Goal: Task Accomplishment & Management: Use online tool/utility

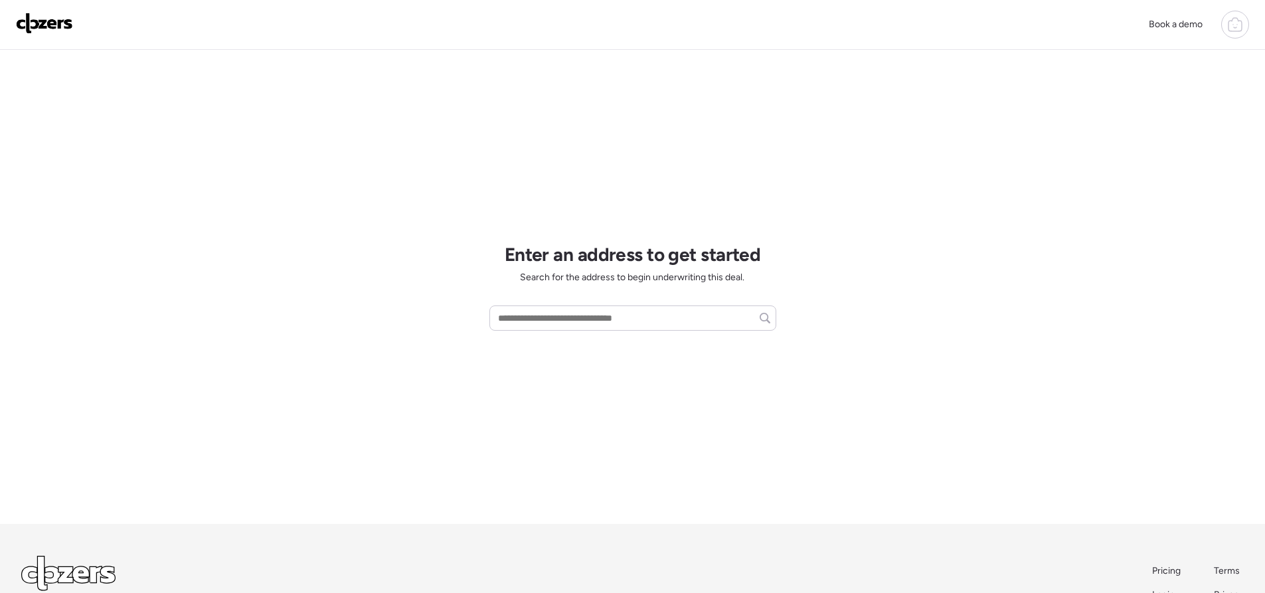
click at [1235, 27] on icon at bounding box center [1235, 25] width 16 height 16
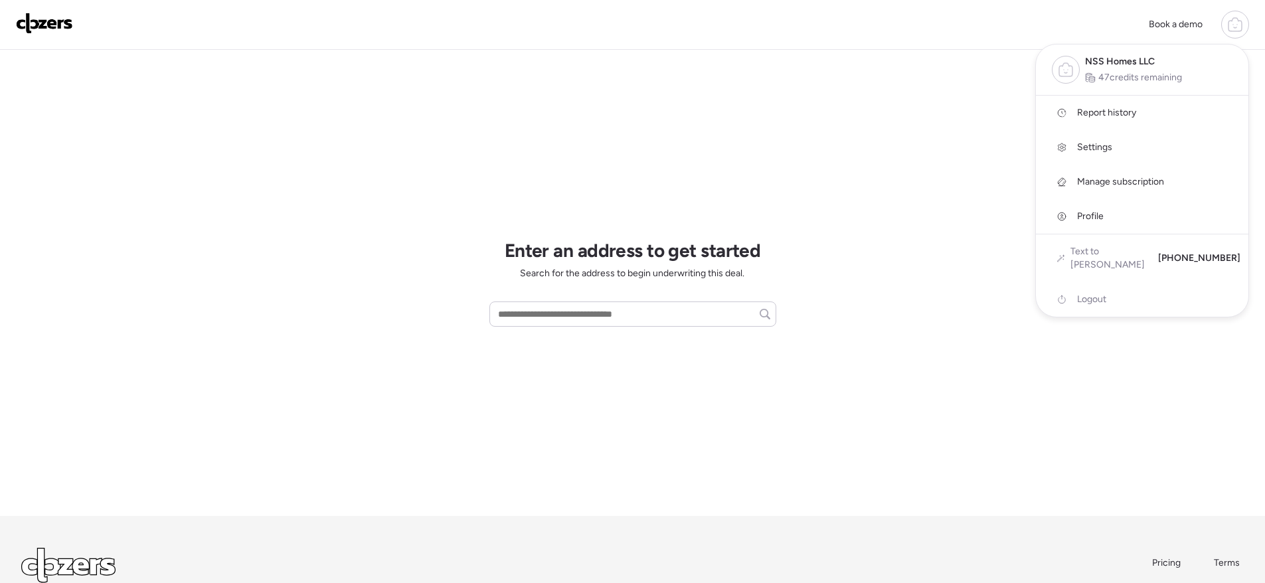
click at [1159, 113] on link "Report history" at bounding box center [1142, 113] width 213 height 35
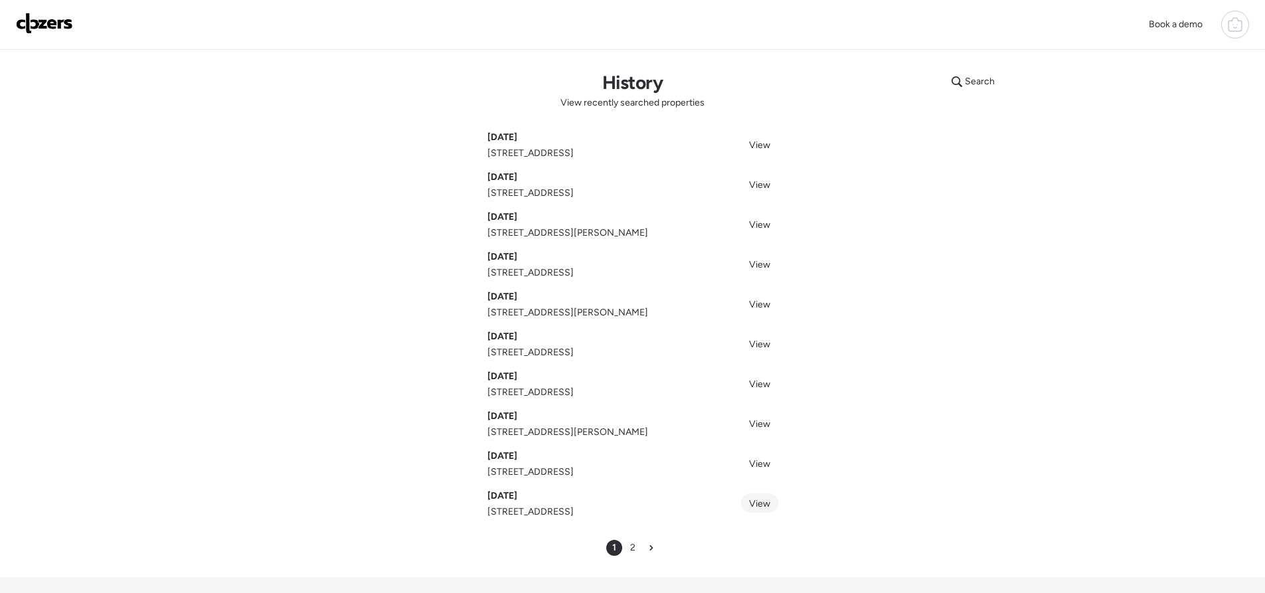
click at [758, 508] on span "View" at bounding box center [759, 503] width 21 height 11
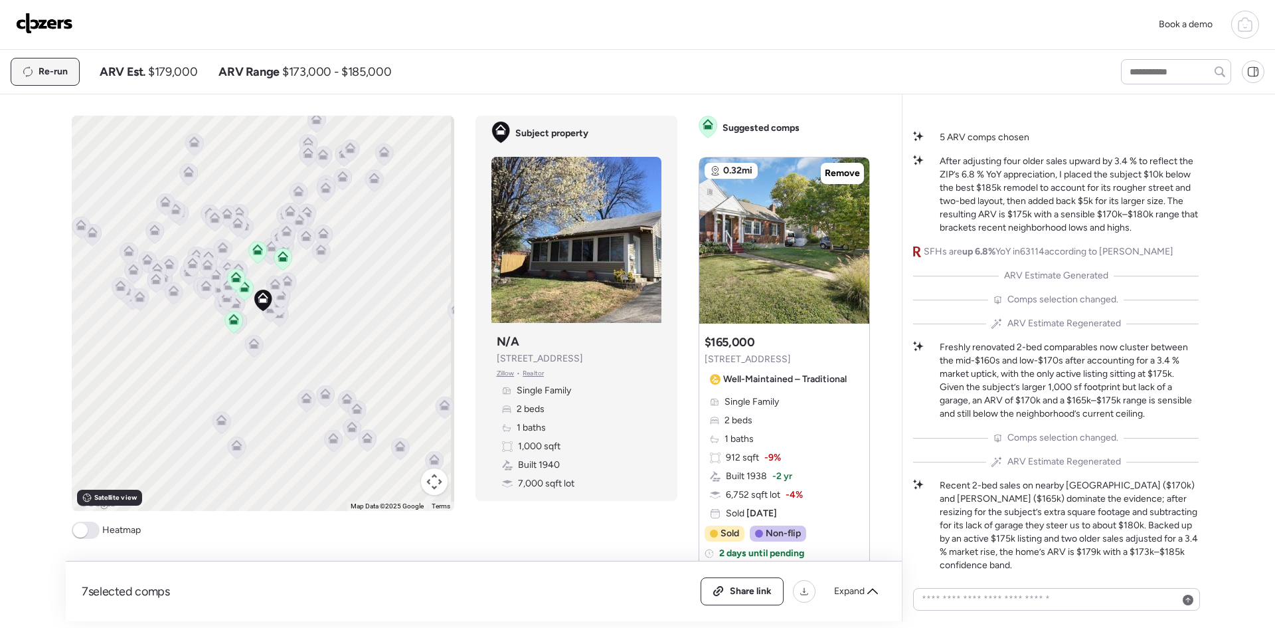
click at [57, 74] on span "Re-run" at bounding box center [53, 71] width 29 height 13
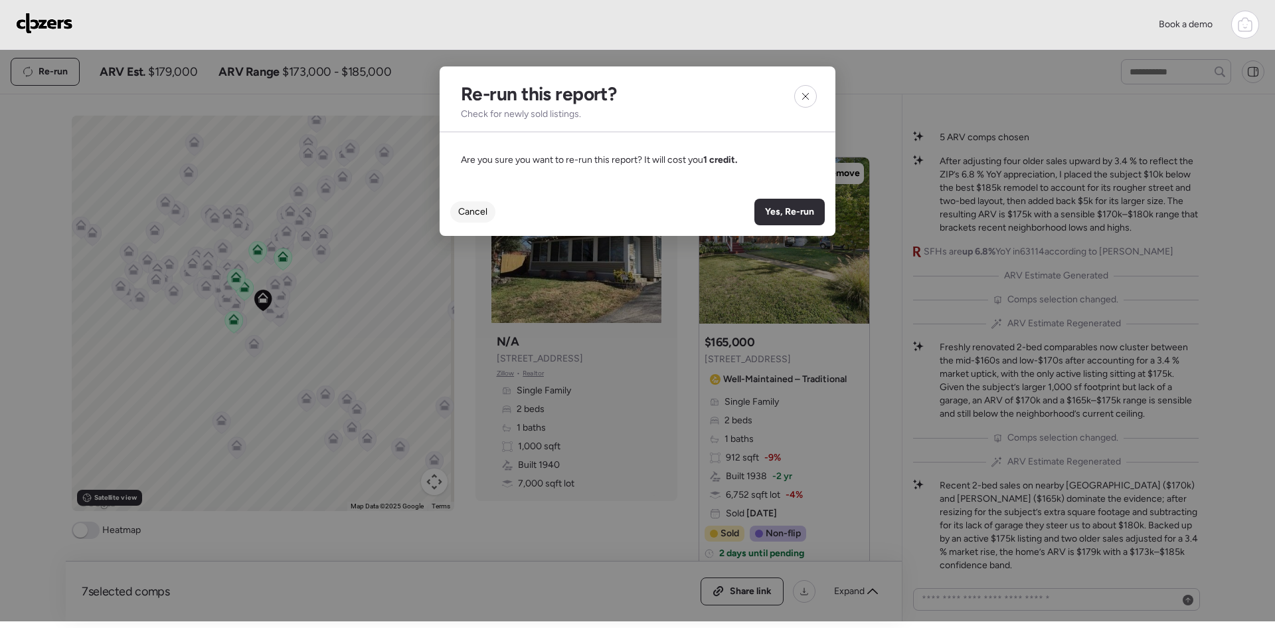
click at [478, 203] on div "Cancel" at bounding box center [472, 211] width 45 height 21
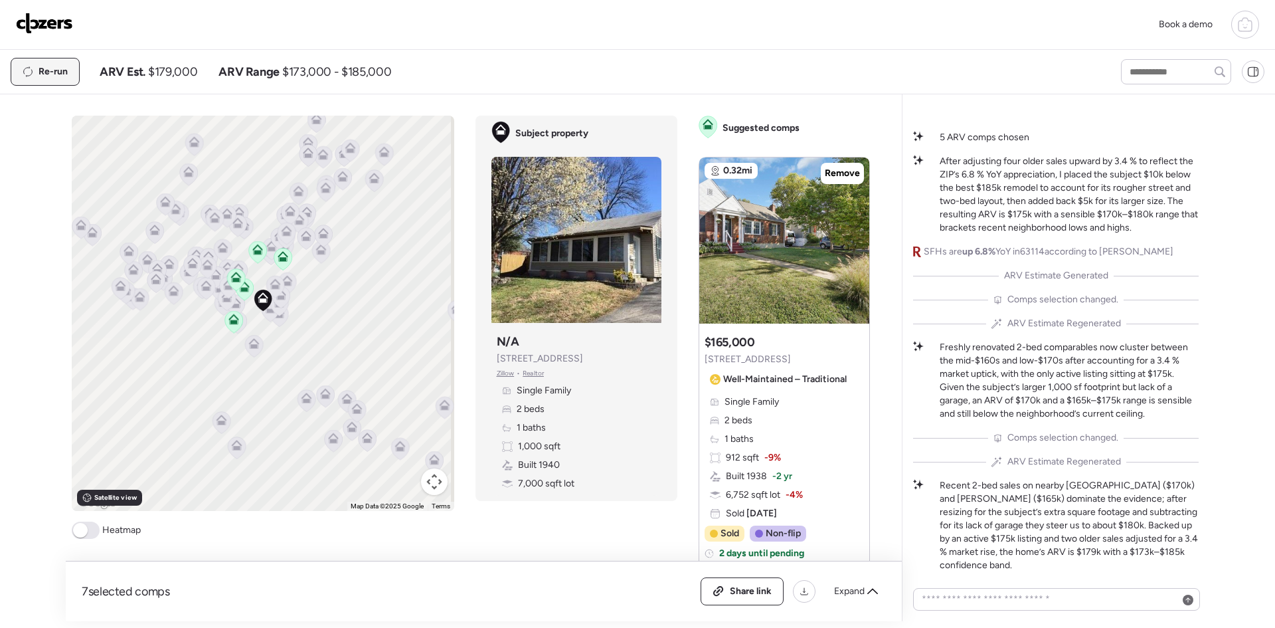
click at [52, 64] on div "Re-run" at bounding box center [45, 71] width 68 height 27
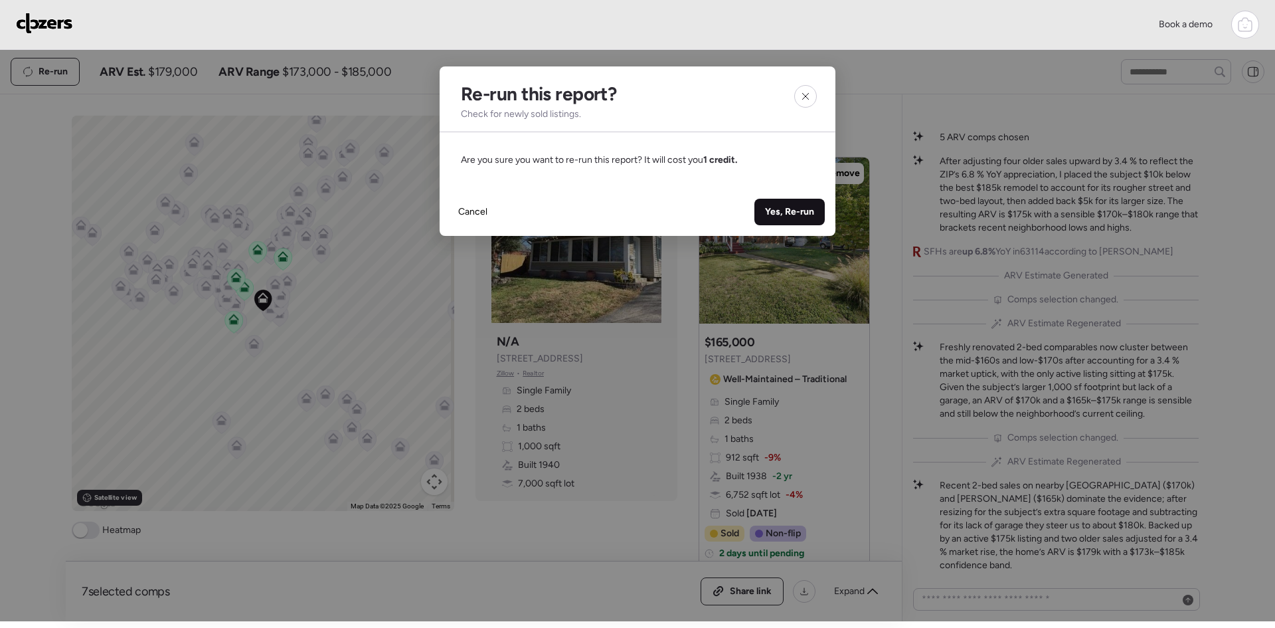
click at [784, 217] on span "Yes, Re-run" at bounding box center [789, 211] width 49 height 13
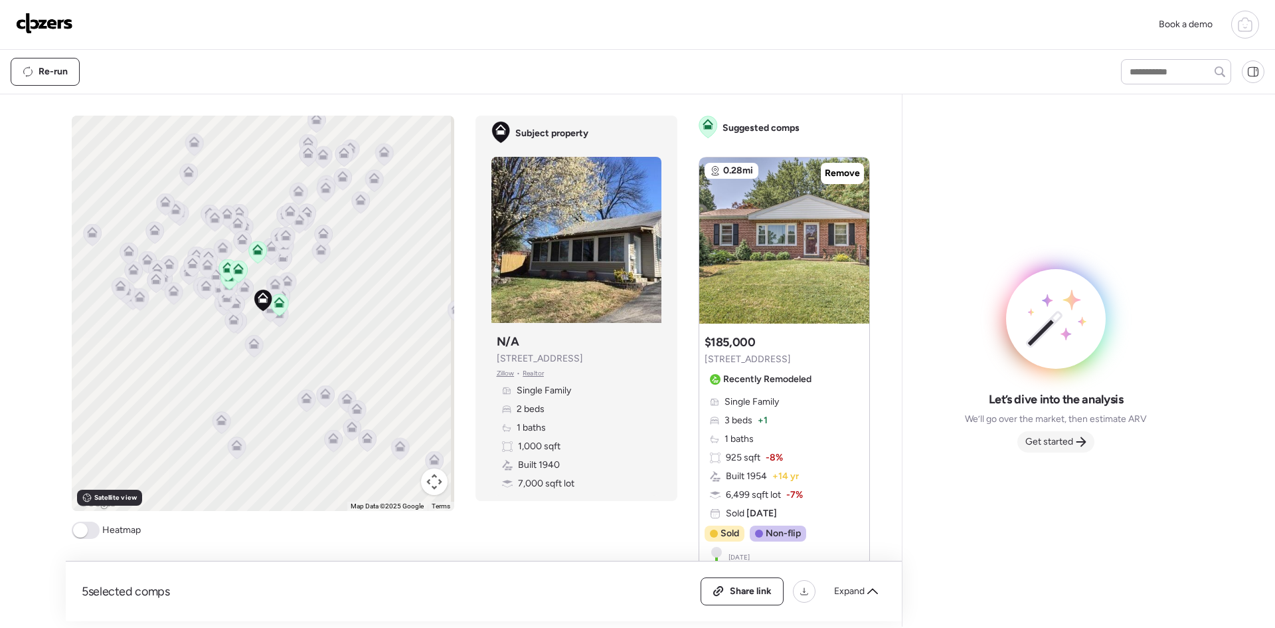
click at [1076, 442] on icon at bounding box center [1081, 441] width 11 height 11
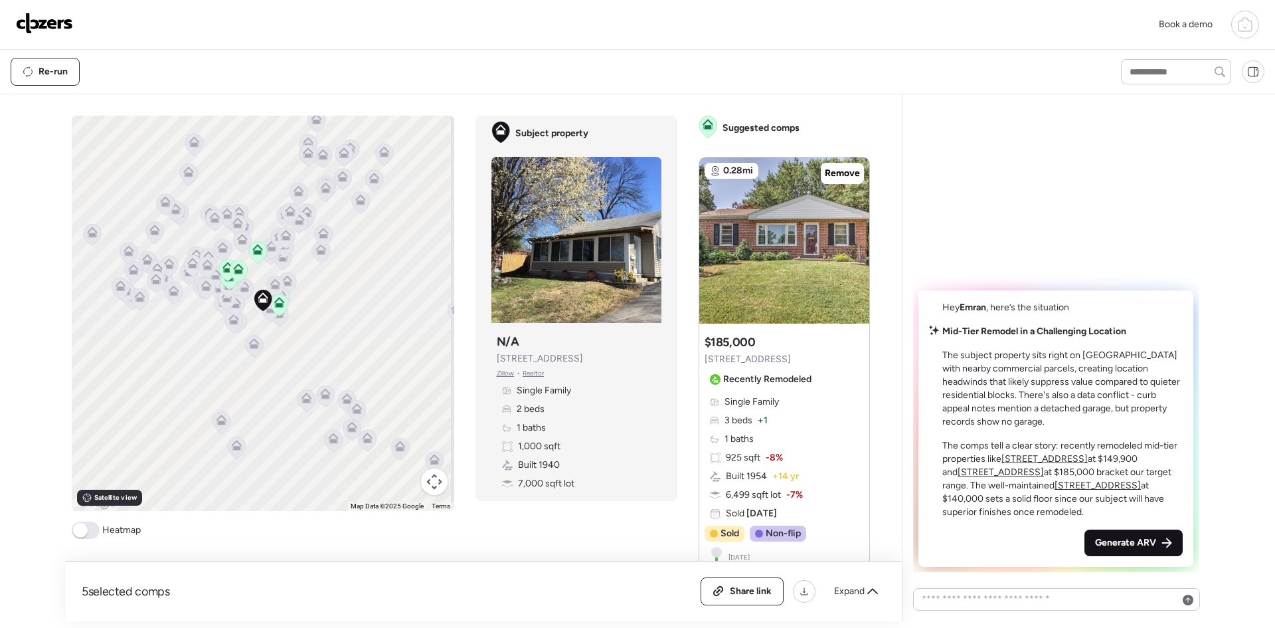
click at [1140, 536] on div "Generate ARV" at bounding box center [1134, 542] width 98 height 27
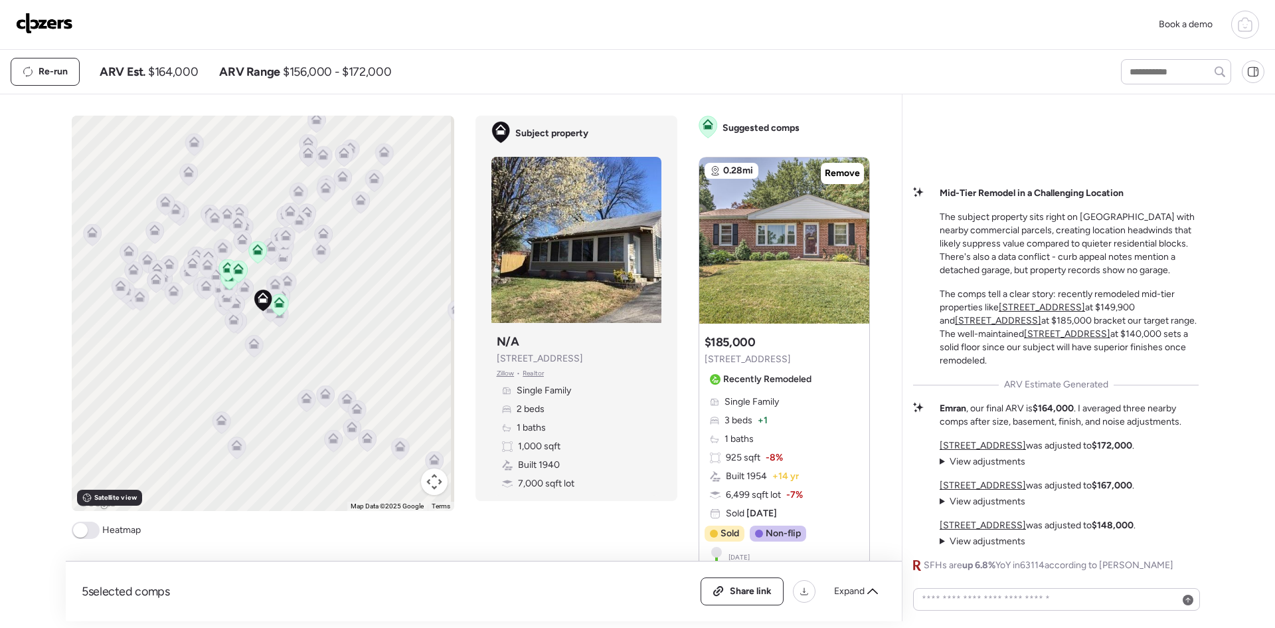
click at [290, 343] on div "To activate drag with keyboard, press Alt + Enter. Once in keyboard drag state,…" at bounding box center [263, 313] width 383 height 395
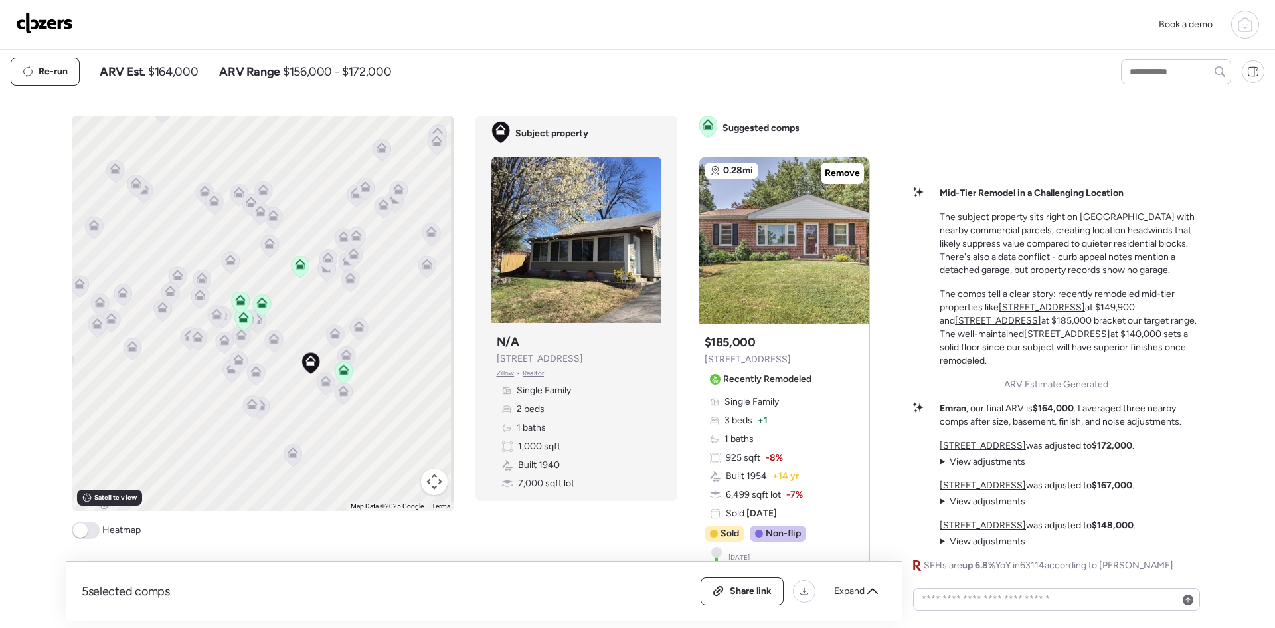
drag, startPoint x: 280, startPoint y: 334, endPoint x: 361, endPoint y: 429, distance: 124.8
click at [361, 429] on div "To activate drag with keyboard, press Alt + Enter. Once in keyboard drag state,…" at bounding box center [263, 313] width 383 height 395
click at [323, 432] on div "To activate drag with keyboard, press Alt + Enter. Once in keyboard drag state,…" at bounding box center [263, 313] width 383 height 395
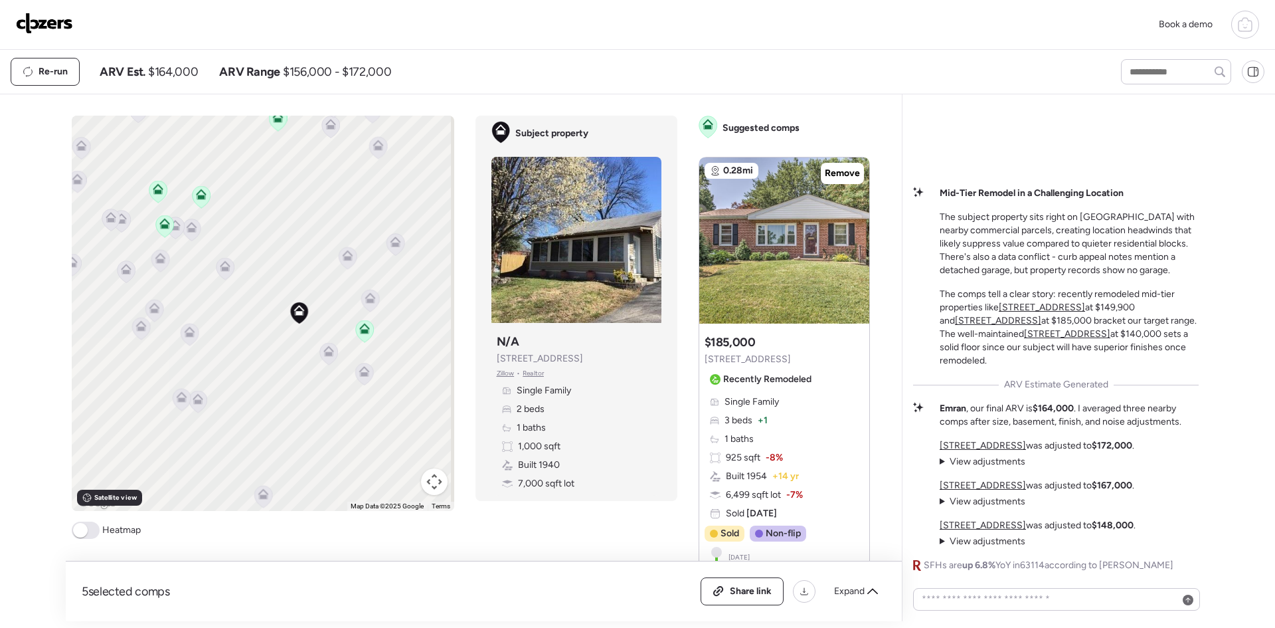
click at [87, 530] on span at bounding box center [86, 529] width 28 height 17
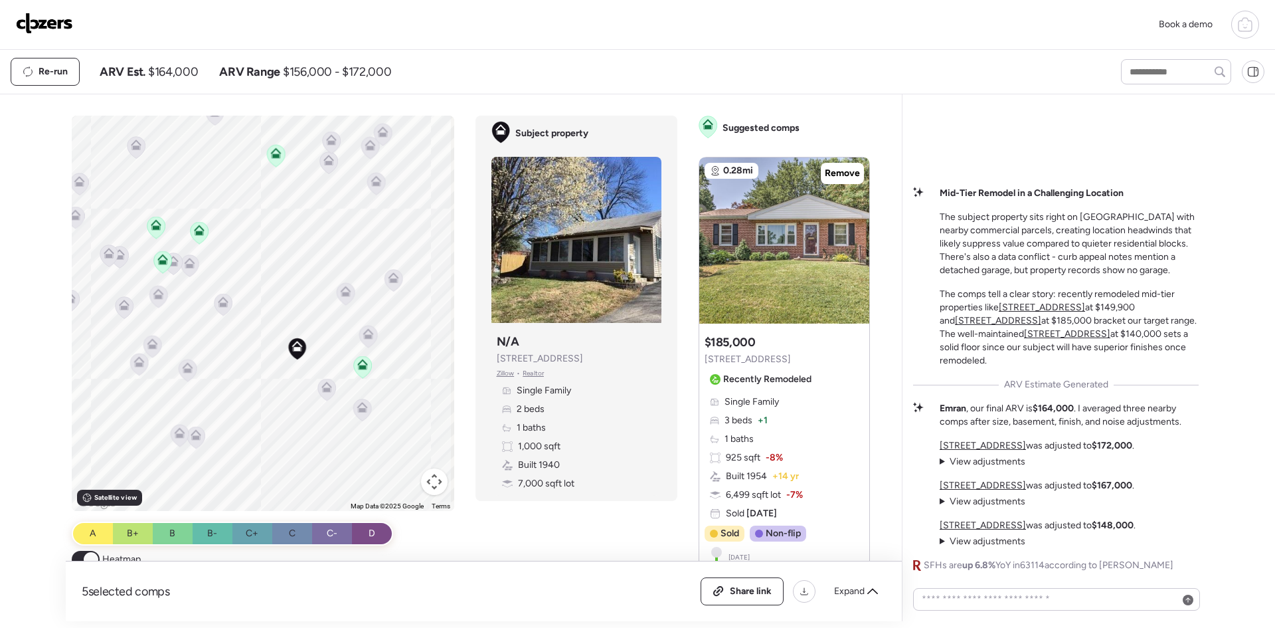
drag, startPoint x: 359, startPoint y: 444, endPoint x: 357, endPoint y: 478, distance: 33.3
click at [357, 478] on div "To activate drag with keyboard, press Alt + Enter. Once in keyboard drag state,…" at bounding box center [263, 313] width 383 height 395
click at [359, 402] on icon at bounding box center [362, 407] width 11 height 11
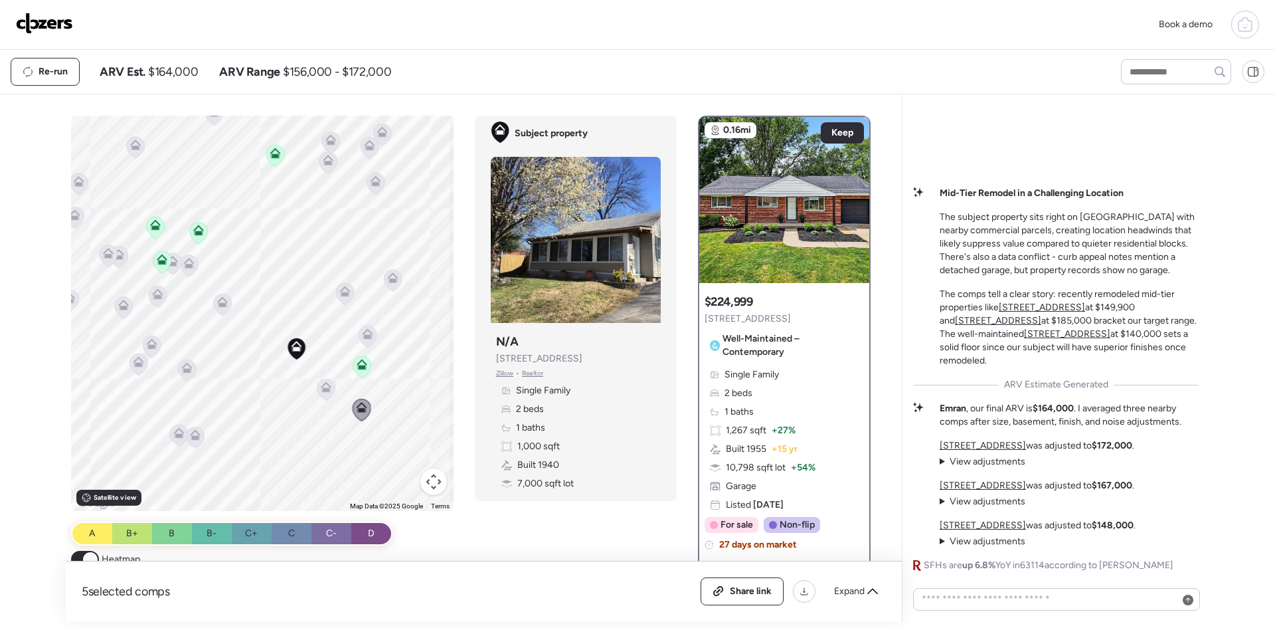
click at [321, 389] on icon at bounding box center [325, 389] width 9 height 4
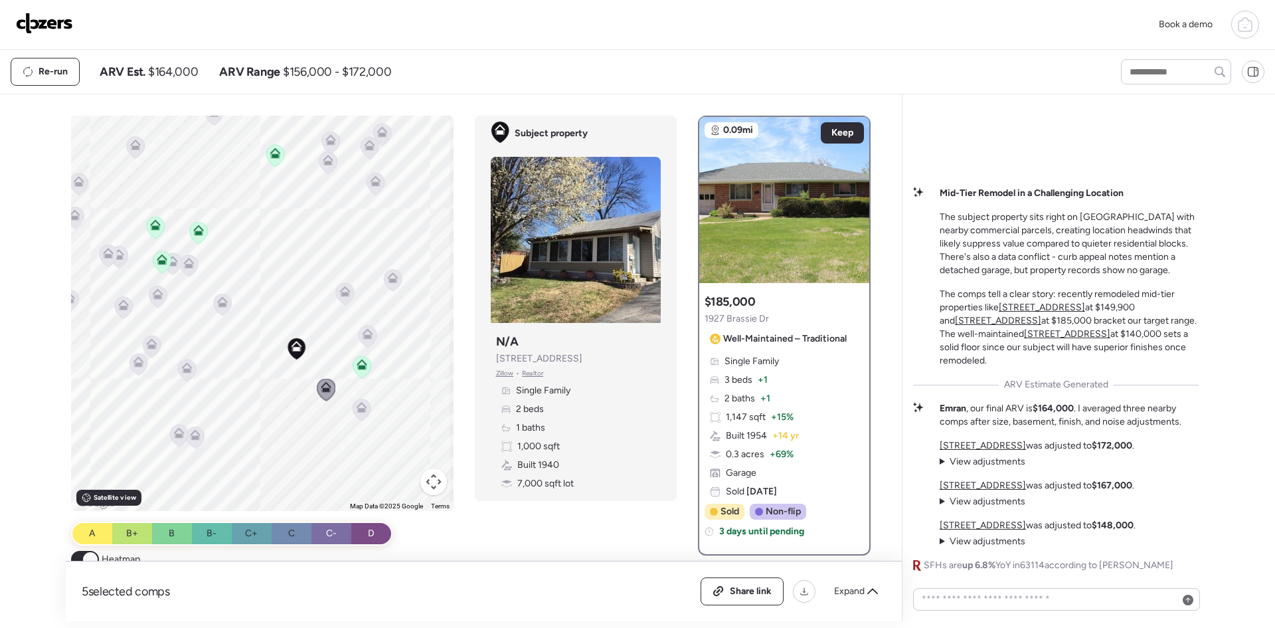
click at [960, 541] on span "View adjustments" at bounding box center [988, 540] width 76 height 11
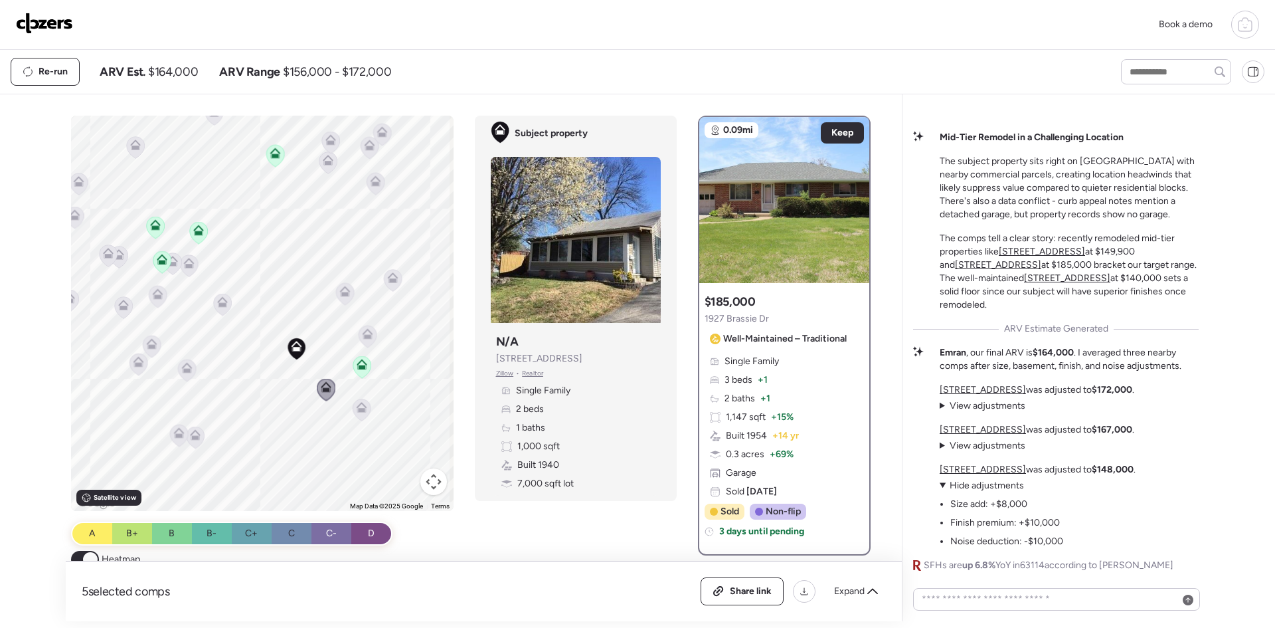
click at [950, 449] on span "View adjustments" at bounding box center [988, 445] width 76 height 11
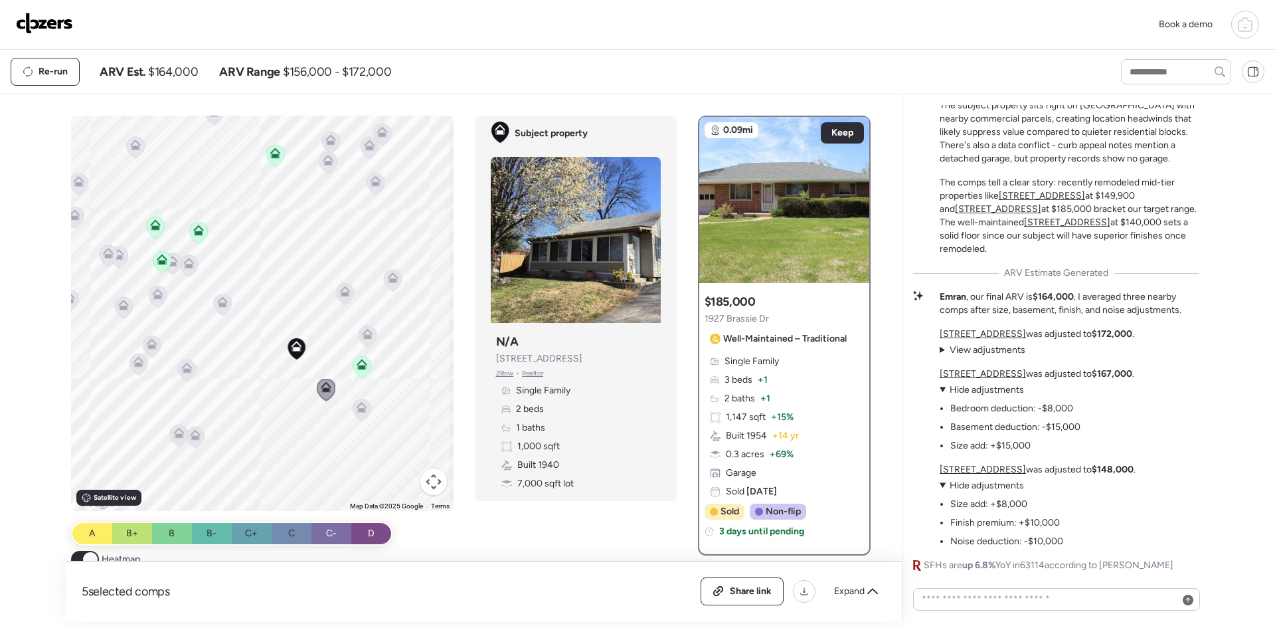
click at [322, 389] on icon at bounding box center [325, 389] width 9 height 4
click at [357, 410] on icon at bounding box center [361, 410] width 9 height 4
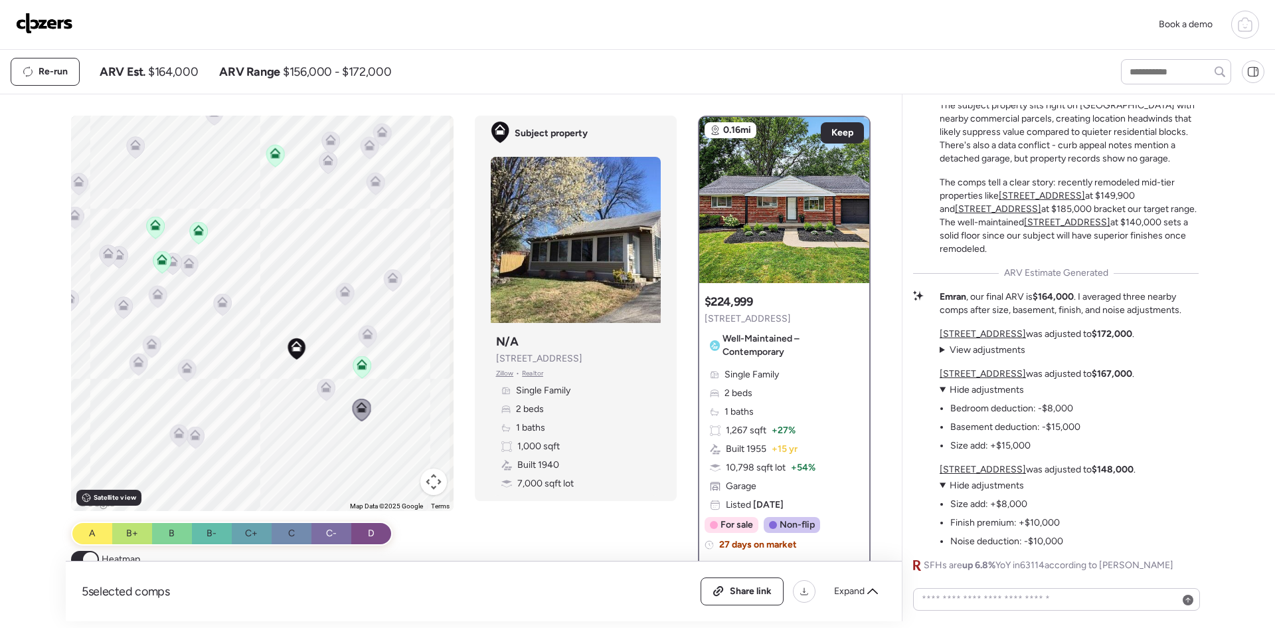
click at [321, 391] on icon at bounding box center [325, 389] width 9 height 4
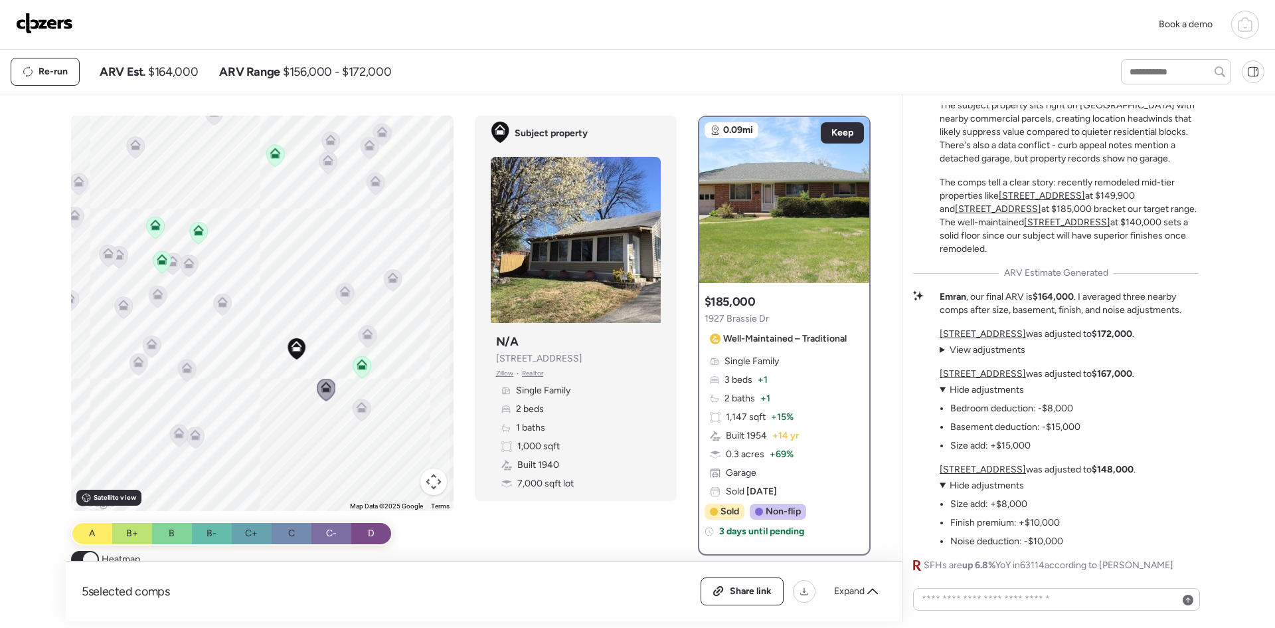
click at [360, 366] on icon at bounding box center [361, 367] width 9 height 4
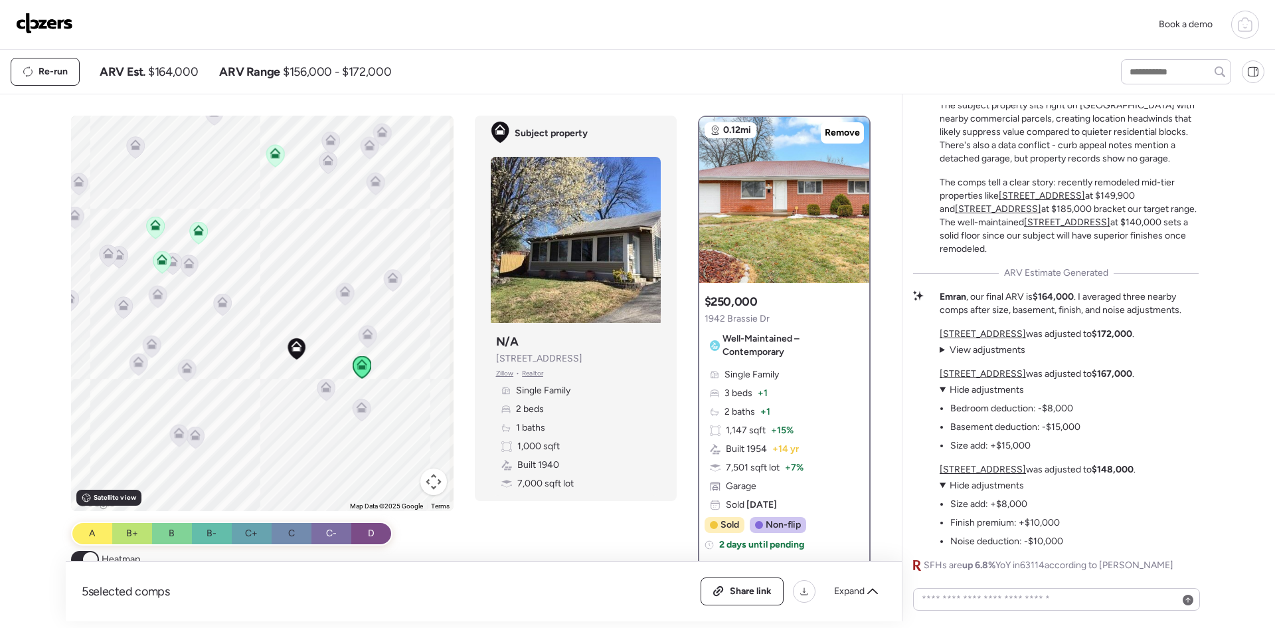
click at [321, 385] on icon at bounding box center [326, 386] width 11 height 11
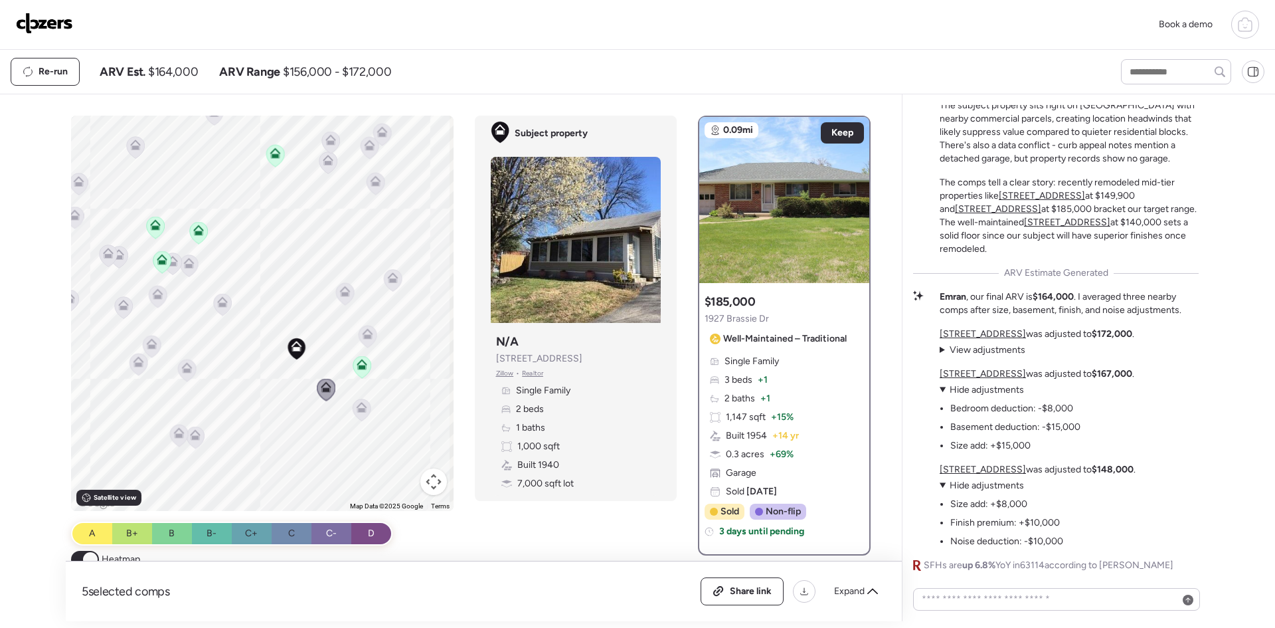
click at [357, 365] on icon at bounding box center [362, 362] width 10 height 6
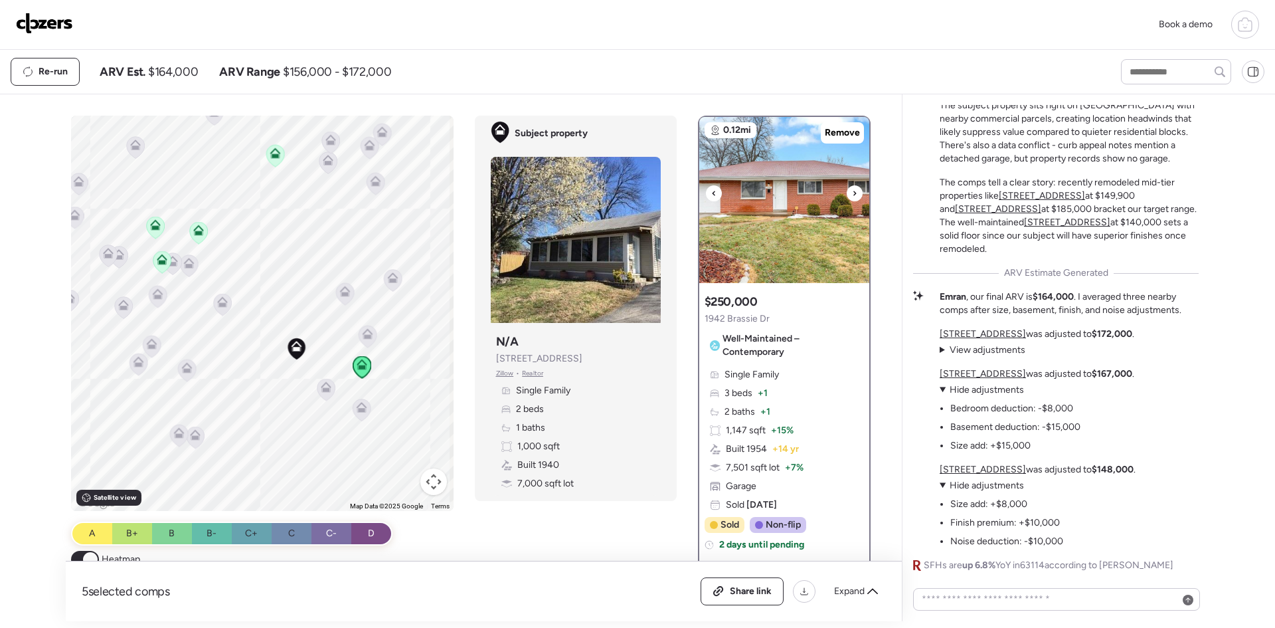
click at [852, 191] on icon at bounding box center [854, 193] width 5 height 16
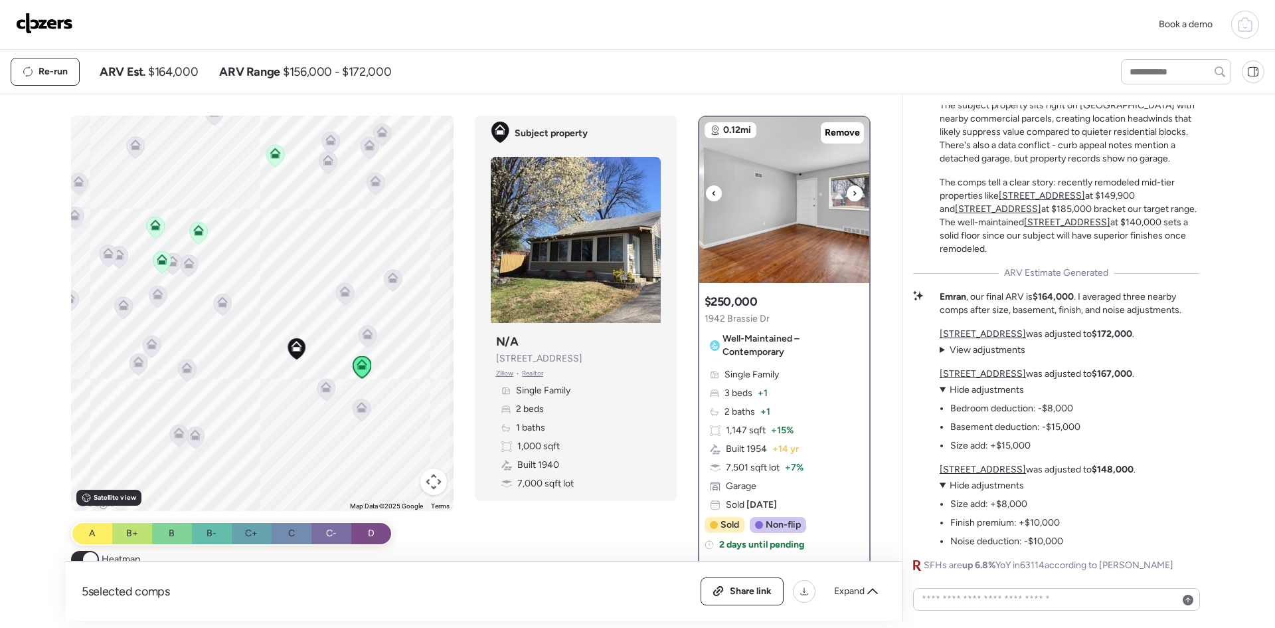
click at [852, 191] on icon at bounding box center [854, 193] width 5 height 16
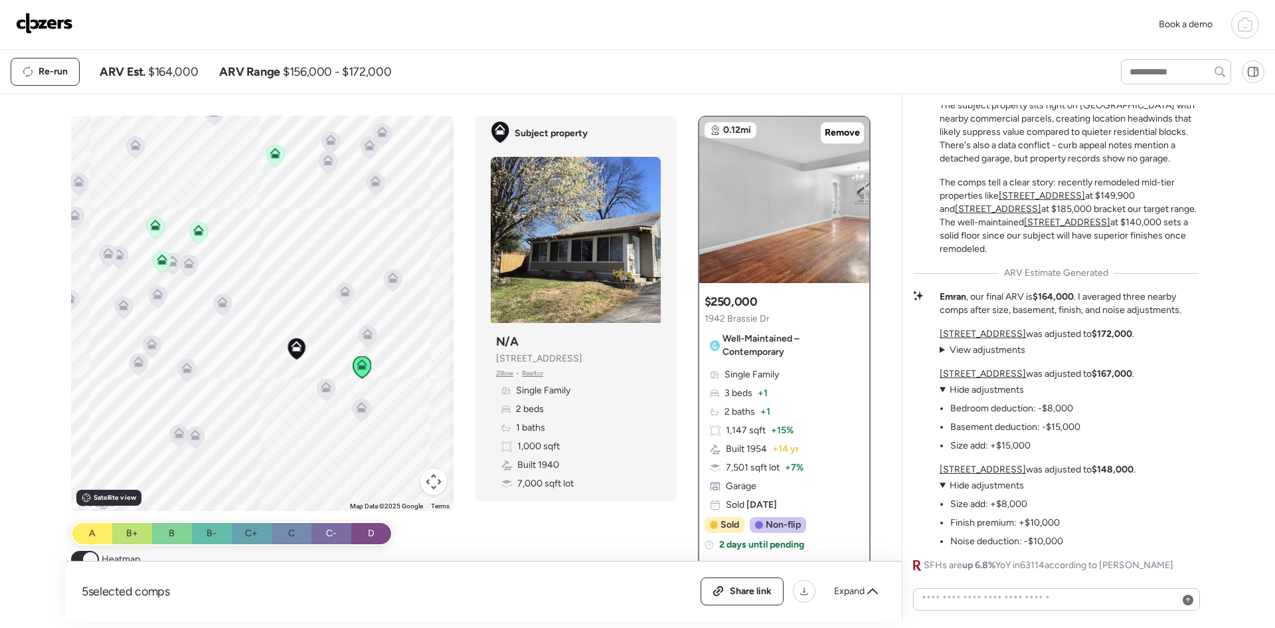
click at [323, 388] on icon at bounding box center [326, 386] width 11 height 11
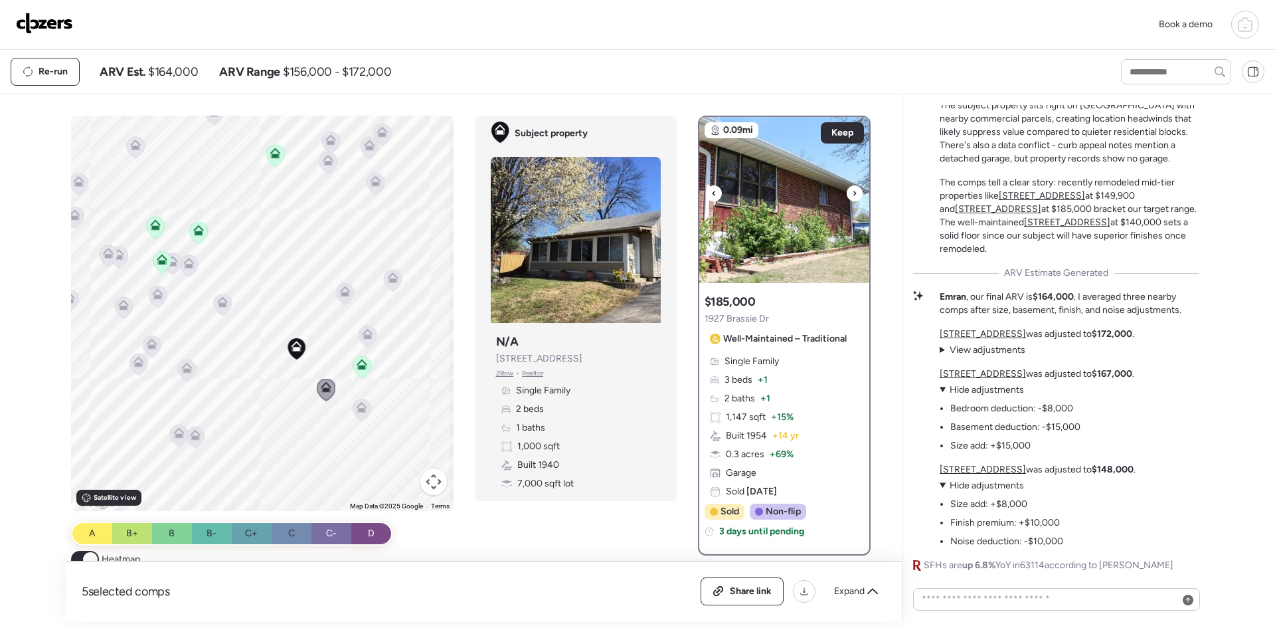
click at [852, 191] on icon at bounding box center [854, 193] width 5 height 16
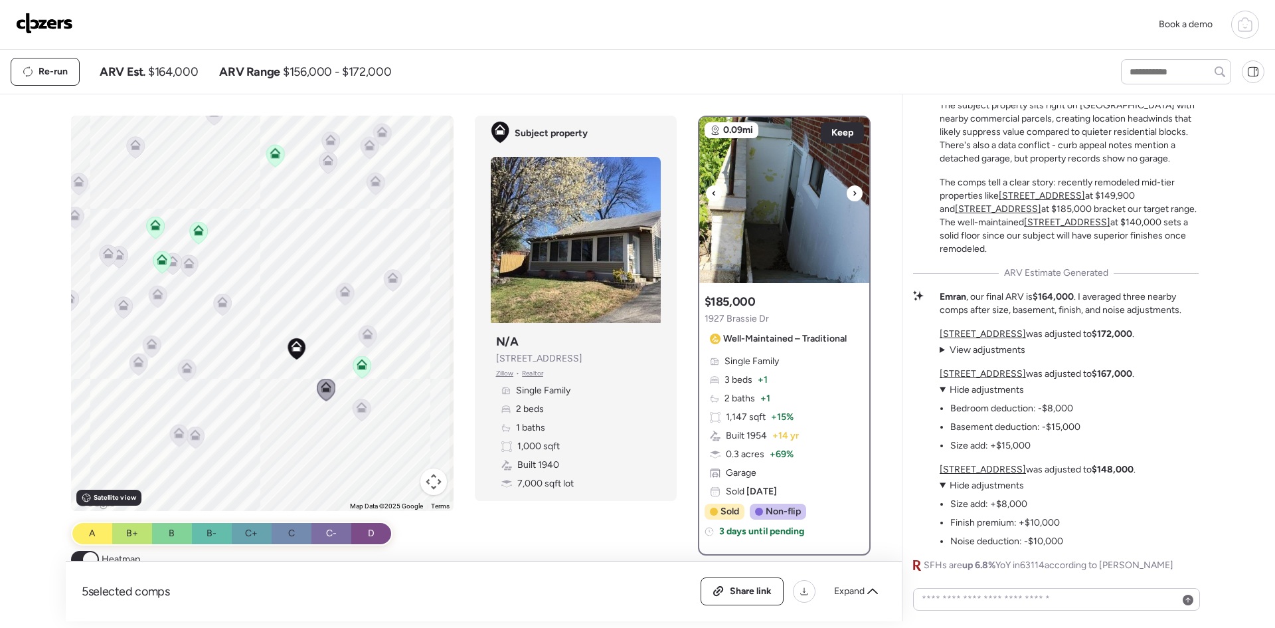
click at [852, 191] on icon at bounding box center [854, 193] width 5 height 16
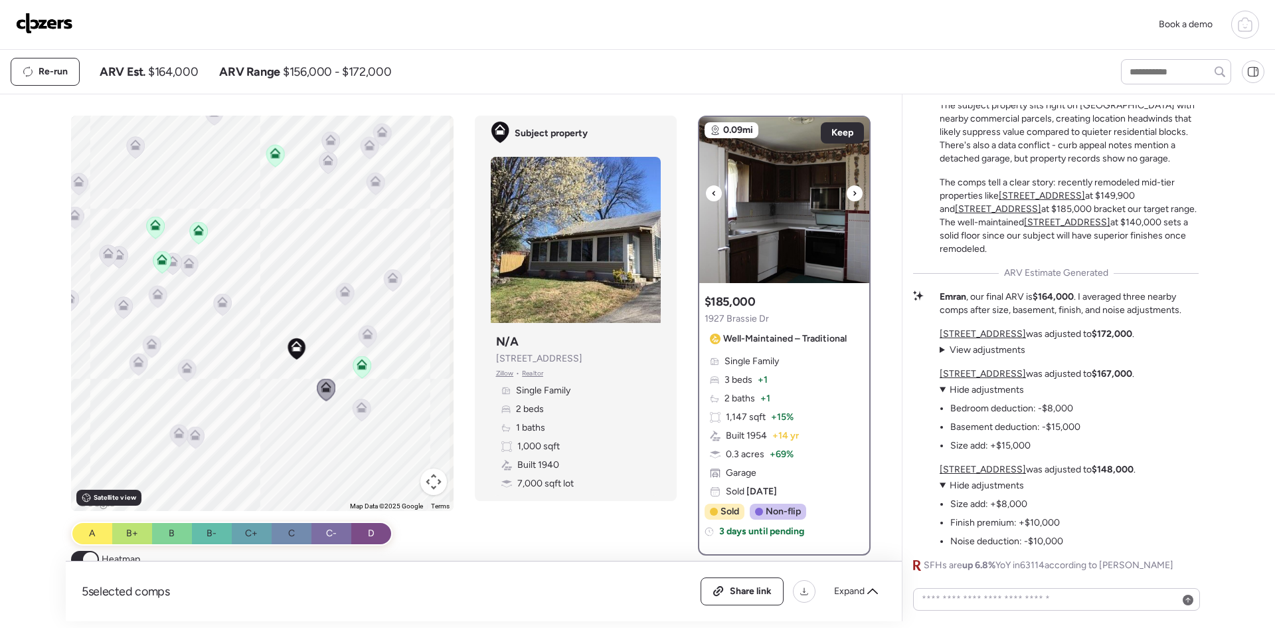
click at [852, 191] on icon at bounding box center [854, 193] width 5 height 16
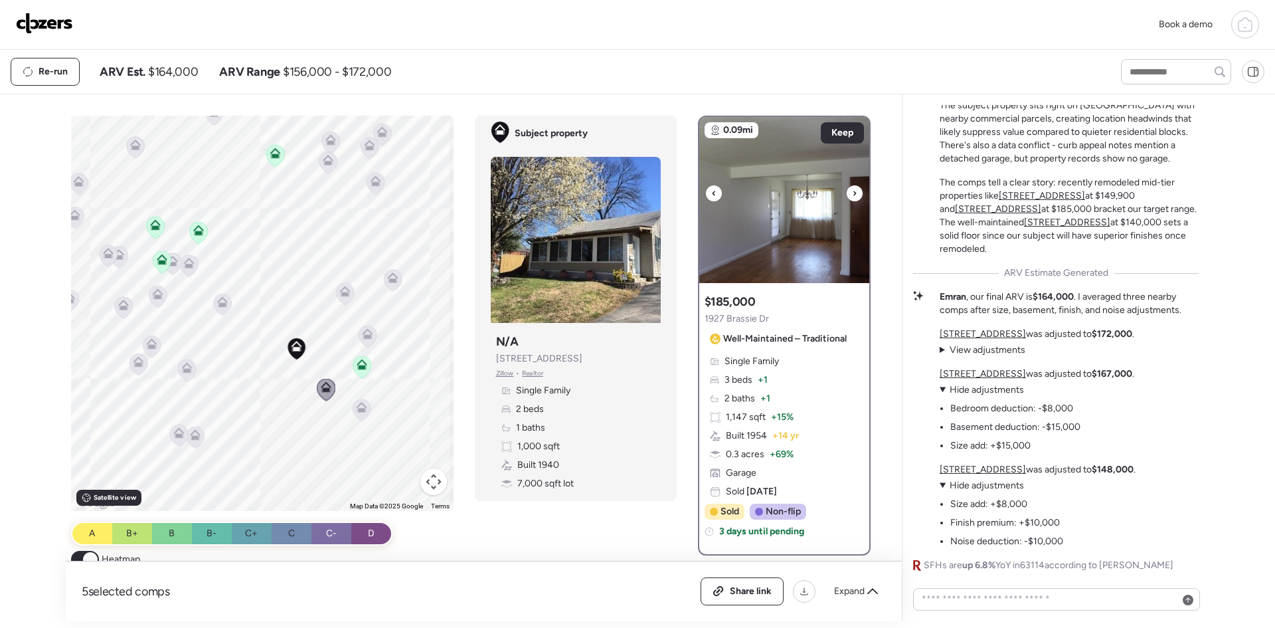
click at [852, 191] on icon at bounding box center [854, 193] width 5 height 16
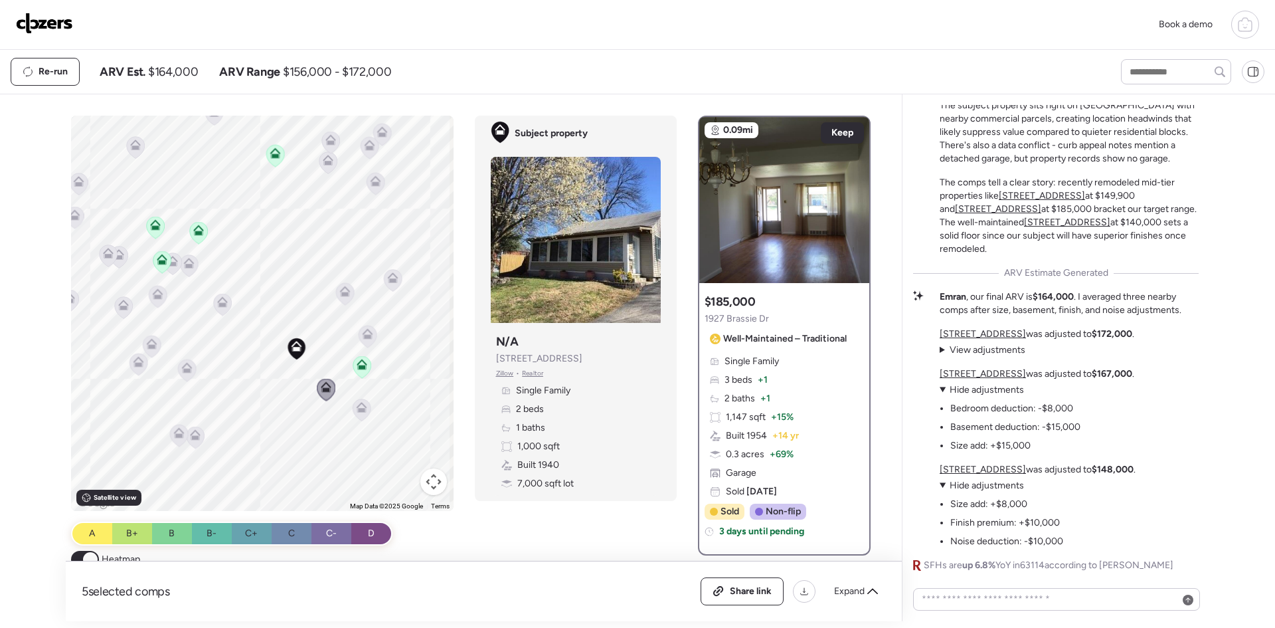
click at [321, 389] on icon at bounding box center [325, 389] width 9 height 4
click at [359, 367] on icon at bounding box center [361, 367] width 9 height 4
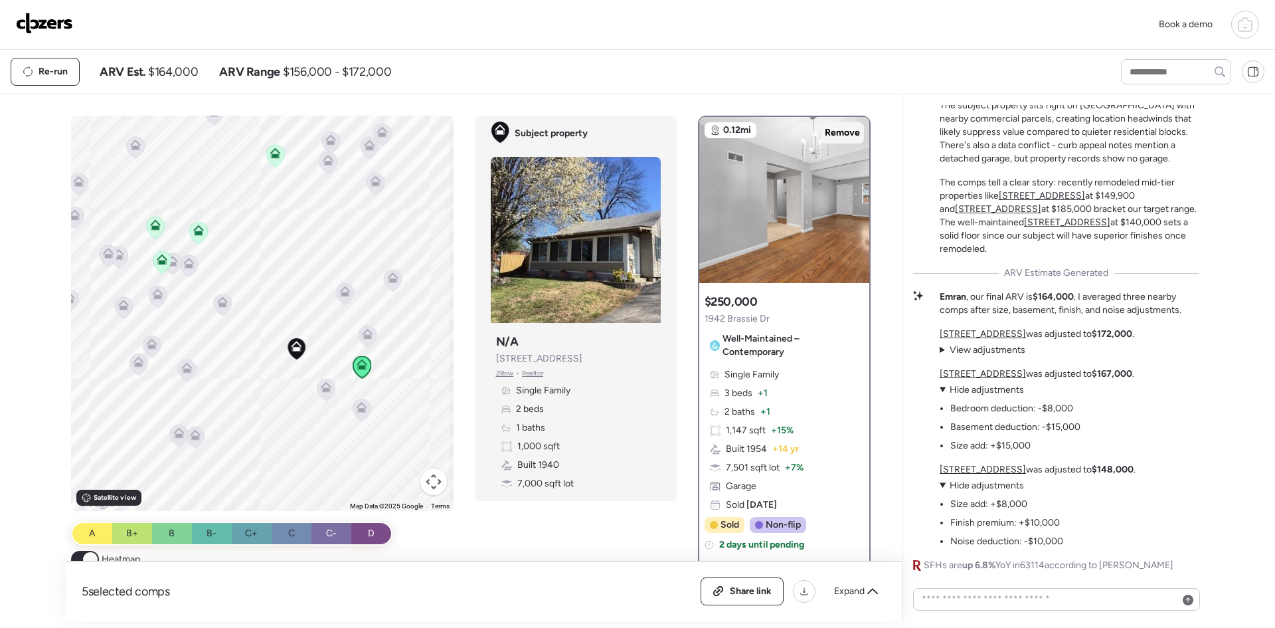
click at [832, 132] on span "Remove" at bounding box center [842, 132] width 35 height 13
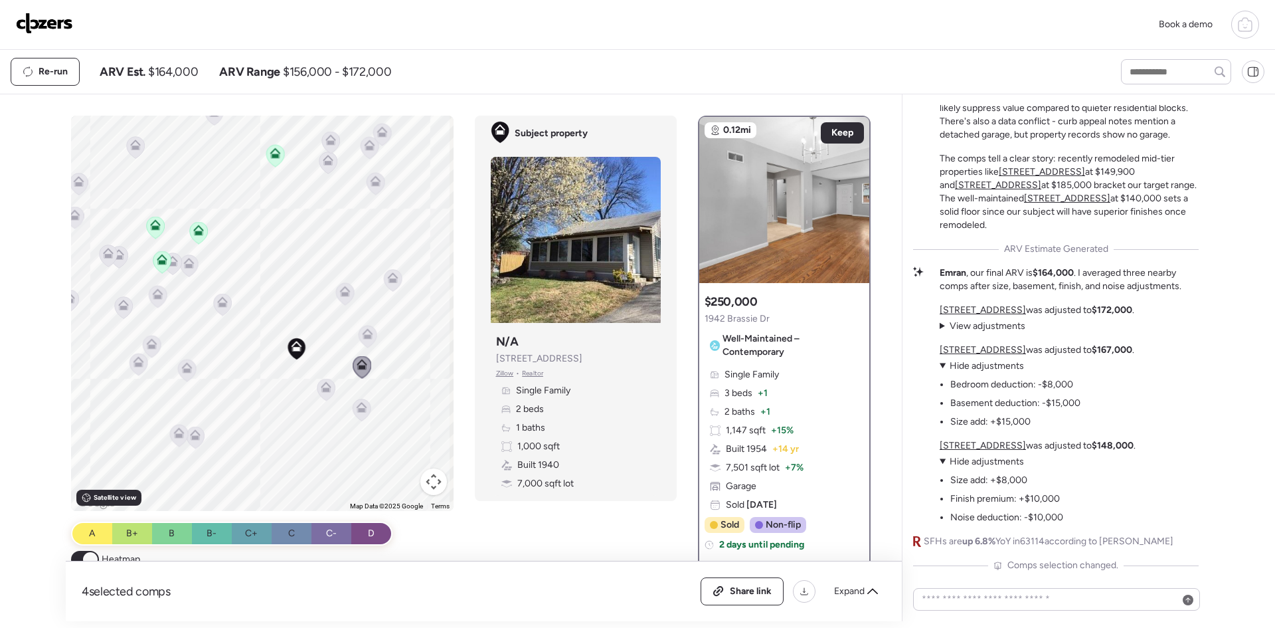
click at [363, 328] on icon at bounding box center [368, 336] width 18 height 22
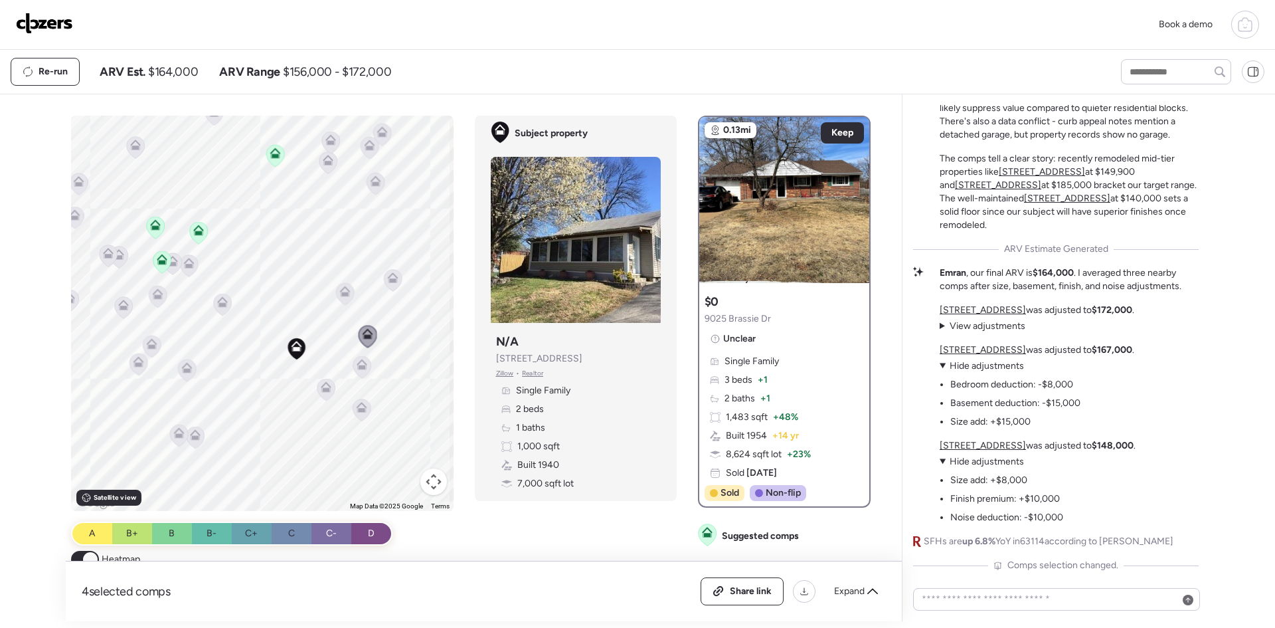
click at [343, 293] on icon at bounding box center [344, 294] width 9 height 4
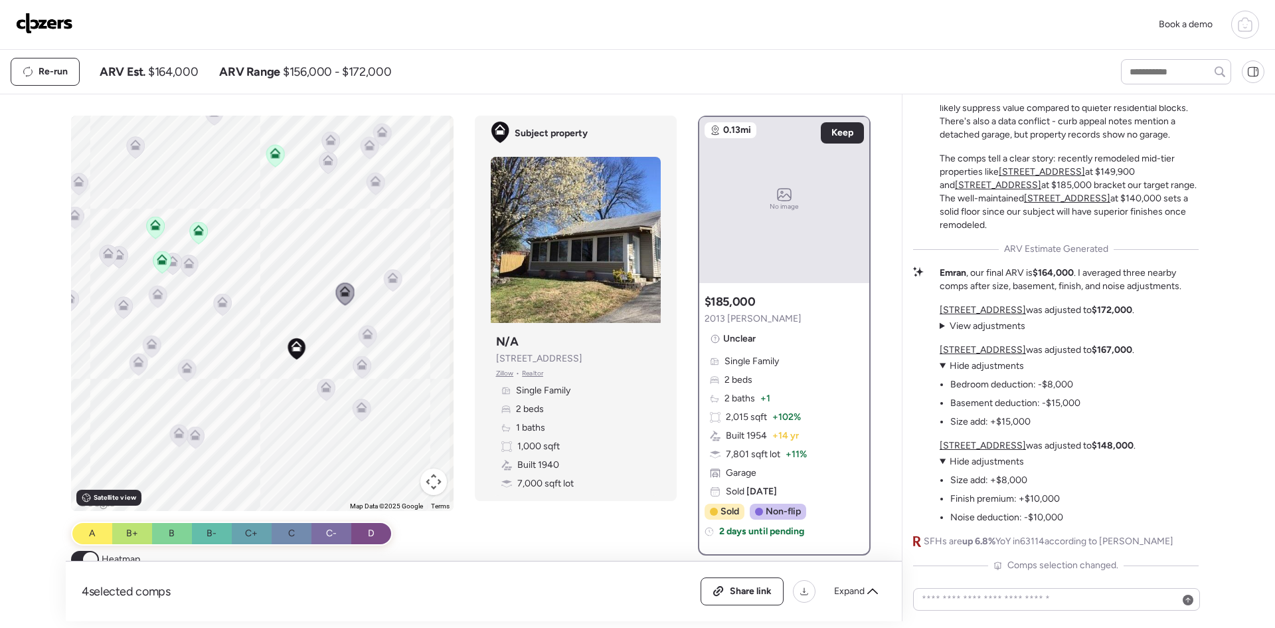
click at [388, 279] on icon at bounding box center [392, 280] width 9 height 4
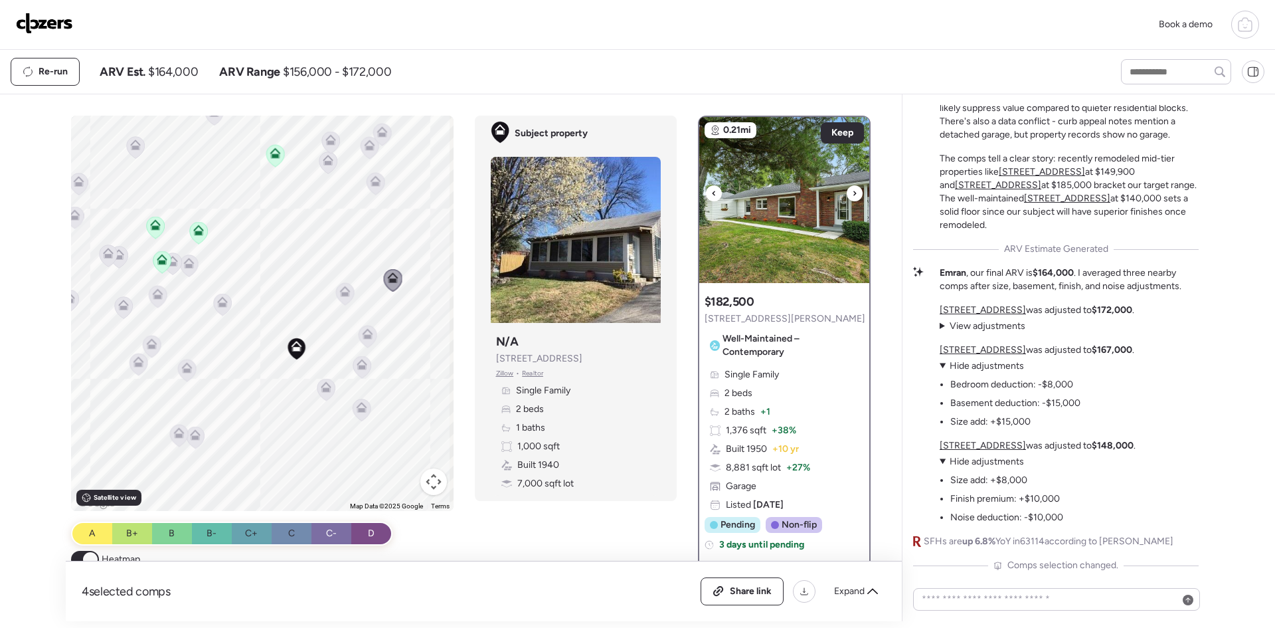
click at [853, 193] on icon at bounding box center [854, 193] width 3 height 5
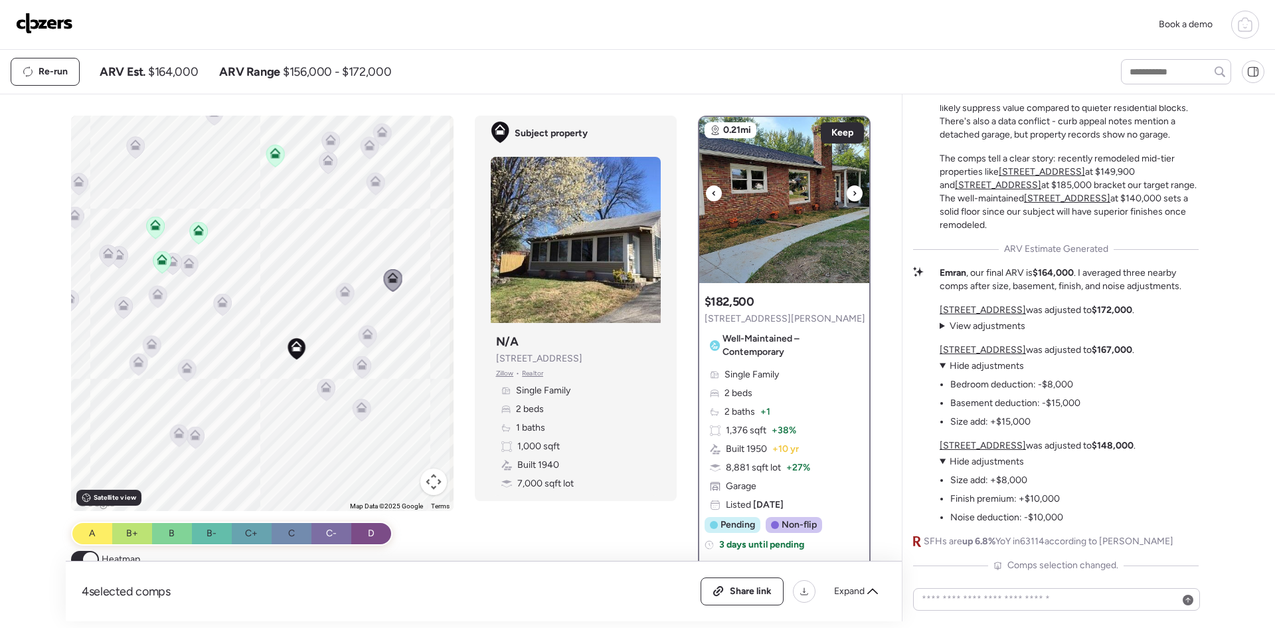
click at [853, 193] on icon at bounding box center [854, 193] width 3 height 5
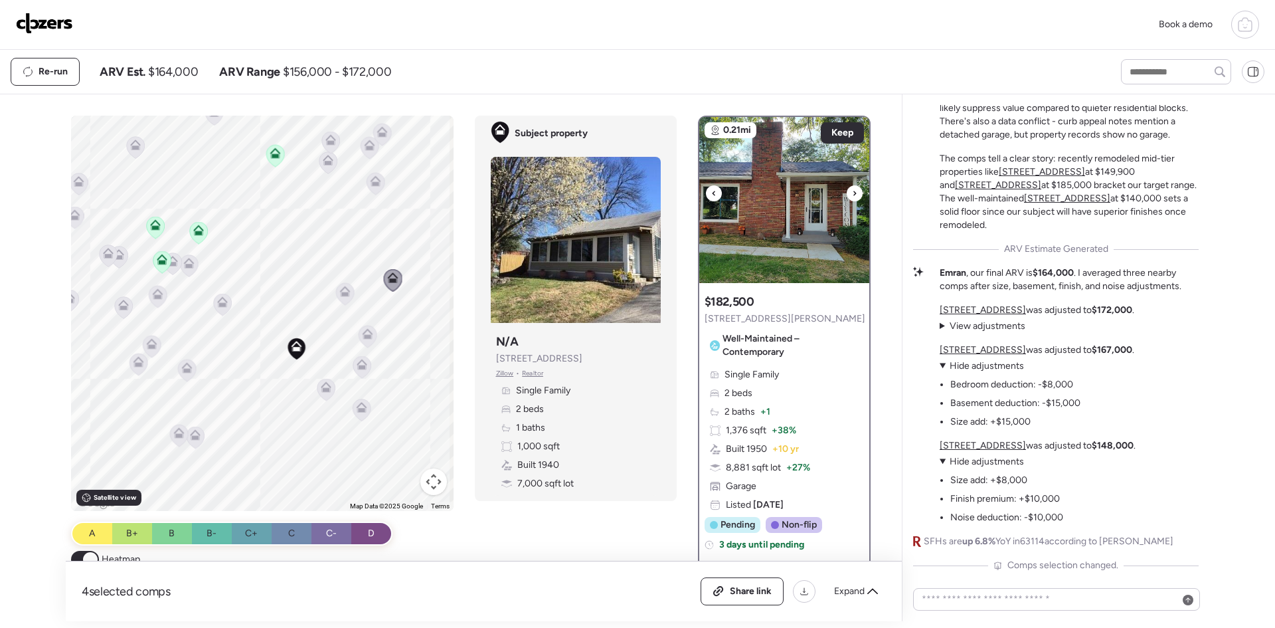
click at [853, 193] on icon at bounding box center [854, 193] width 3 height 5
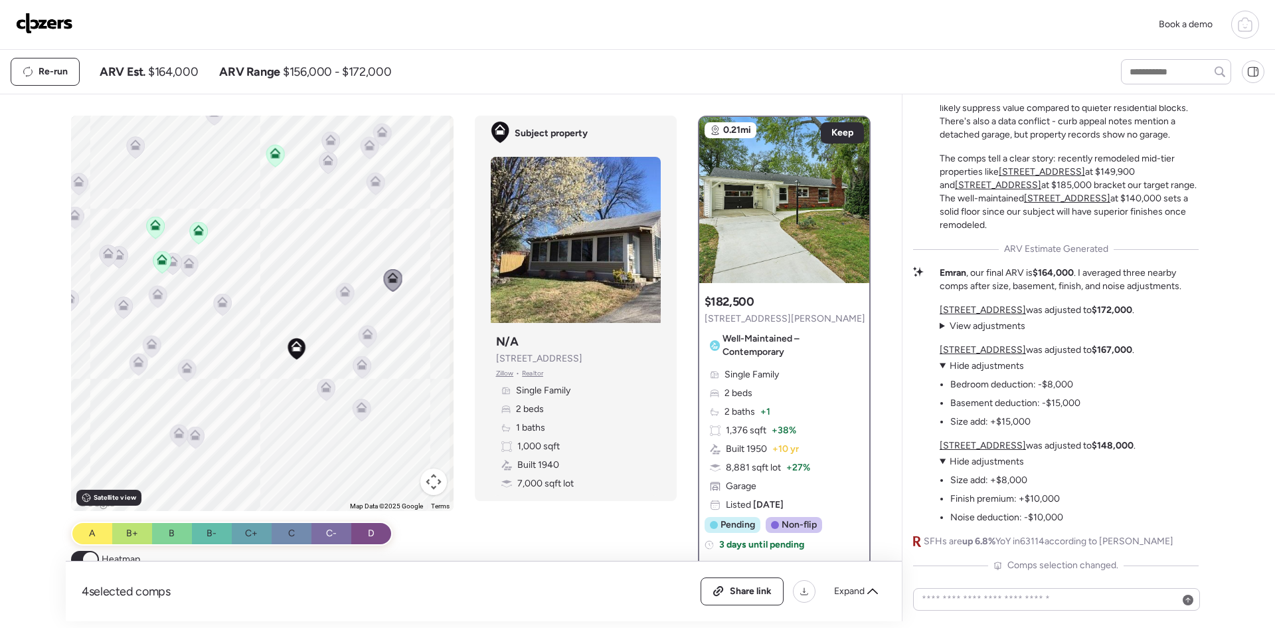
click at [335, 291] on icon at bounding box center [344, 293] width 19 height 23
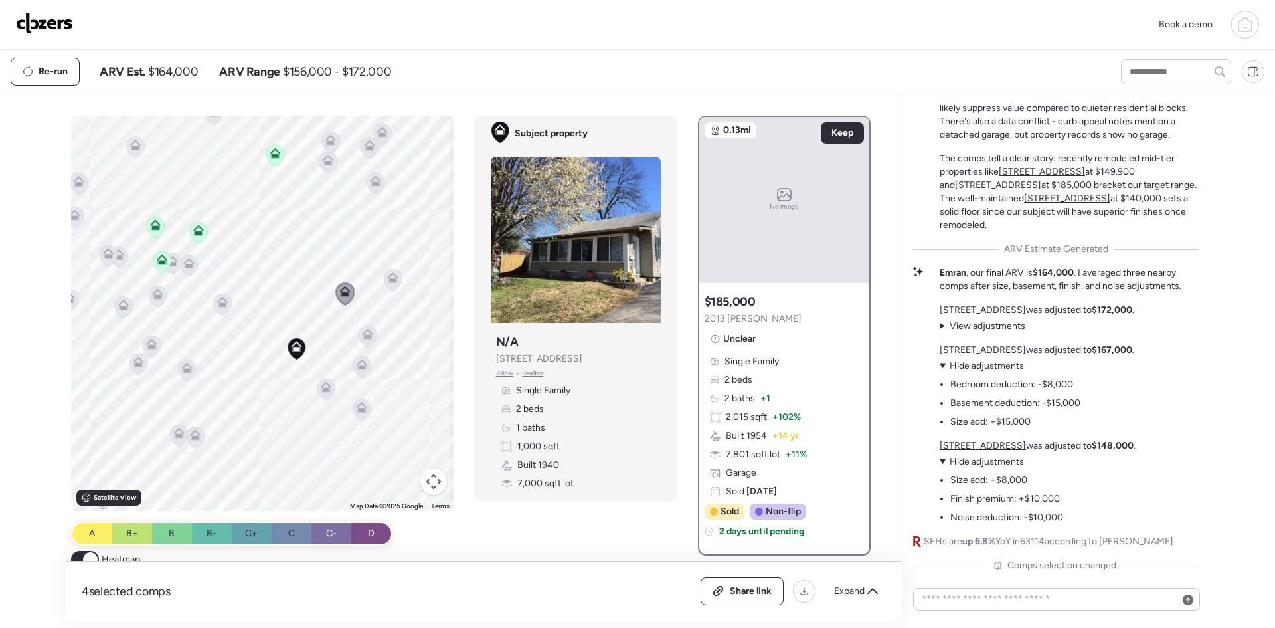
click at [221, 303] on icon at bounding box center [222, 304] width 9 height 4
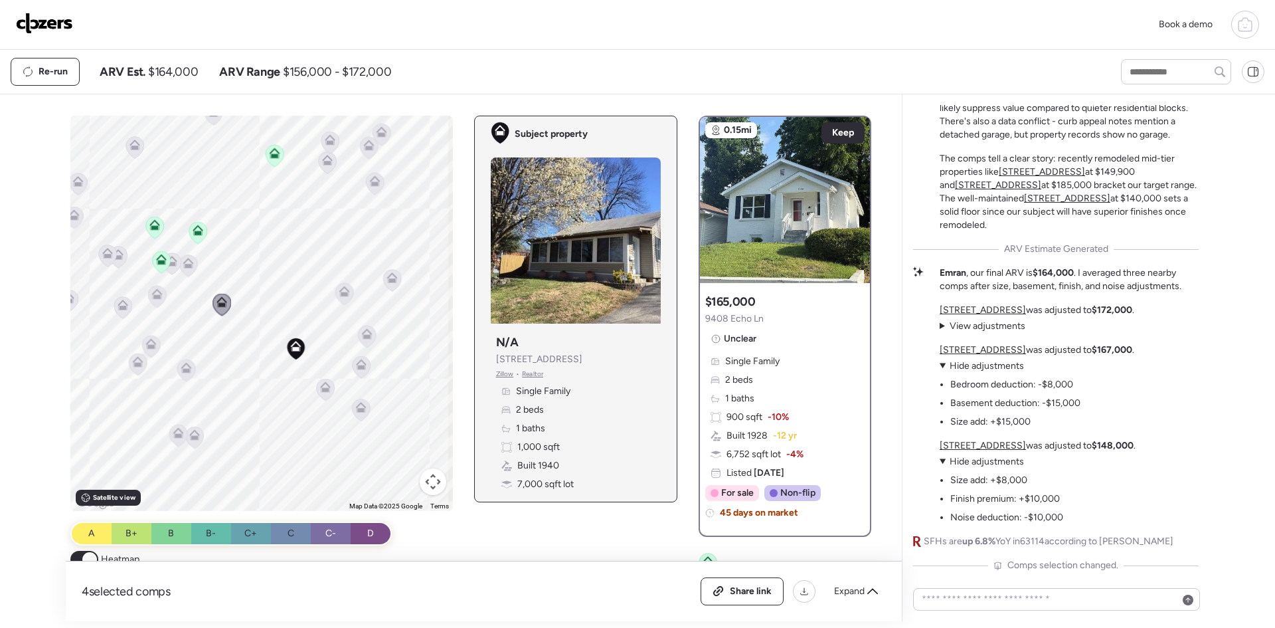
click at [295, 343] on icon at bounding box center [295, 346] width 11 height 11
click at [711, 191] on div at bounding box center [714, 193] width 16 height 16
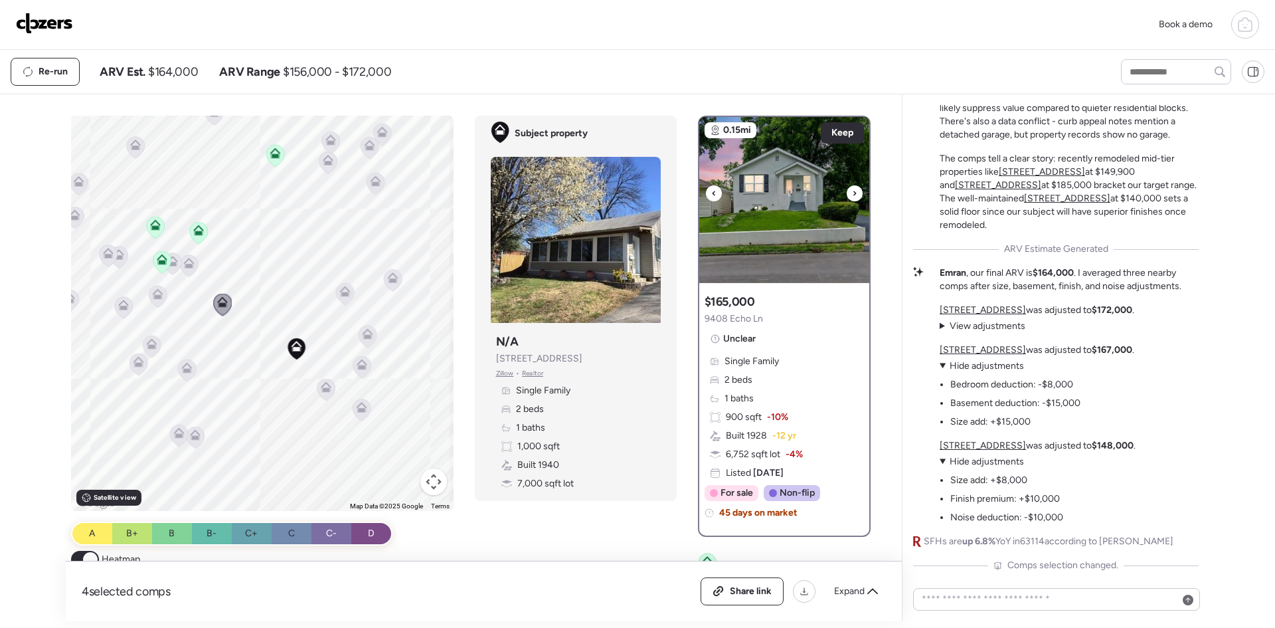
click at [852, 192] on icon at bounding box center [854, 193] width 5 height 16
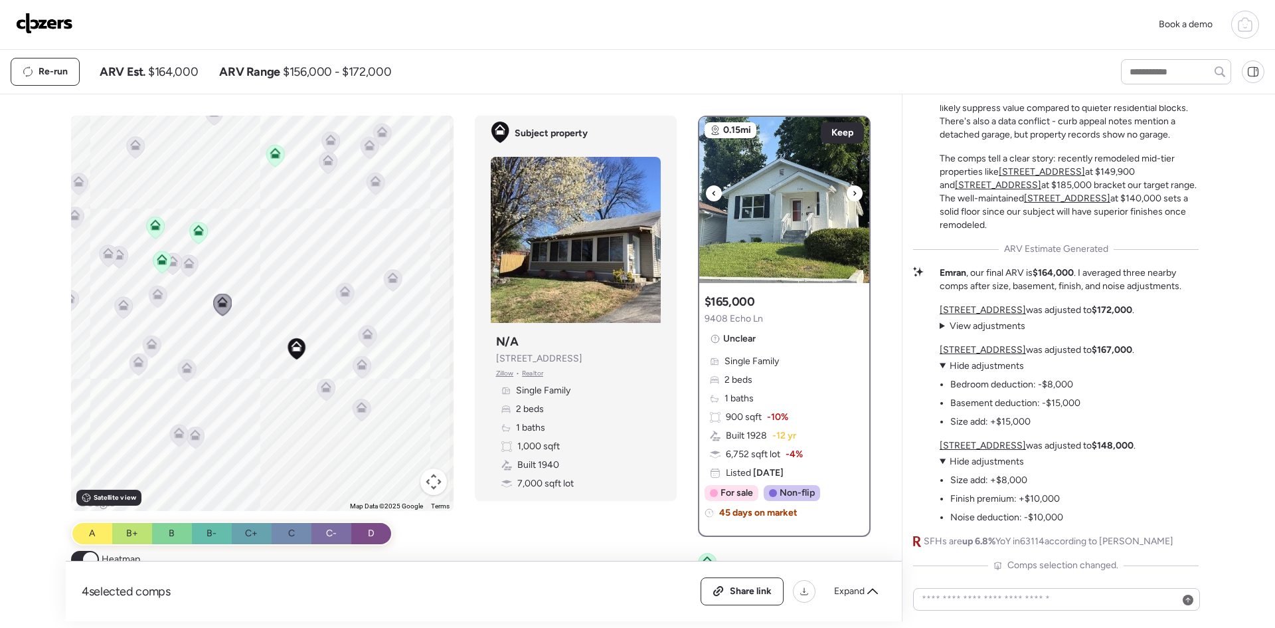
click at [852, 192] on icon at bounding box center [854, 193] width 5 height 16
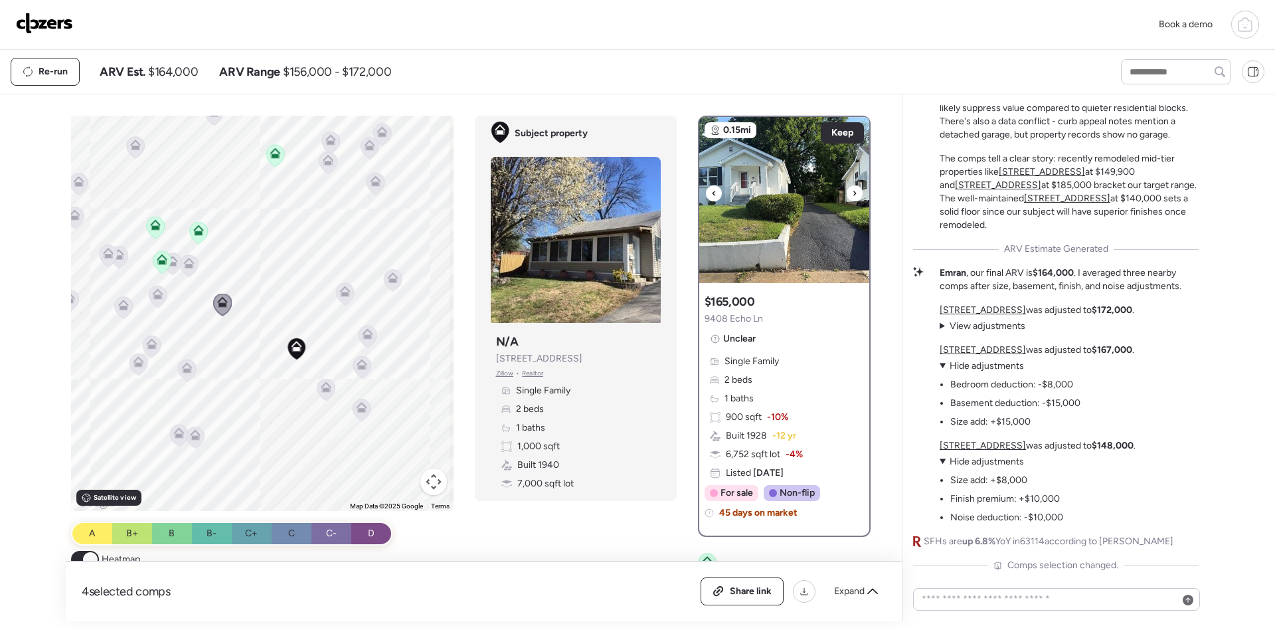
click at [852, 192] on icon at bounding box center [854, 193] width 5 height 16
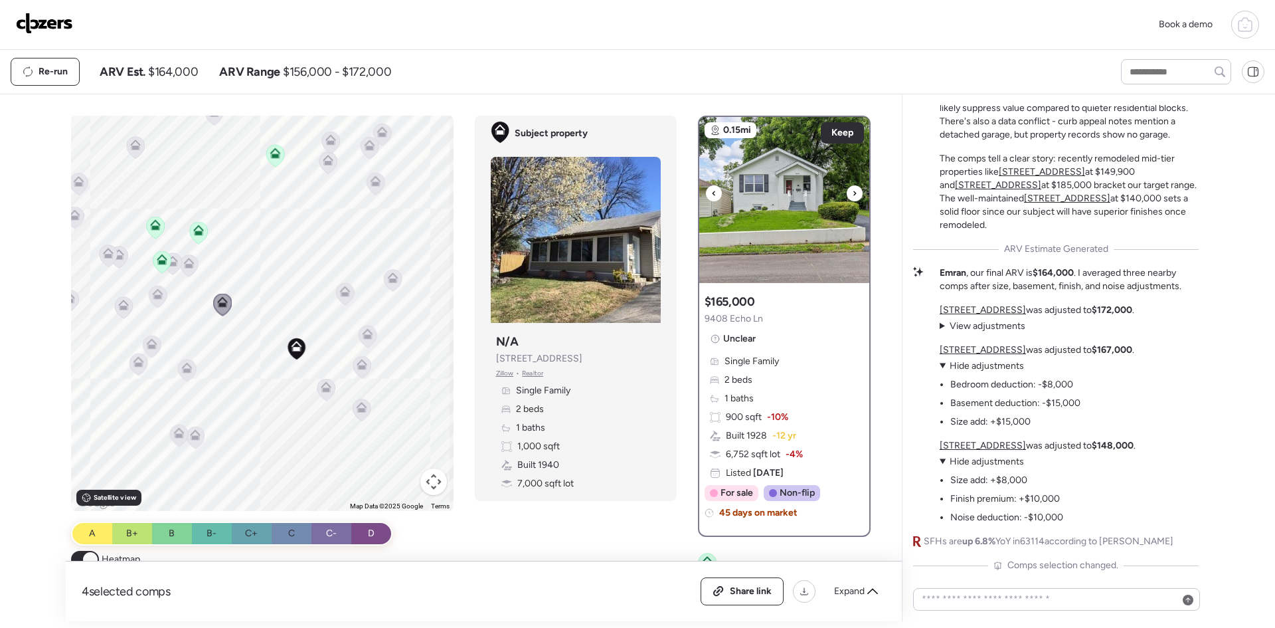
click at [852, 192] on icon at bounding box center [854, 193] width 5 height 16
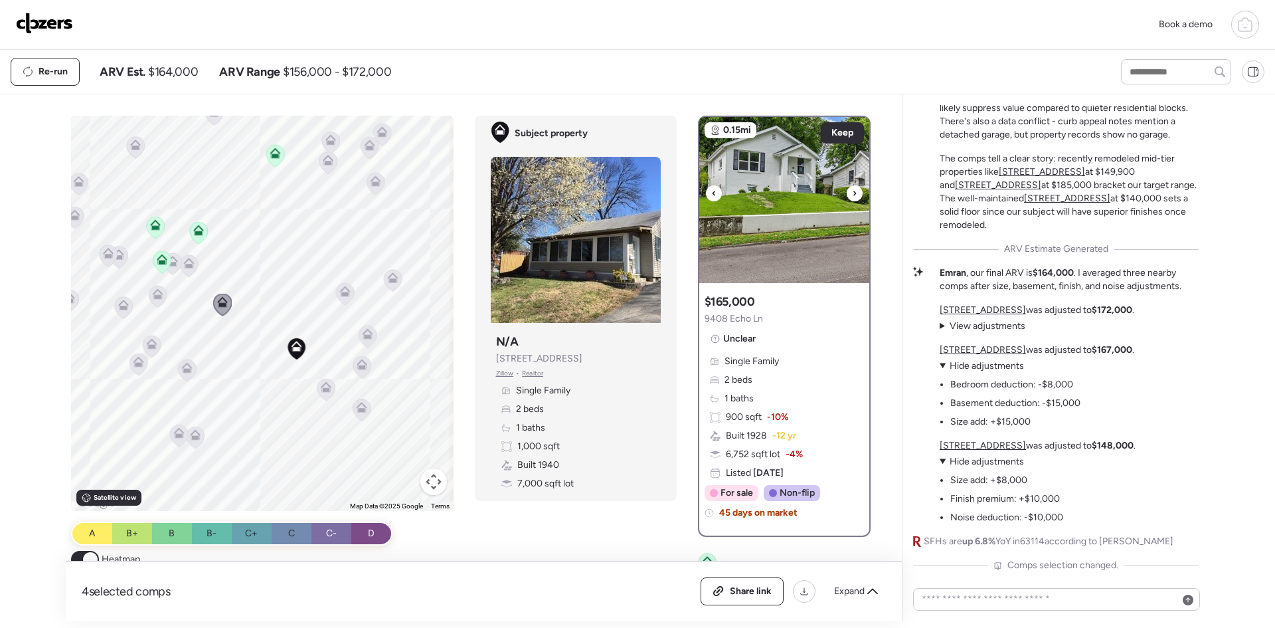
click at [852, 192] on icon at bounding box center [854, 193] width 5 height 16
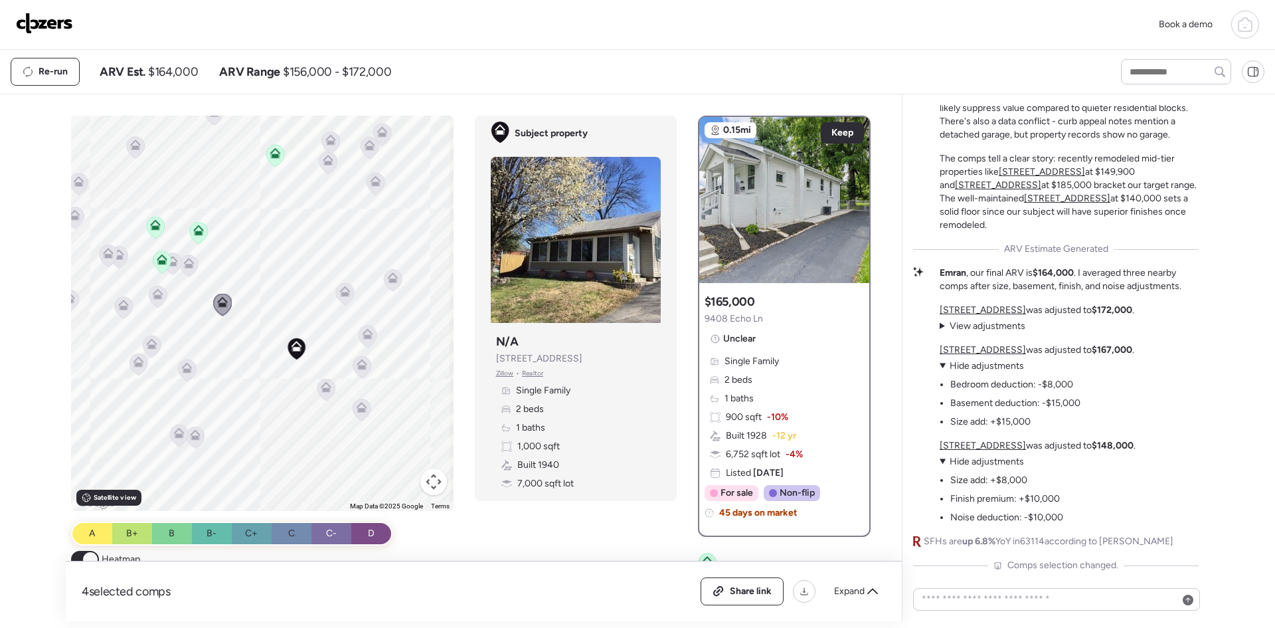
click at [182, 372] on icon at bounding box center [186, 370] width 9 height 4
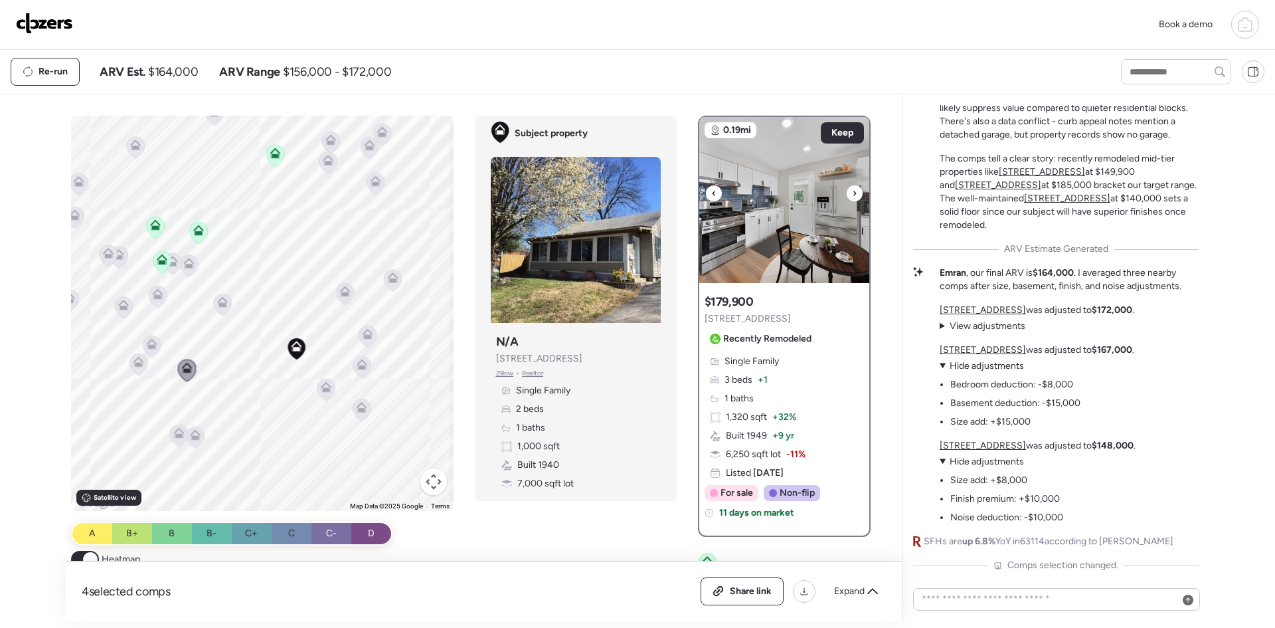
click at [711, 190] on icon at bounding box center [713, 193] width 5 height 16
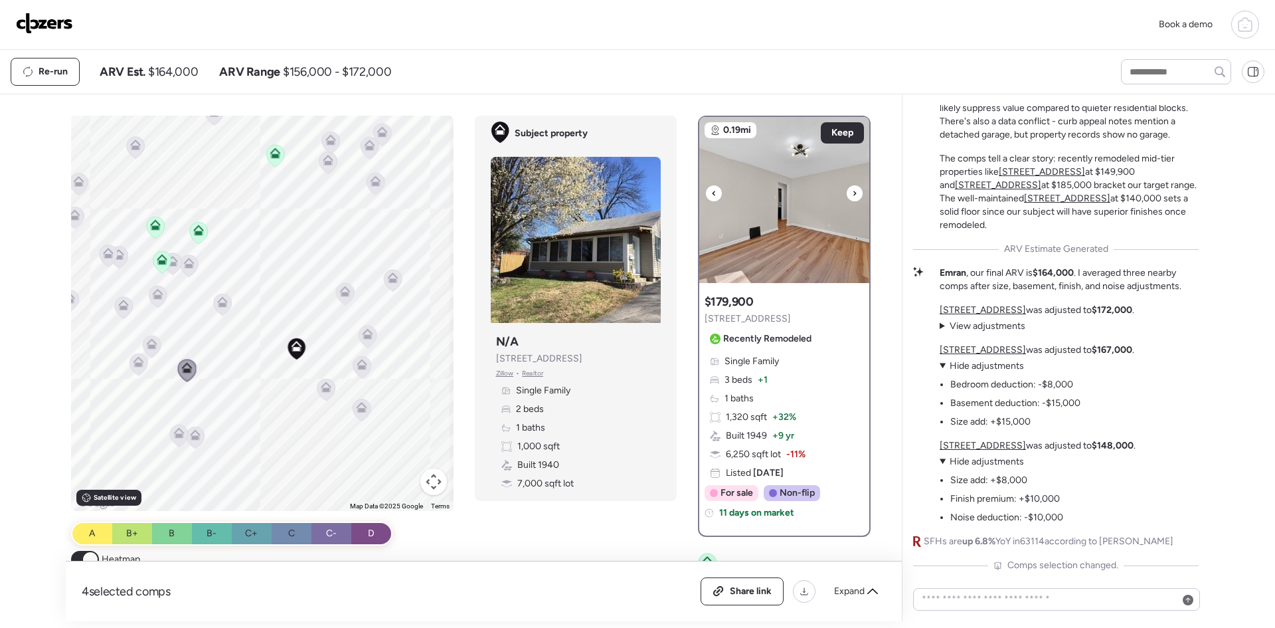
click at [711, 190] on icon at bounding box center [713, 193] width 5 height 16
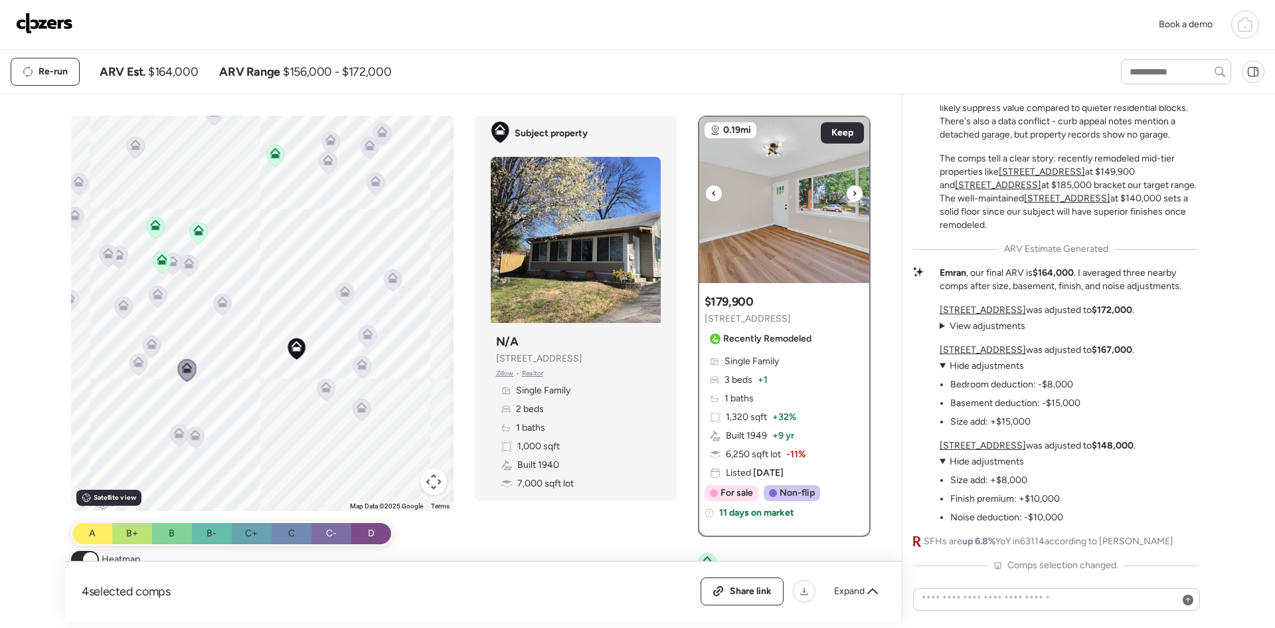
click at [711, 190] on icon at bounding box center [713, 193] width 5 height 16
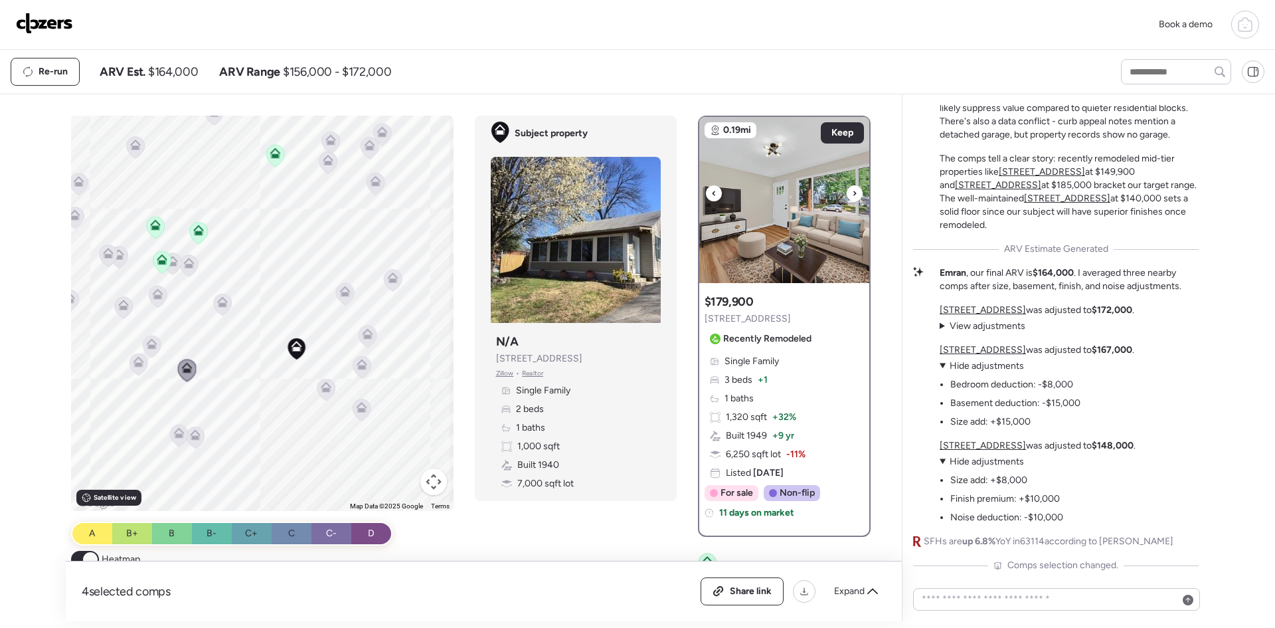
click at [711, 190] on icon at bounding box center [713, 193] width 5 height 16
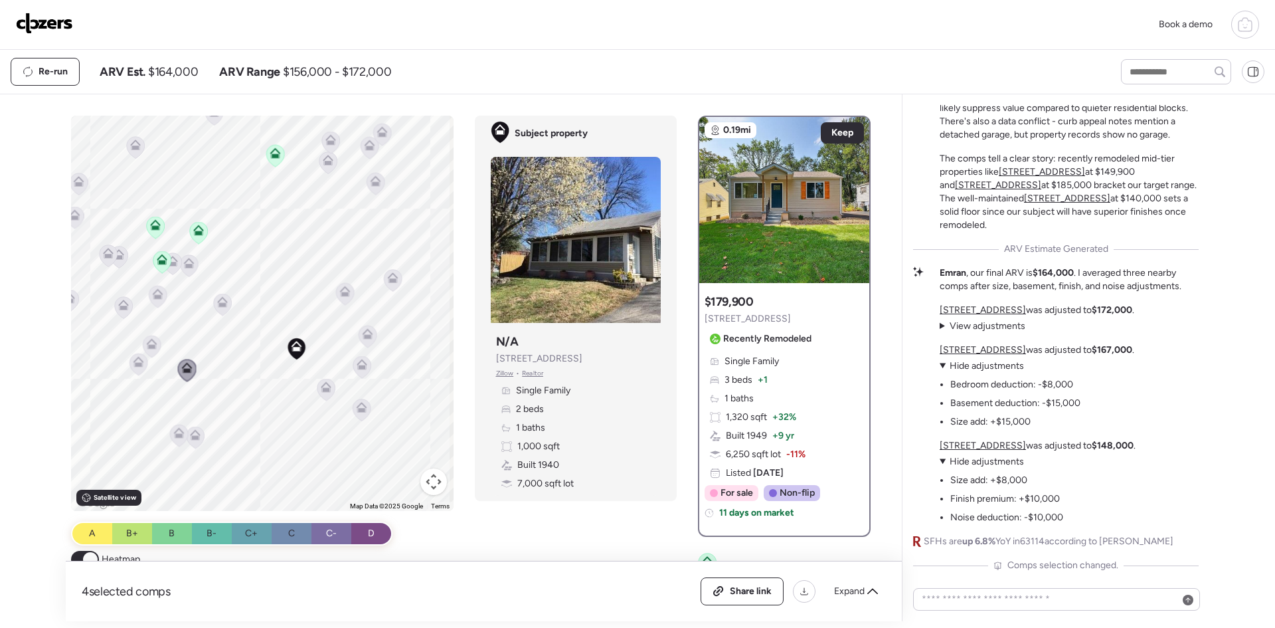
click at [190, 434] on icon at bounding box center [195, 434] width 11 height 11
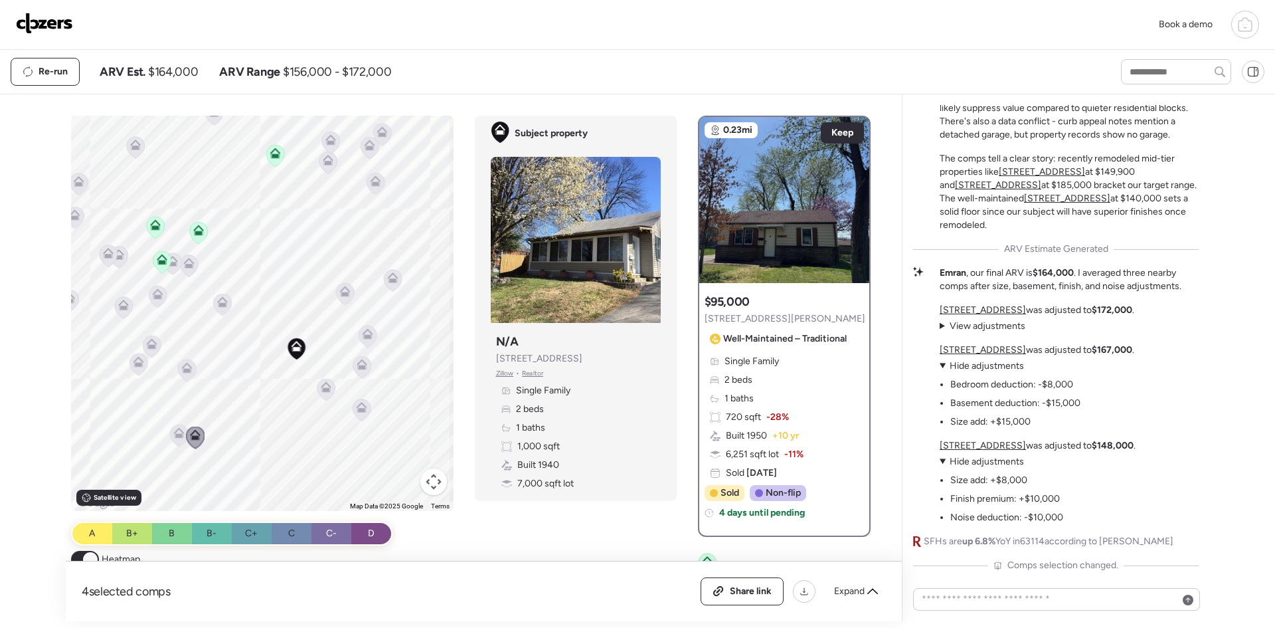
click at [177, 432] on icon at bounding box center [178, 432] width 11 height 11
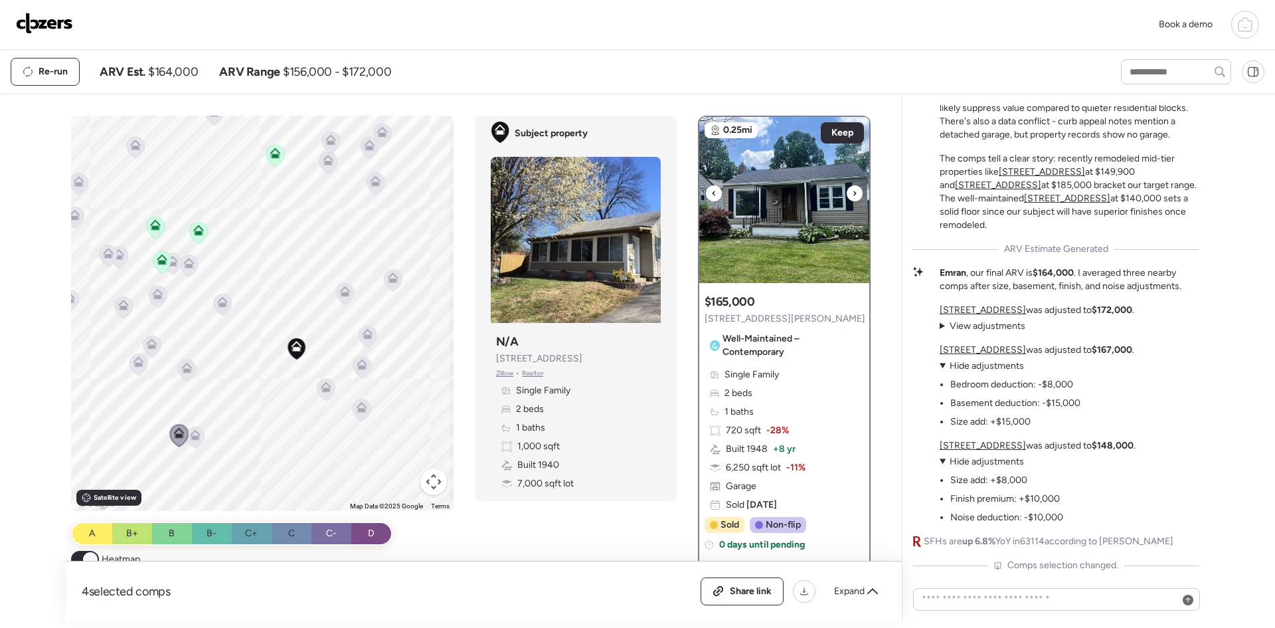
click at [852, 196] on div at bounding box center [855, 193] width 16 height 16
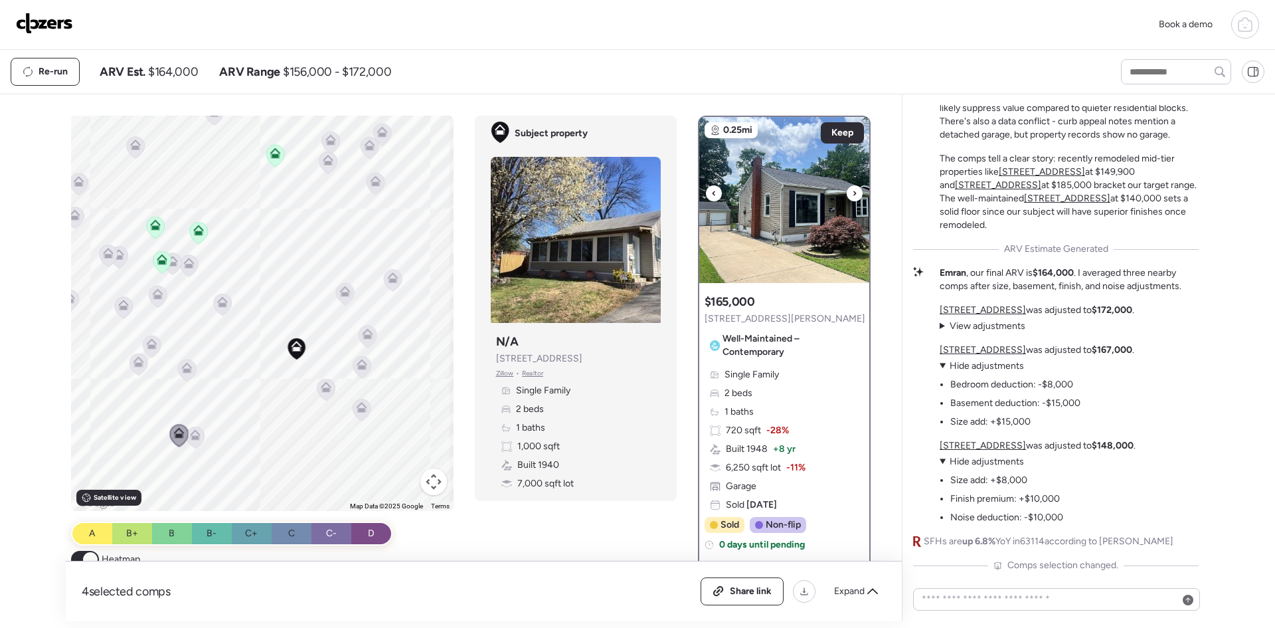
click at [852, 196] on div at bounding box center [855, 193] width 16 height 16
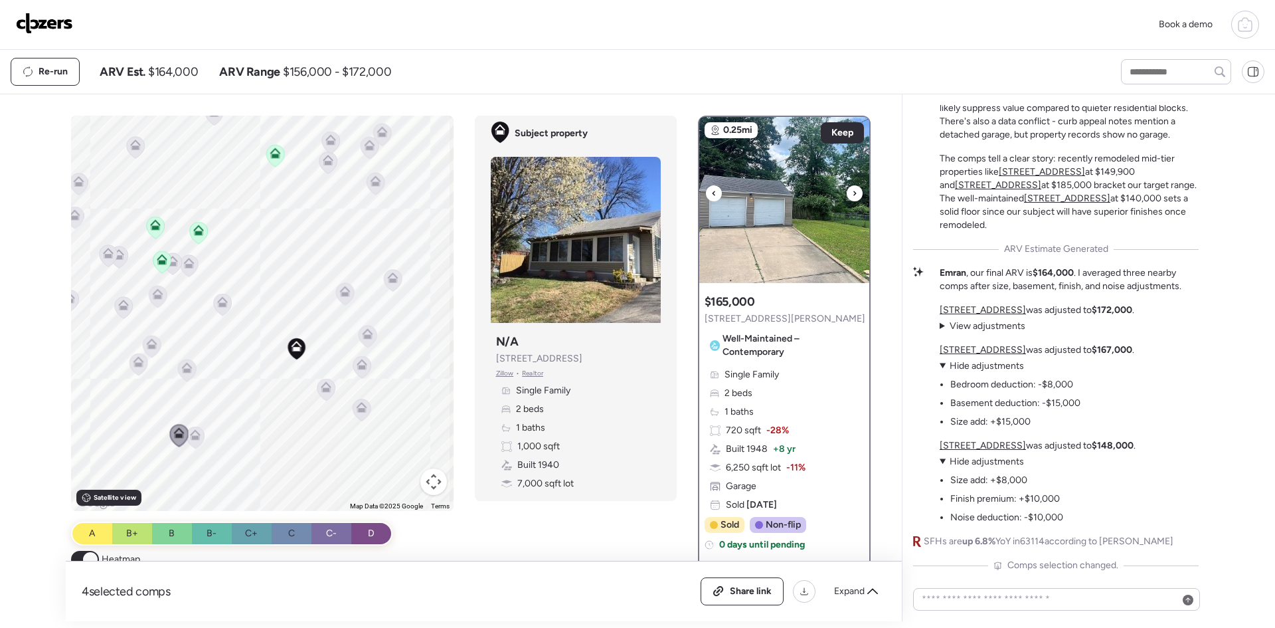
click at [852, 196] on div at bounding box center [855, 193] width 16 height 16
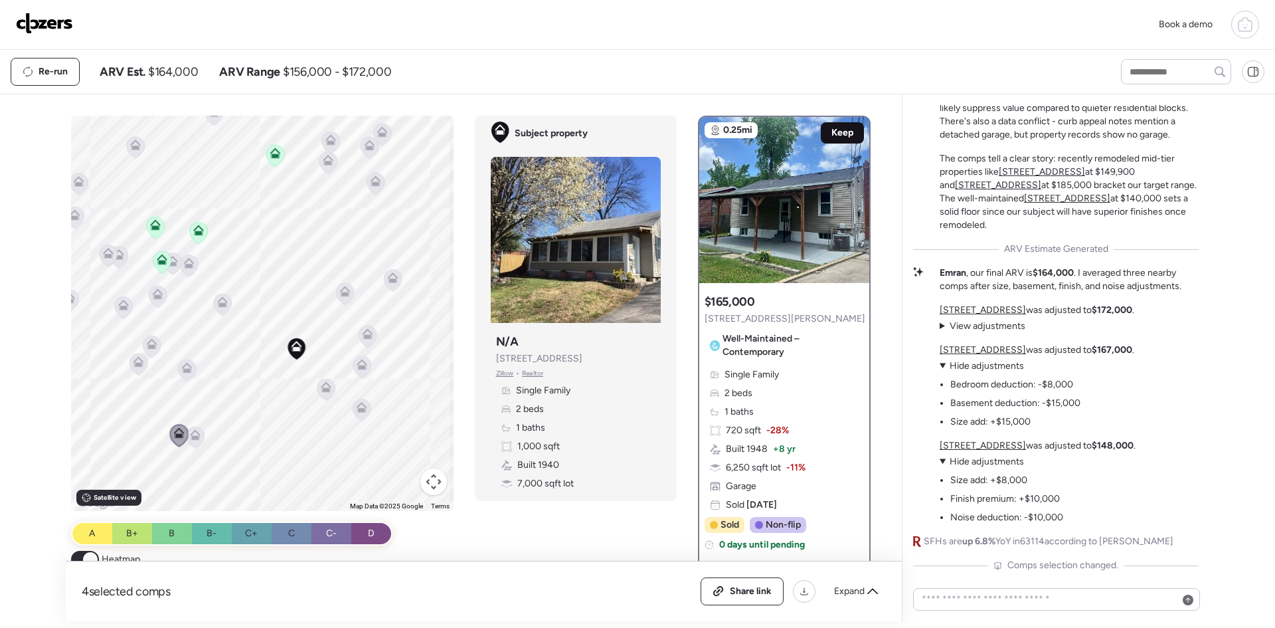
click at [834, 133] on span "Keep" at bounding box center [843, 132] width 22 height 13
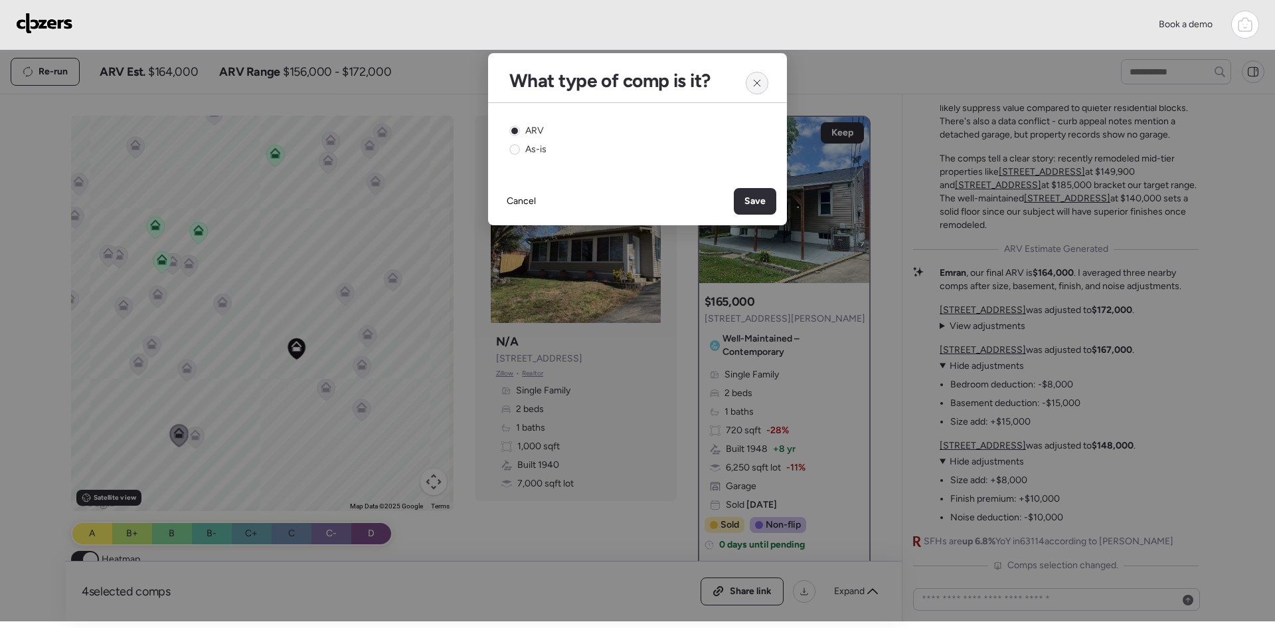
click at [755, 81] on icon at bounding box center [757, 83] width 11 height 11
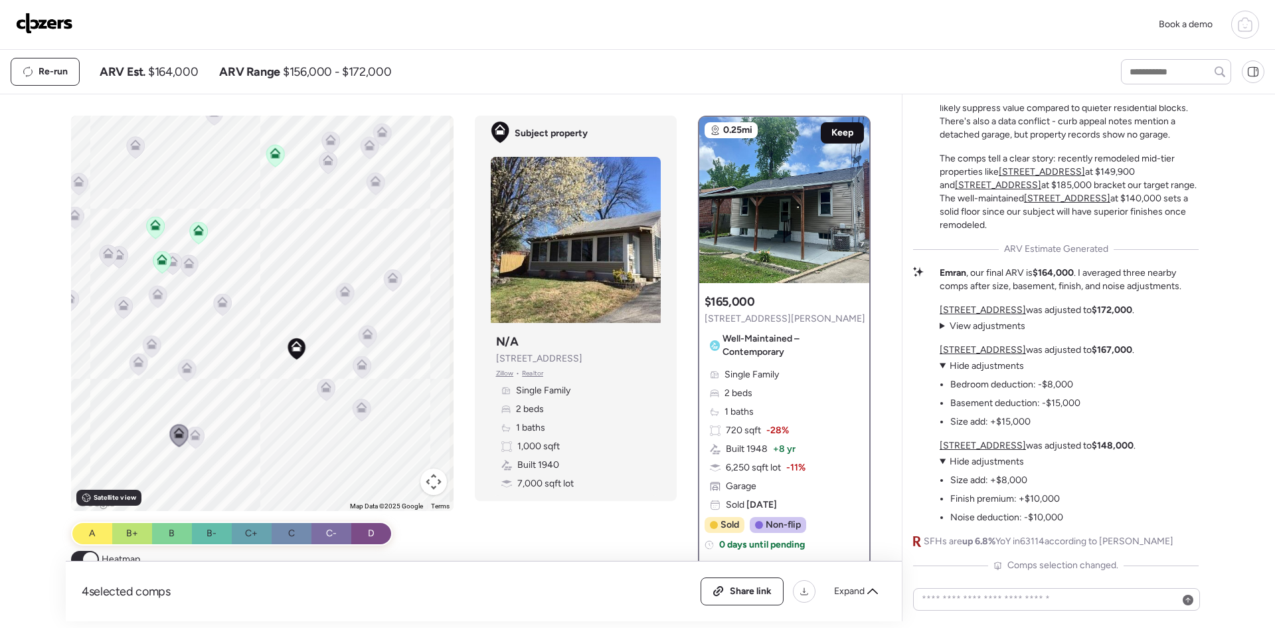
click at [832, 127] on span "Keep" at bounding box center [843, 132] width 22 height 13
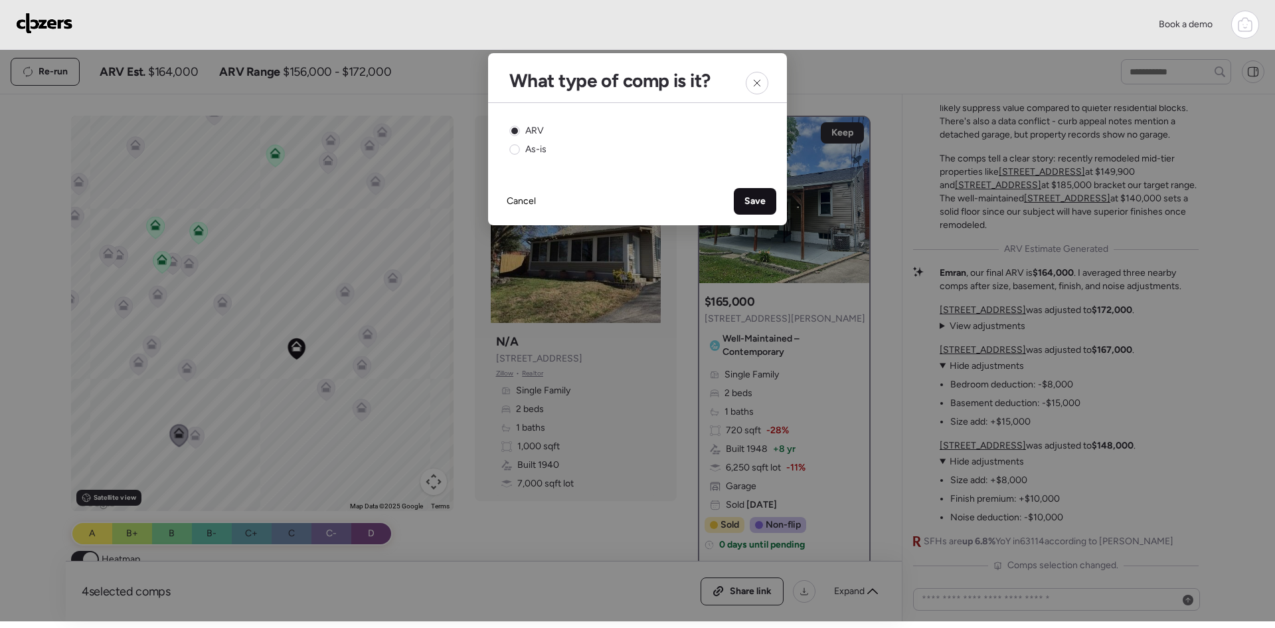
click at [740, 206] on div "Save" at bounding box center [755, 201] width 43 height 27
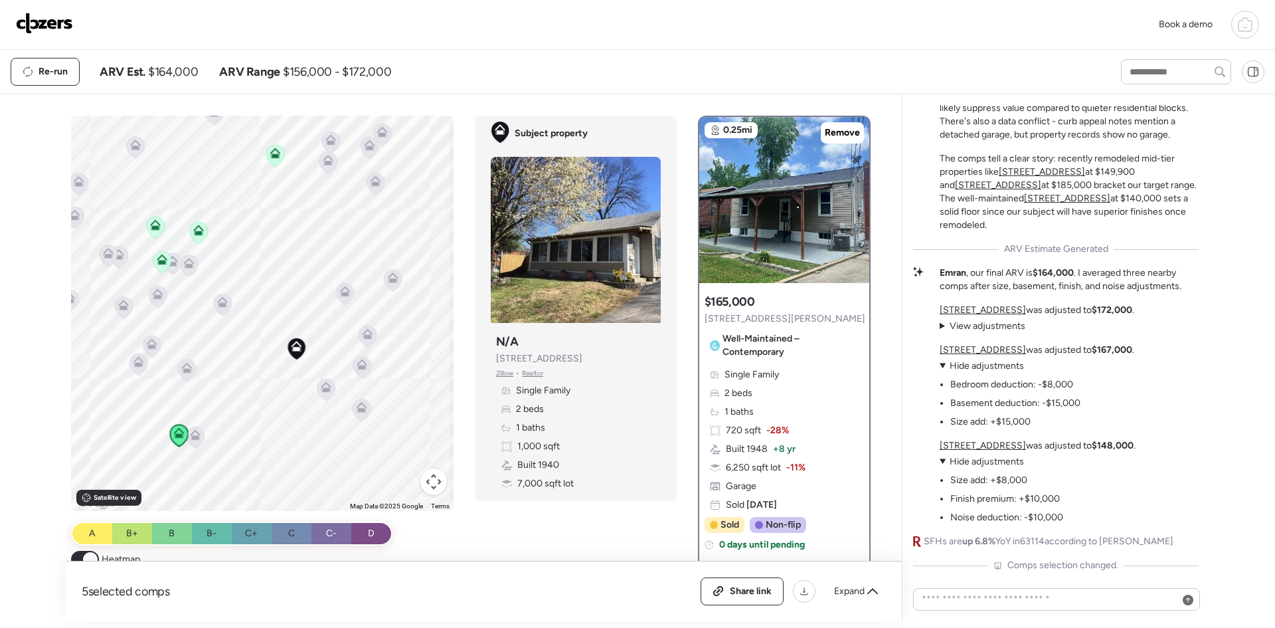
click at [182, 369] on icon at bounding box center [186, 370] width 9 height 4
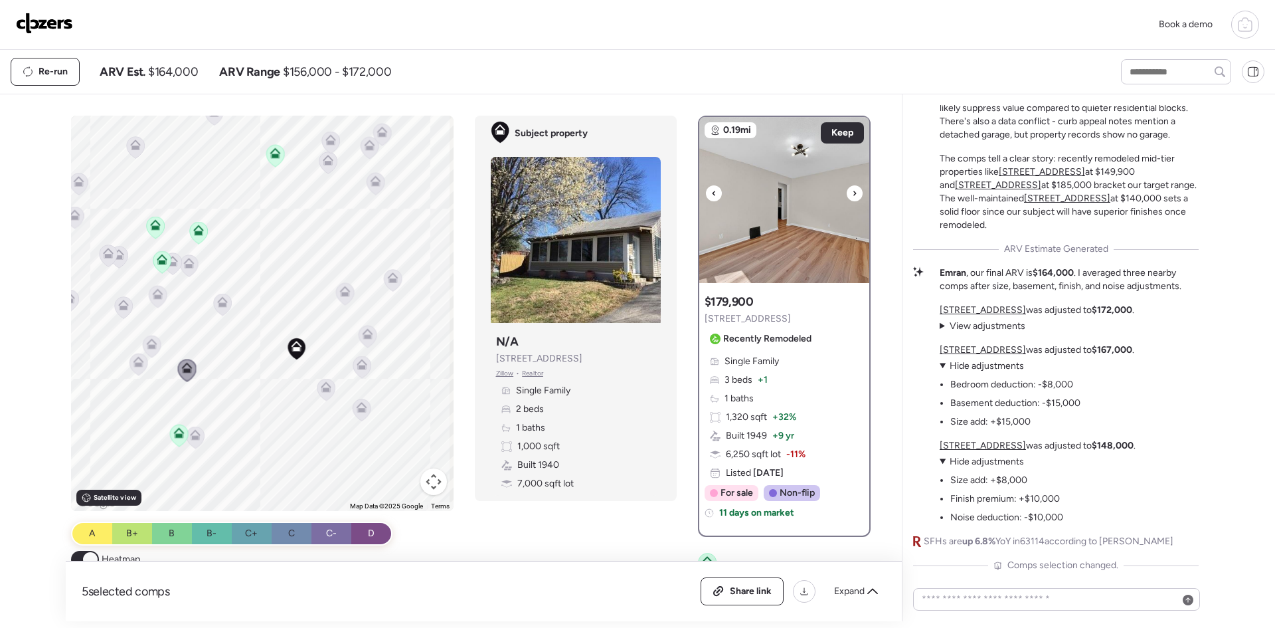
click at [711, 193] on div at bounding box center [714, 193] width 16 height 16
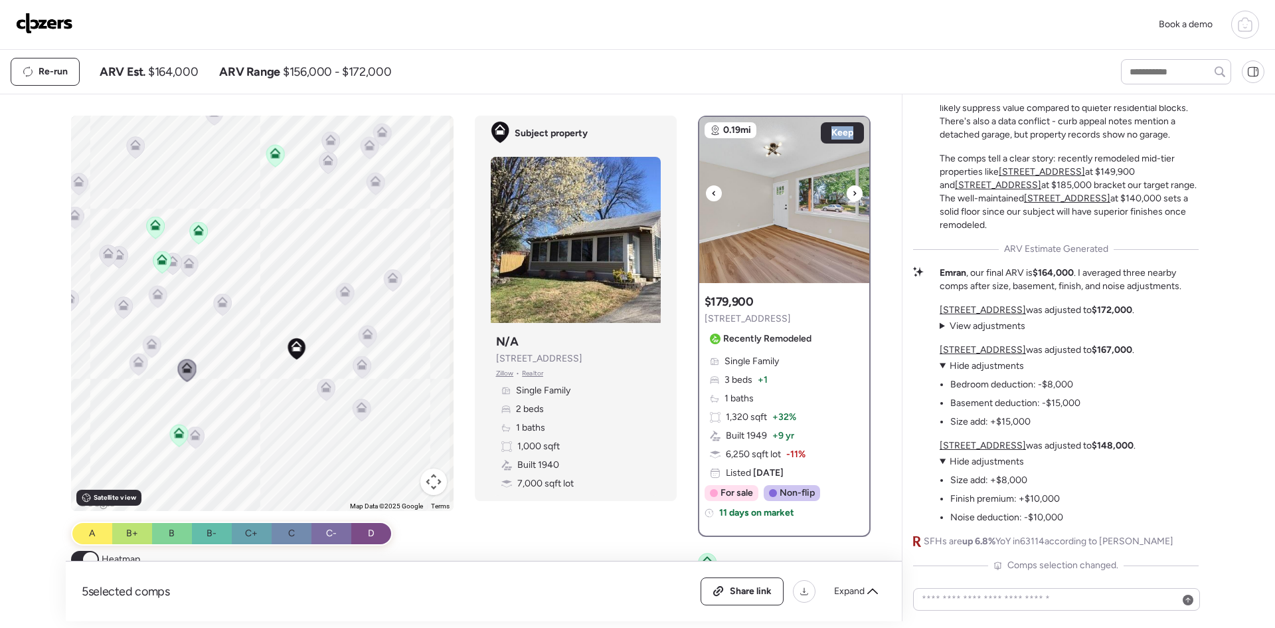
click at [711, 193] on div at bounding box center [714, 193] width 16 height 16
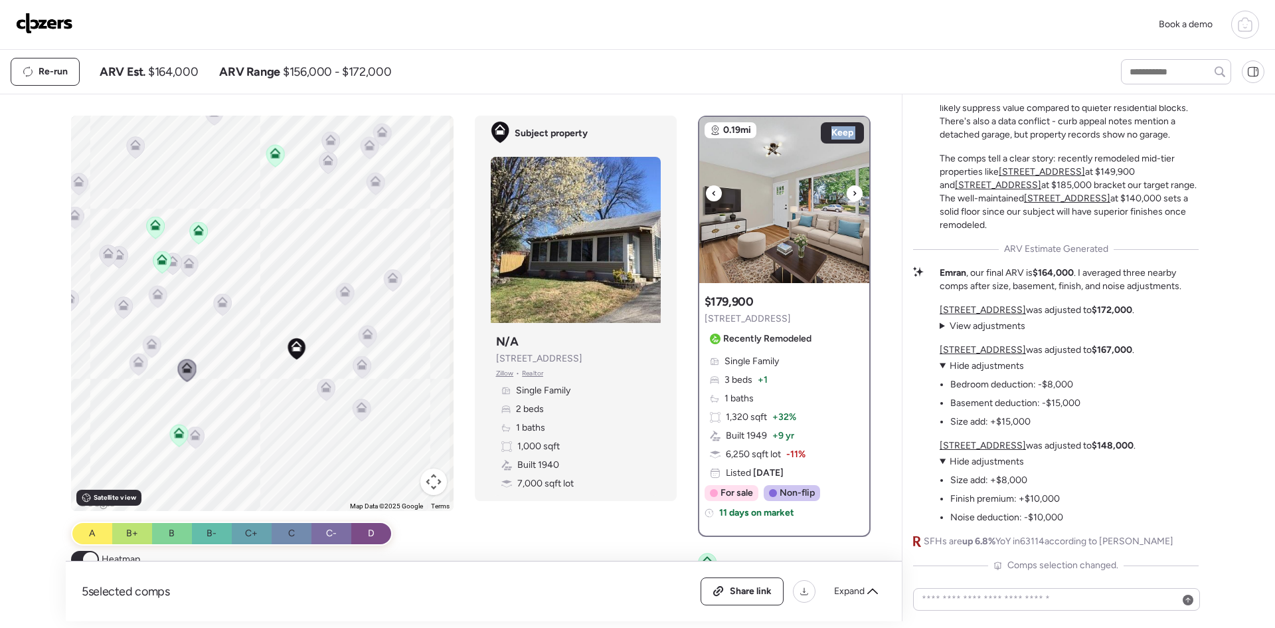
click at [711, 193] on div at bounding box center [714, 193] width 16 height 16
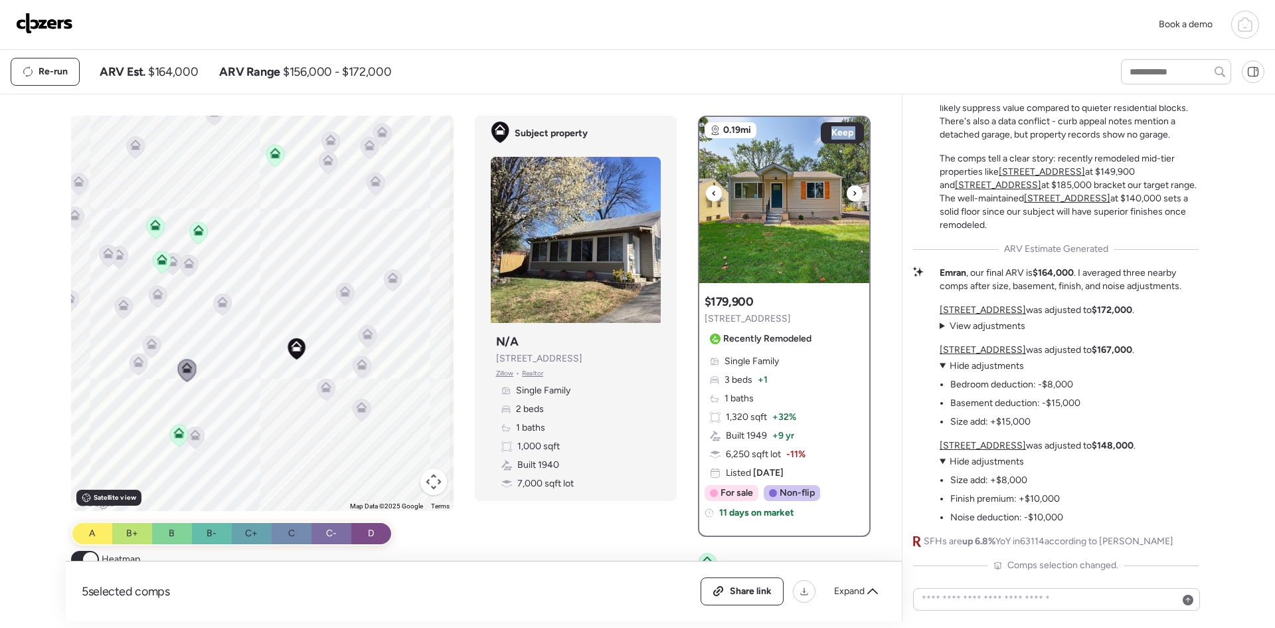
click at [711, 193] on div at bounding box center [714, 193] width 16 height 16
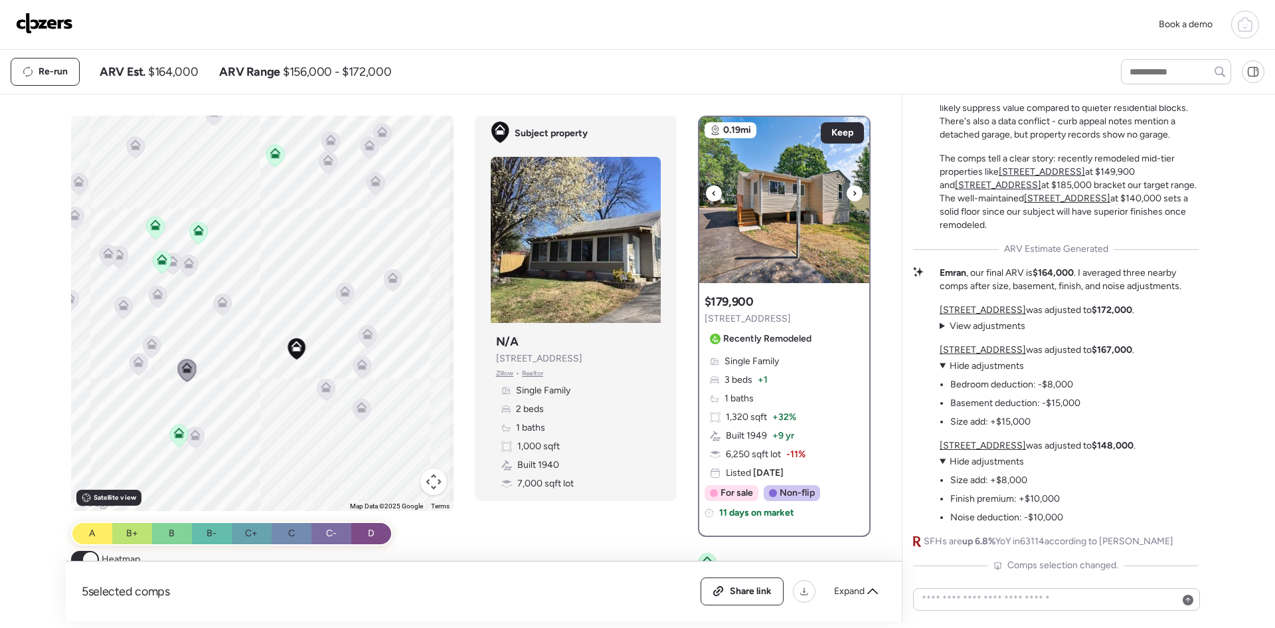
click at [711, 193] on div at bounding box center [714, 193] width 16 height 16
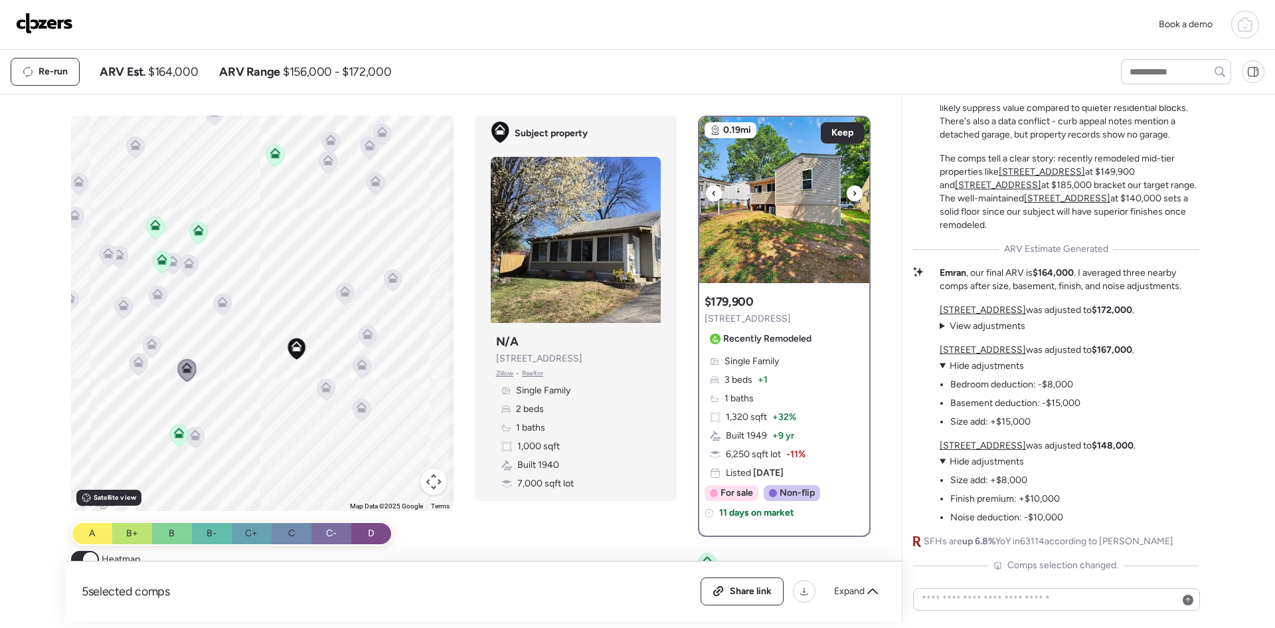
click at [711, 193] on div at bounding box center [714, 193] width 16 height 16
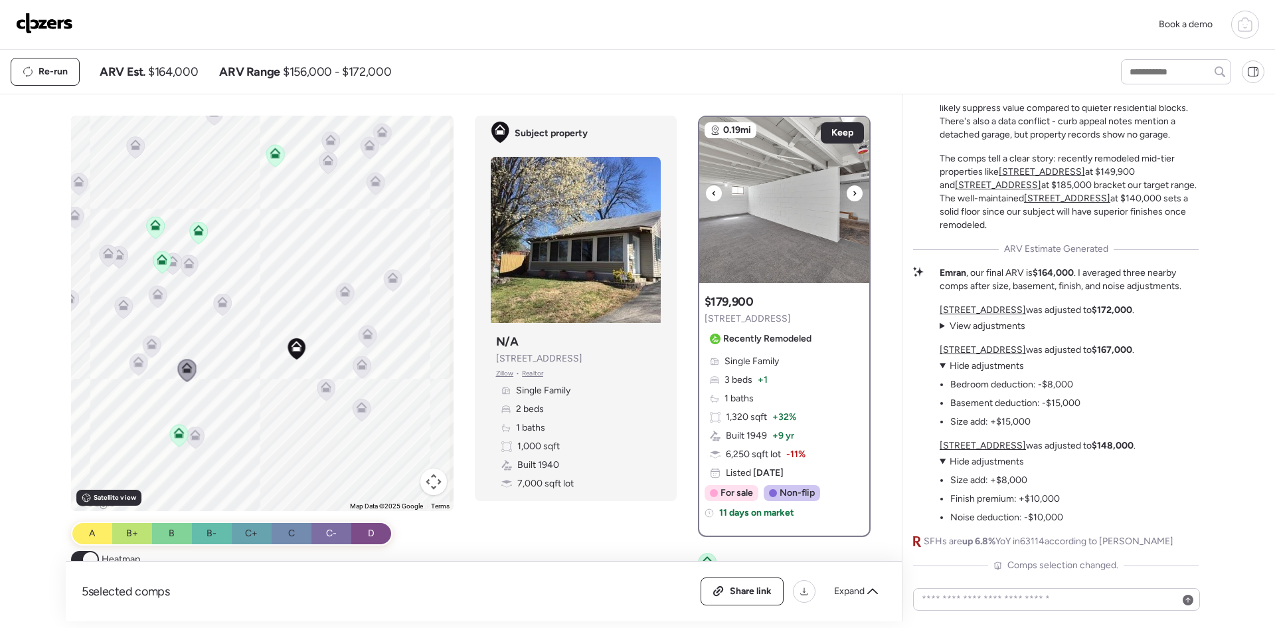
click at [854, 190] on div at bounding box center [855, 193] width 16 height 16
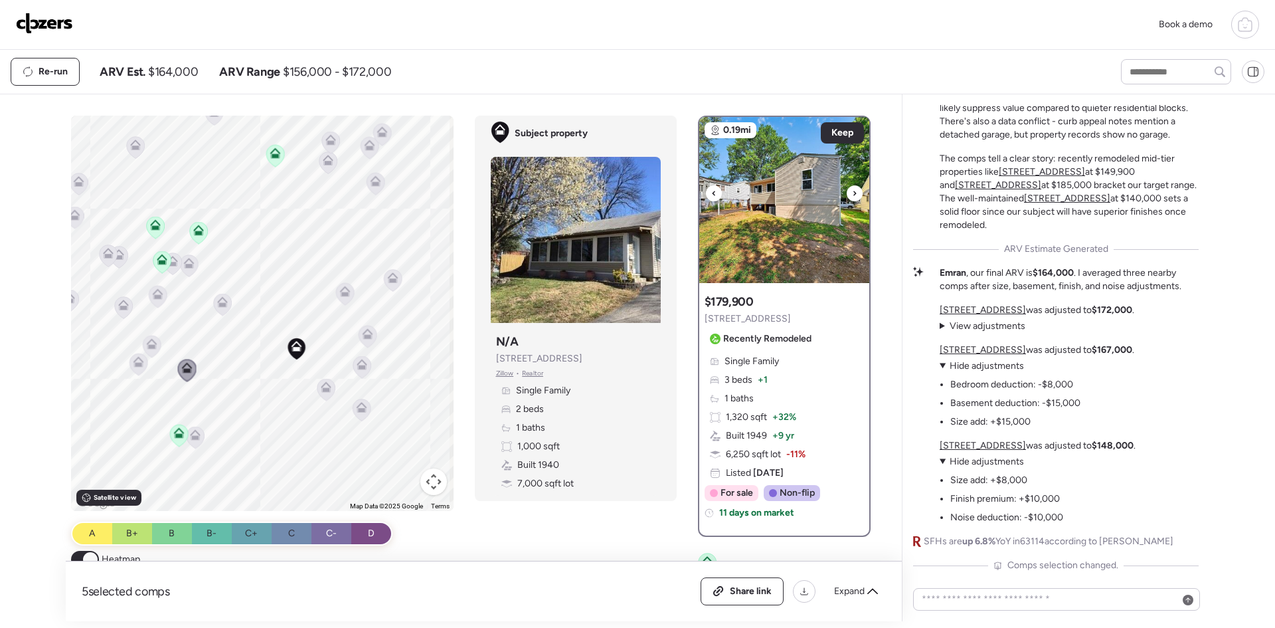
click at [854, 190] on div at bounding box center [855, 193] width 16 height 16
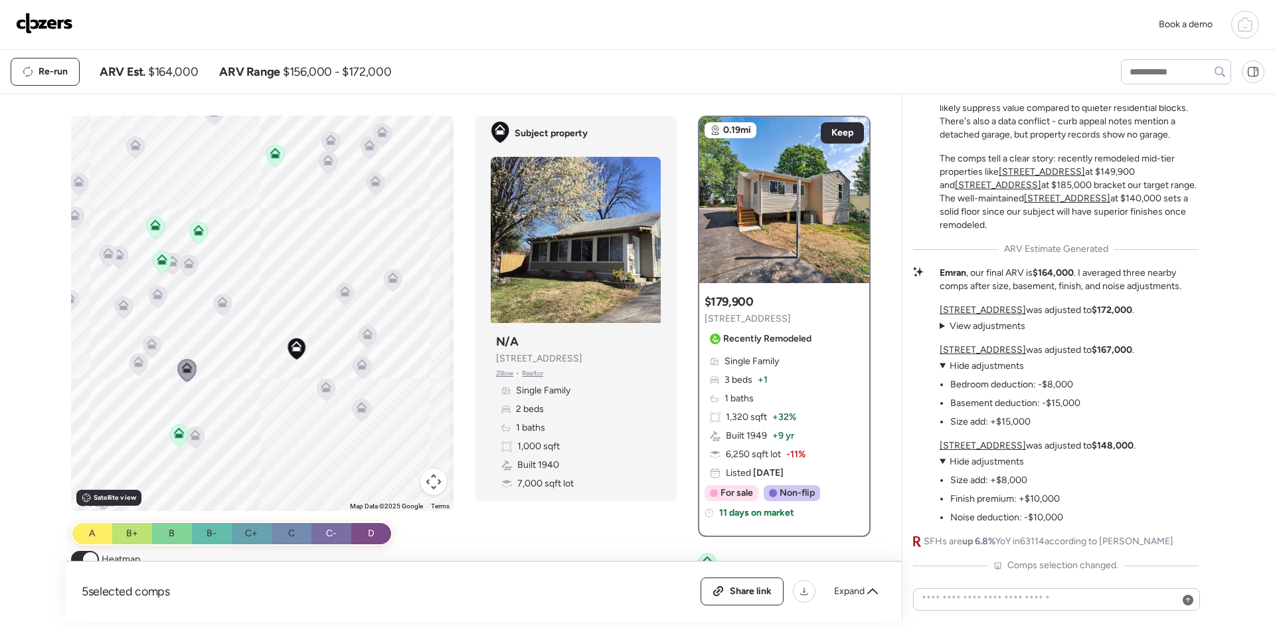
click at [132, 355] on icon at bounding box center [139, 364] width 18 height 22
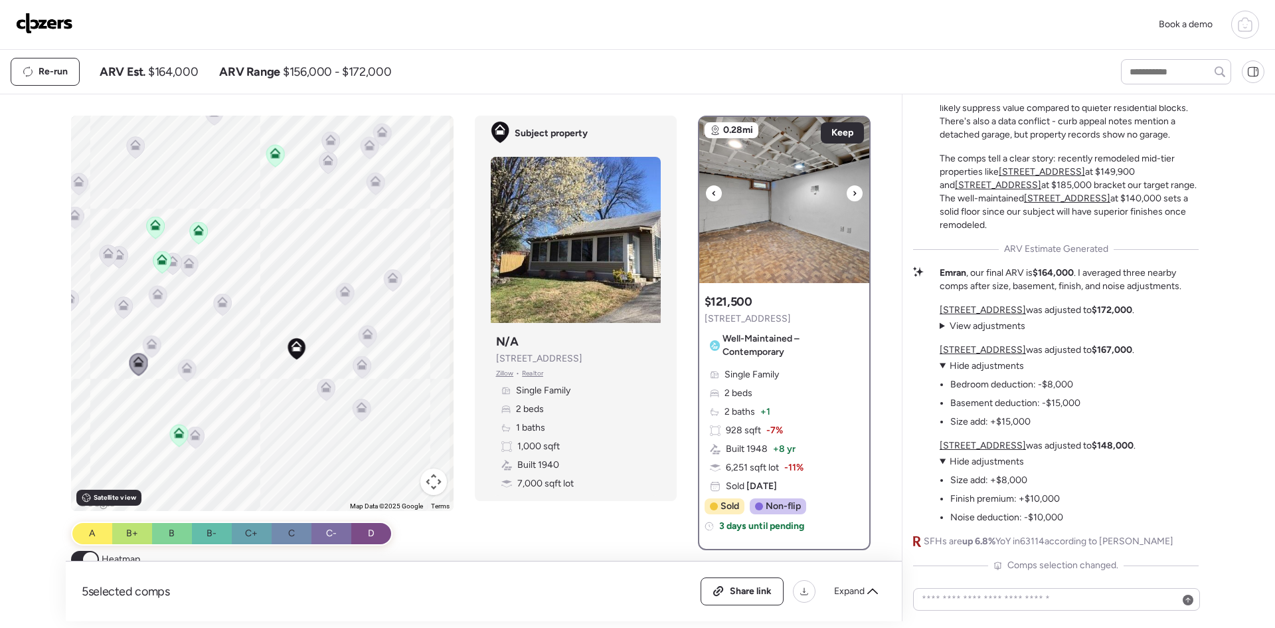
click at [713, 193] on div at bounding box center [714, 193] width 16 height 16
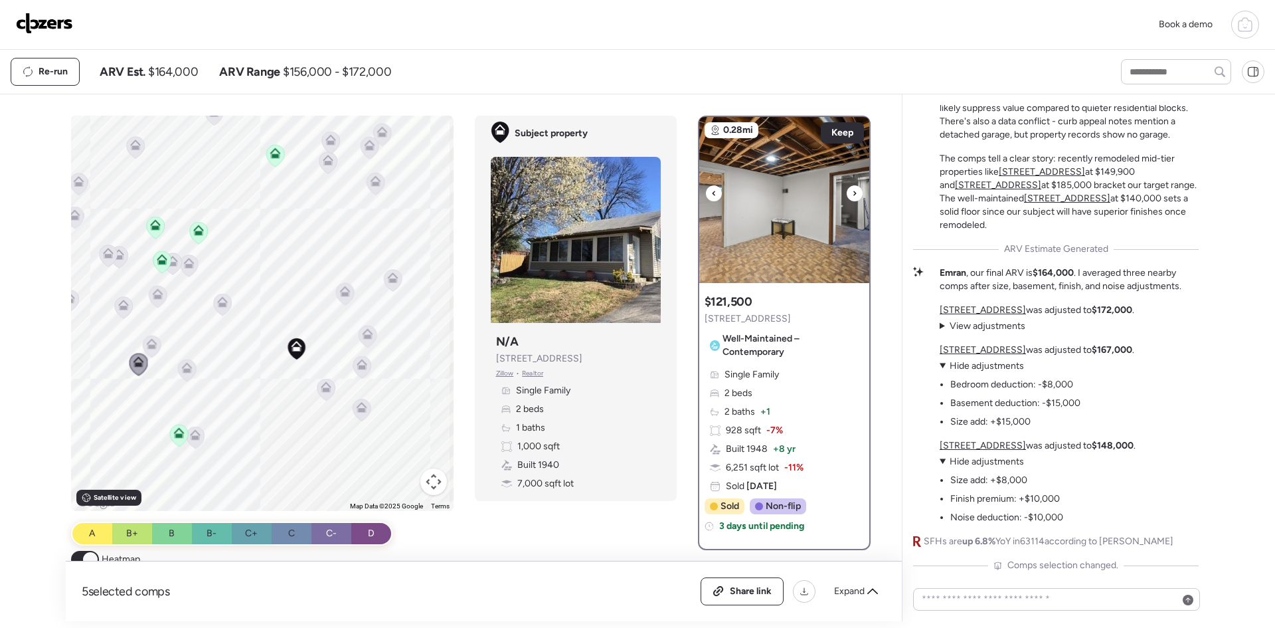
click at [713, 193] on div at bounding box center [714, 193] width 16 height 16
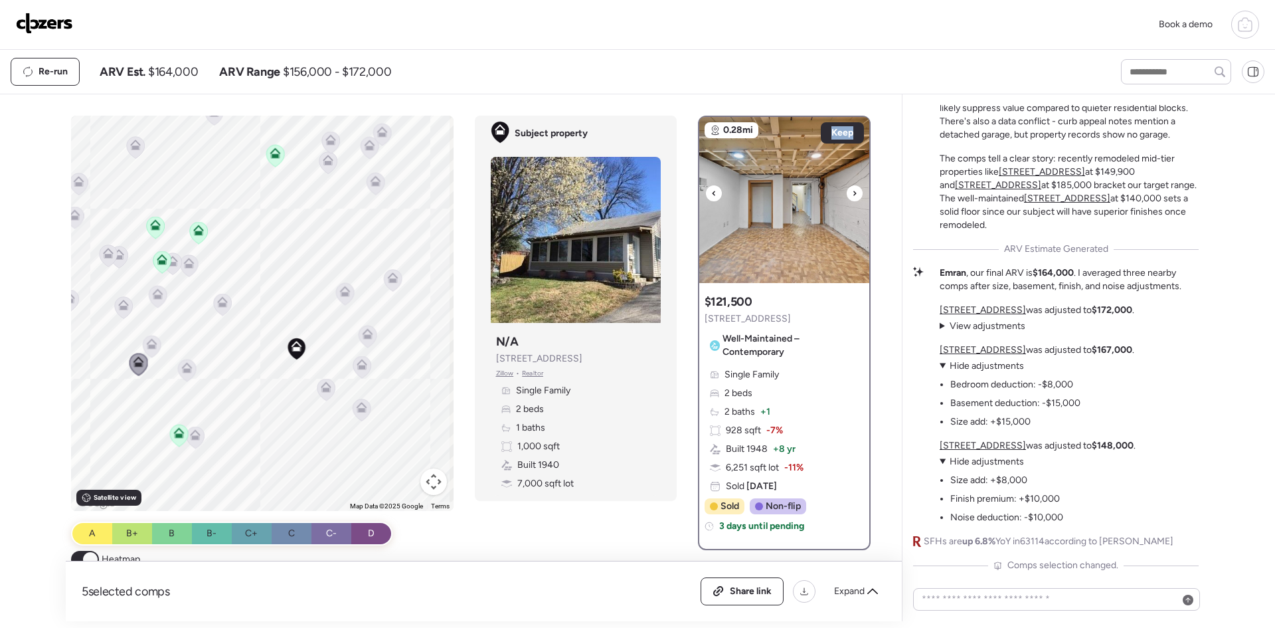
click at [713, 193] on div at bounding box center [714, 193] width 16 height 16
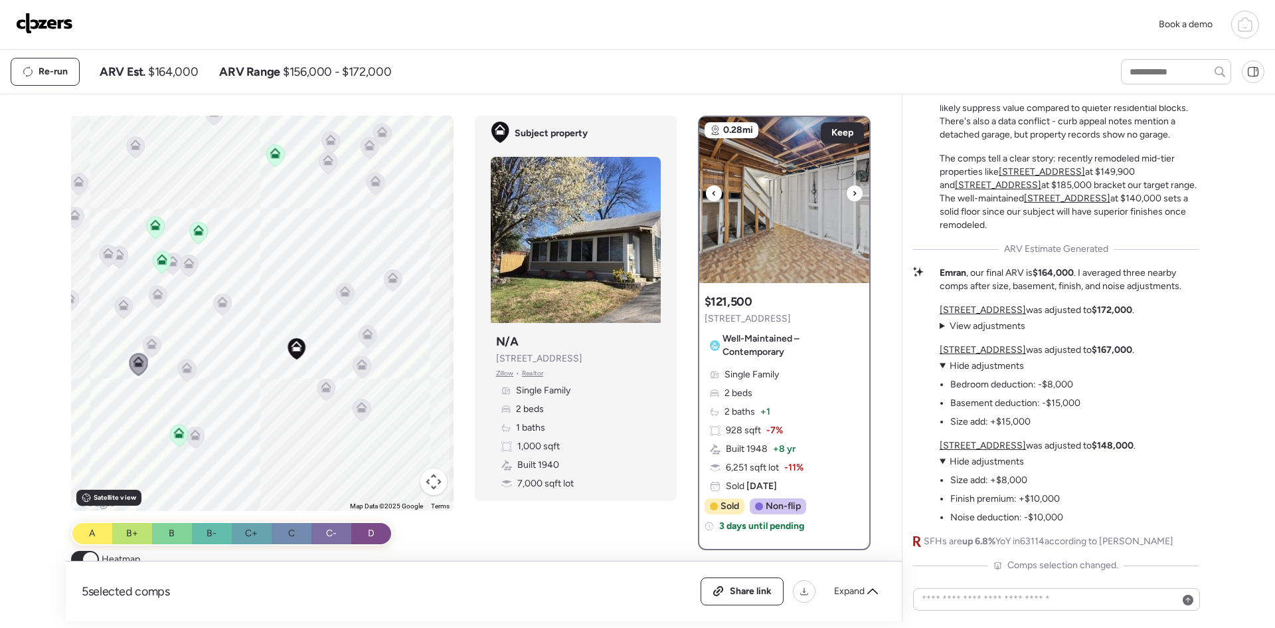
click at [713, 193] on div at bounding box center [714, 193] width 16 height 16
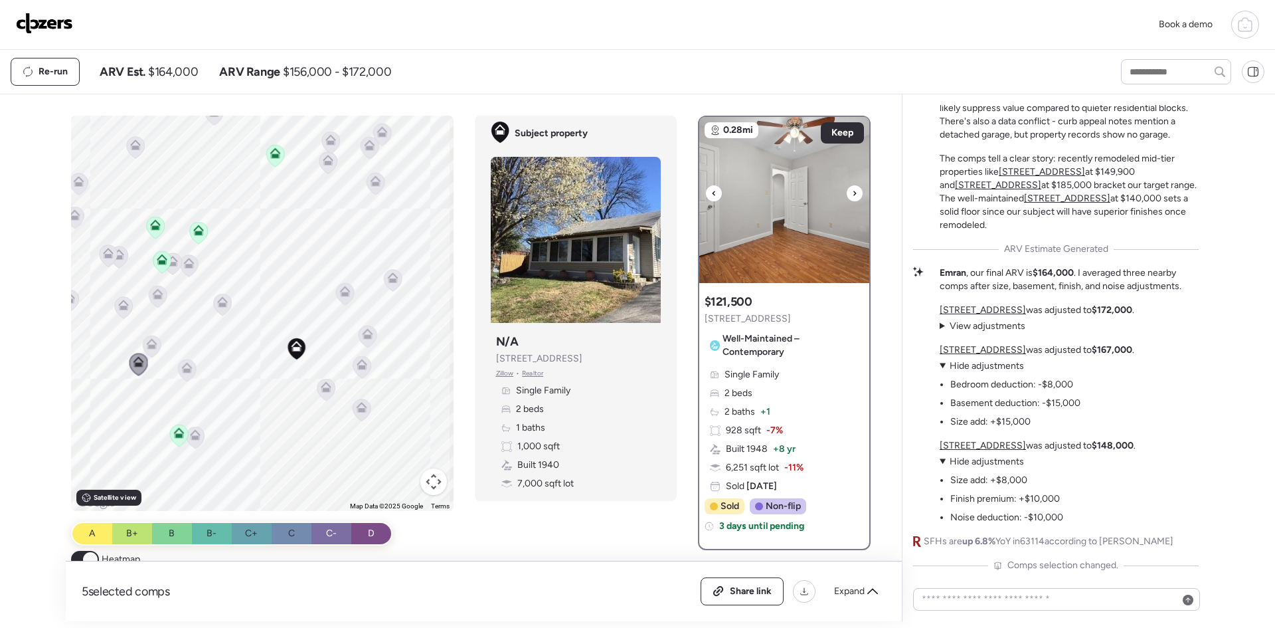
click at [713, 193] on div at bounding box center [714, 193] width 16 height 16
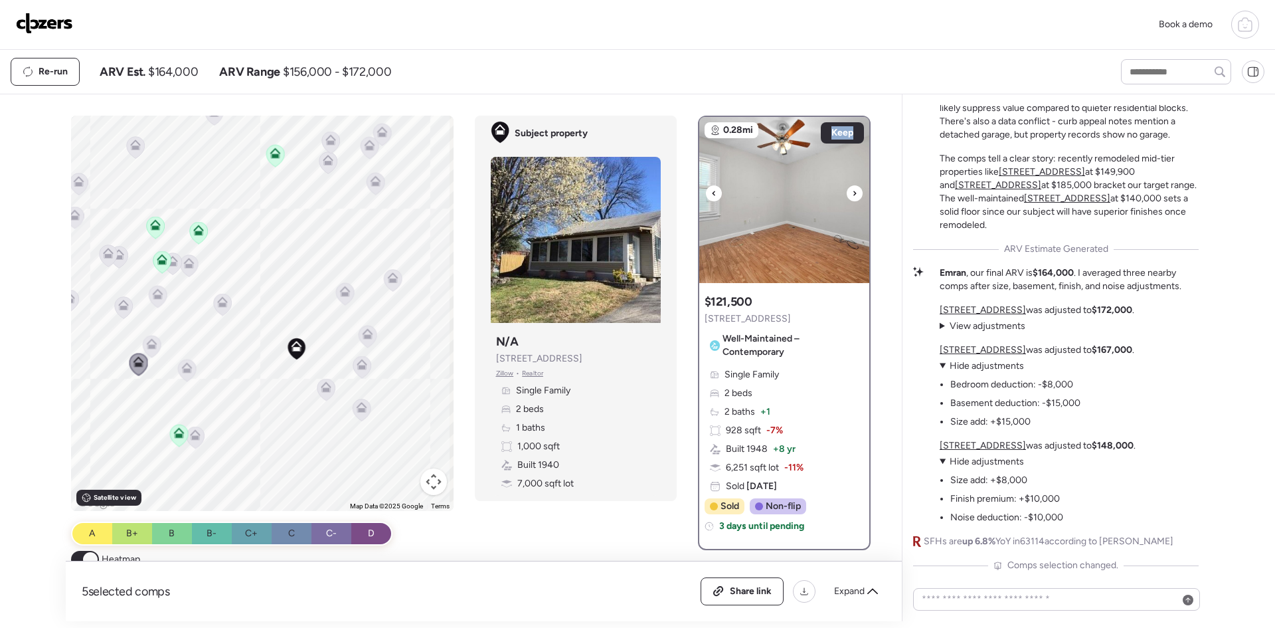
click at [713, 193] on div at bounding box center [714, 193] width 16 height 16
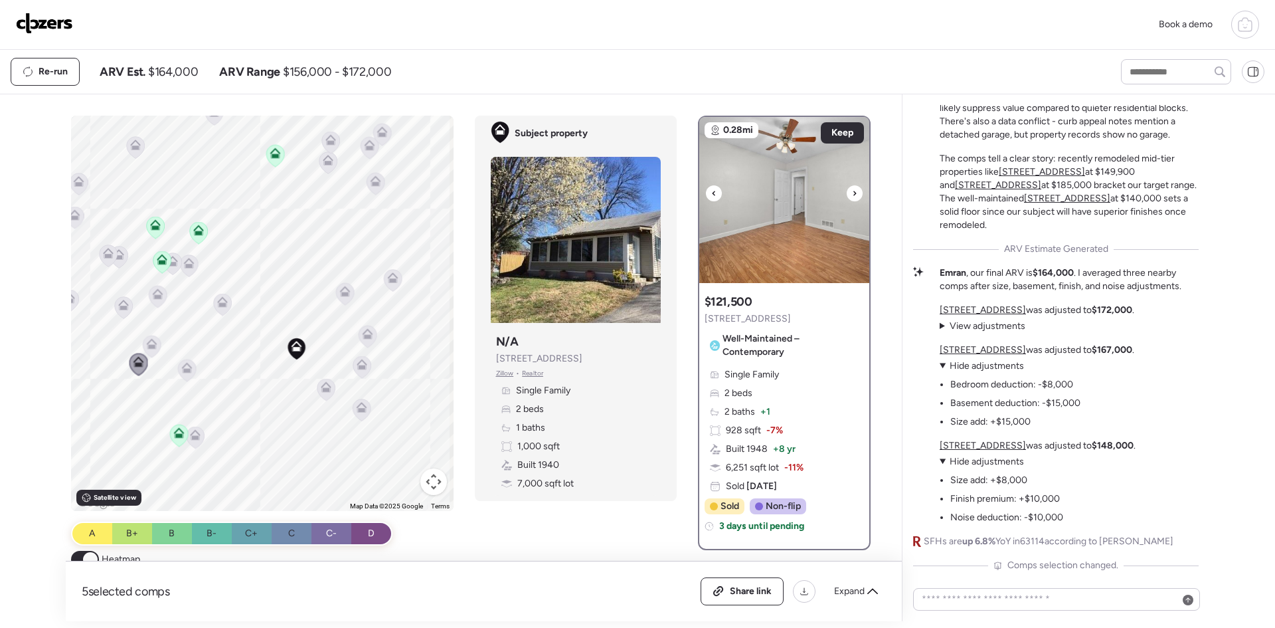
click at [713, 193] on div at bounding box center [714, 193] width 16 height 16
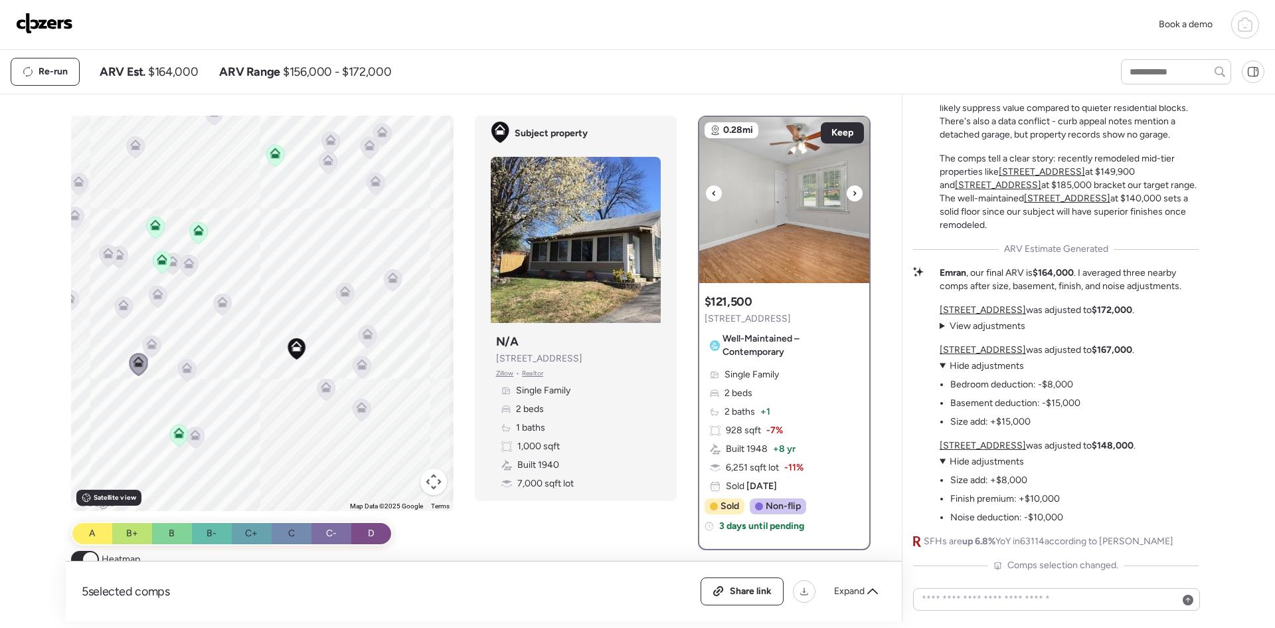
click at [713, 193] on div at bounding box center [714, 193] width 16 height 16
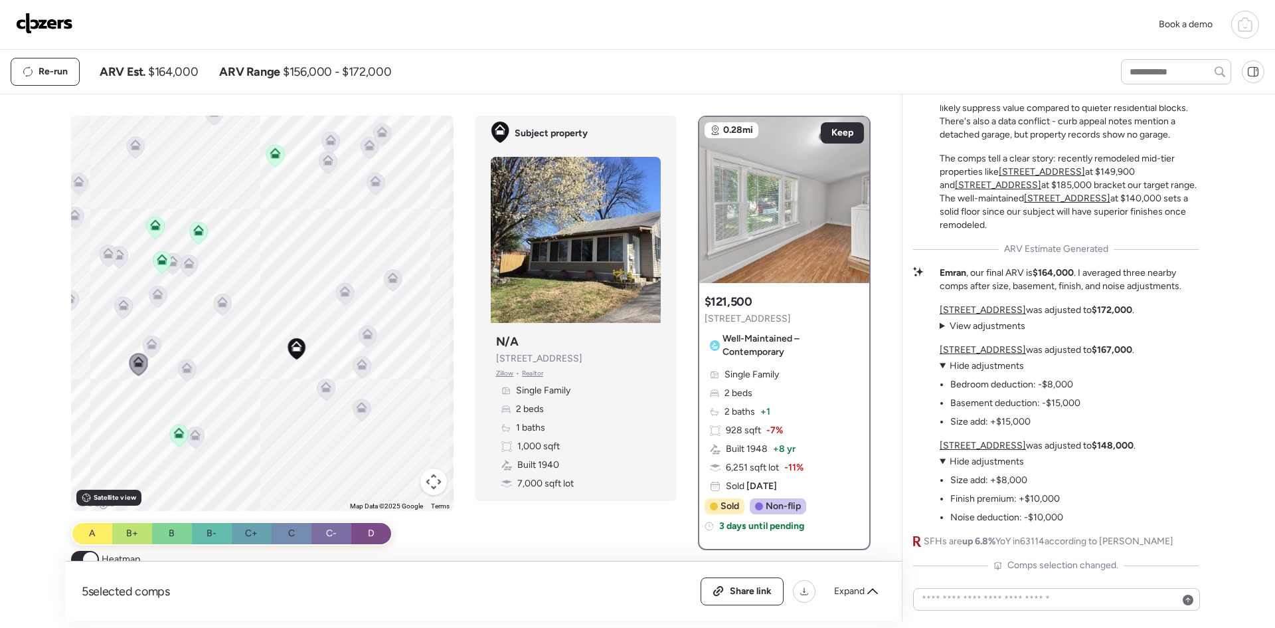
click at [150, 343] on icon at bounding box center [151, 341] width 10 height 6
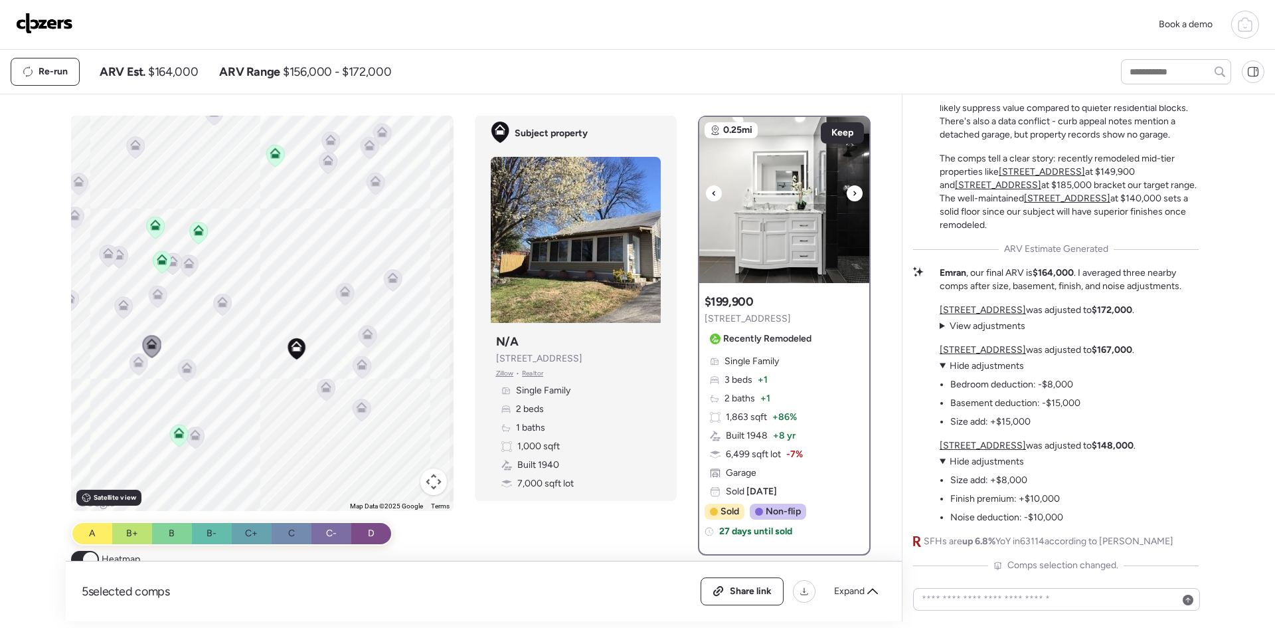
click at [738, 162] on img at bounding box center [784, 200] width 170 height 166
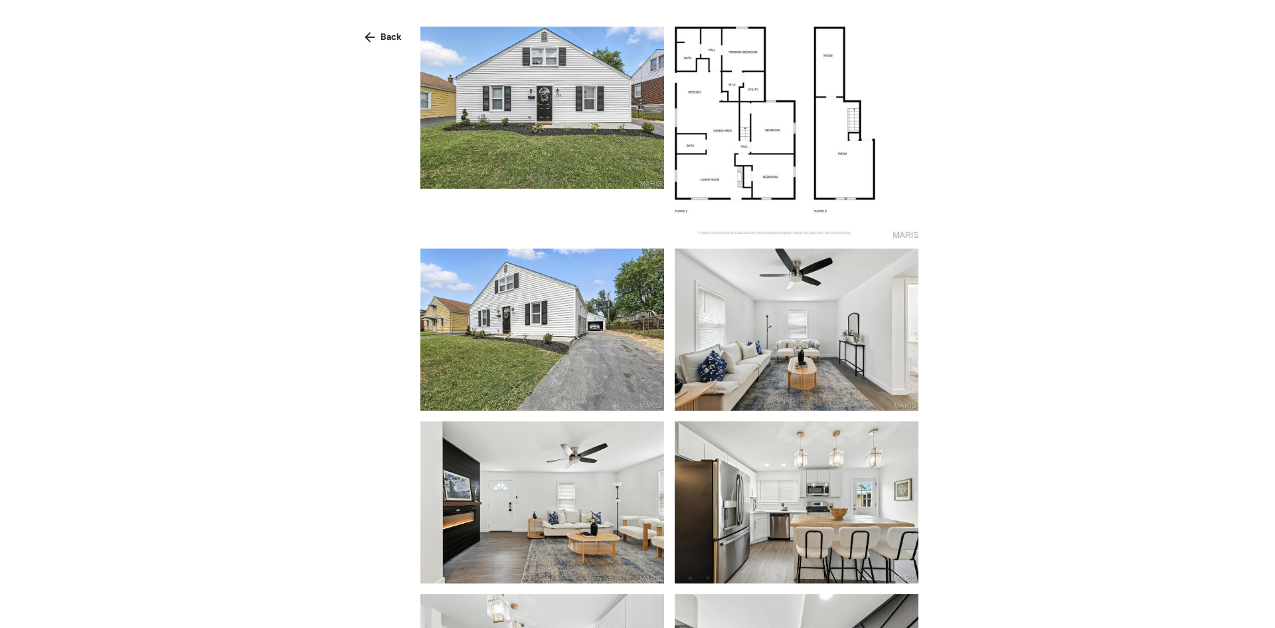
click at [584, 325] on img at bounding box center [542, 329] width 244 height 162
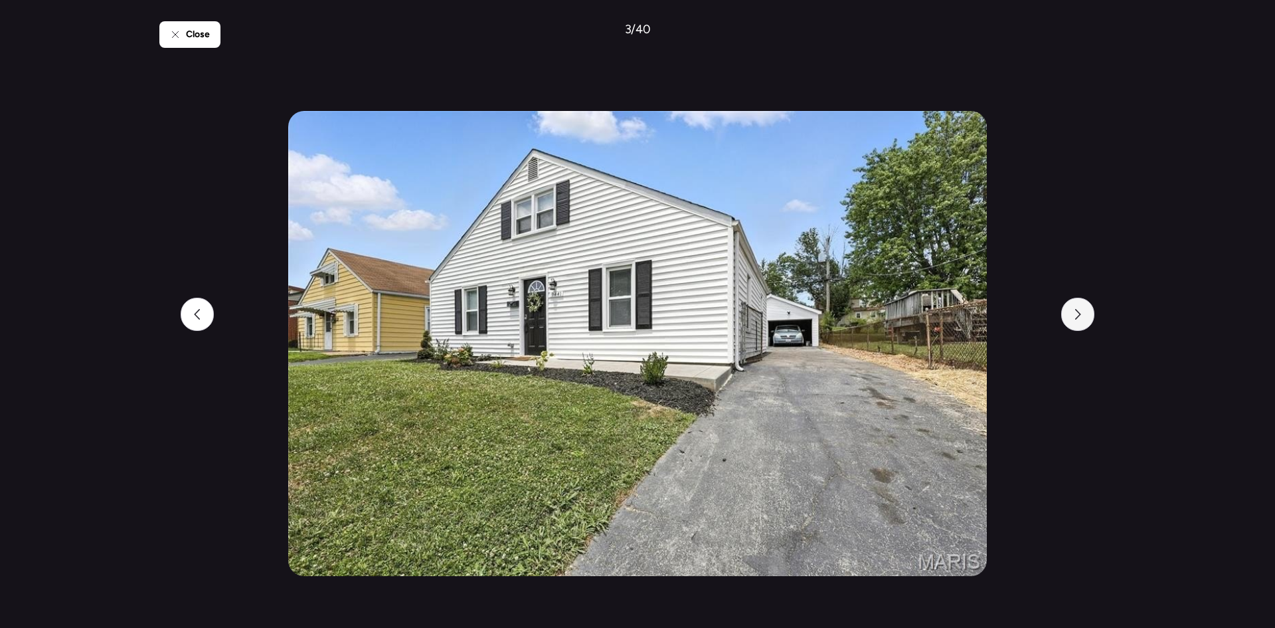
click at [1075, 310] on icon at bounding box center [1078, 314] width 11 height 11
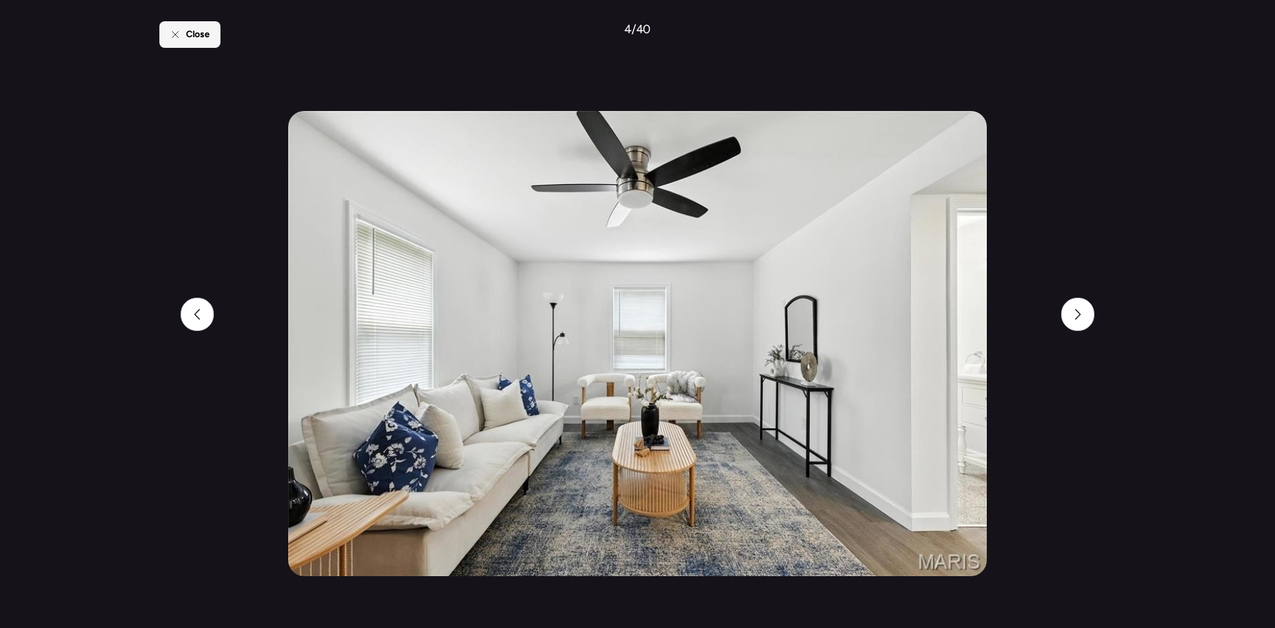
click at [178, 40] on div "Close" at bounding box center [189, 34] width 61 height 27
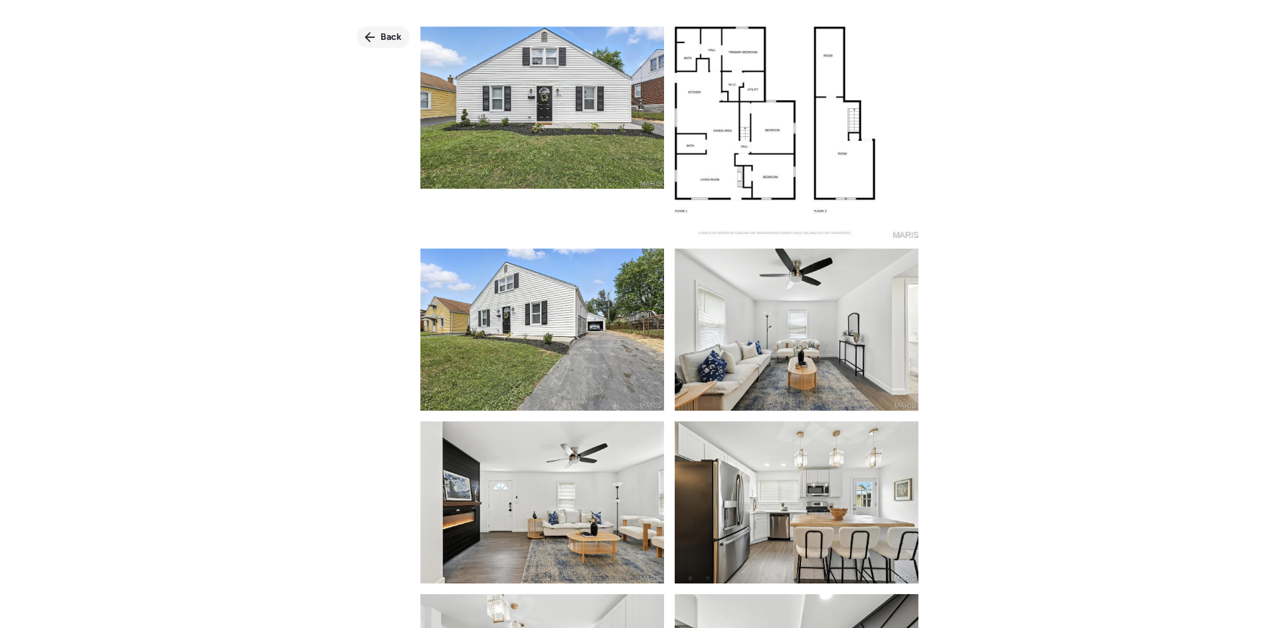
click at [392, 33] on span "Back" at bounding box center [391, 37] width 21 height 13
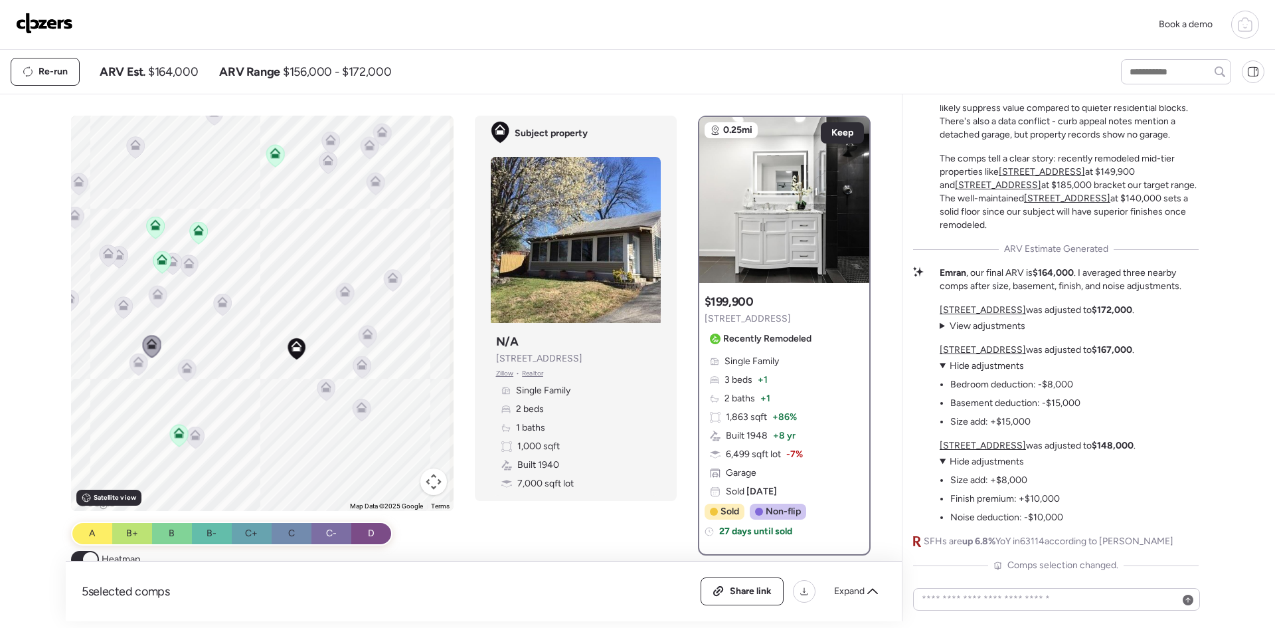
click at [153, 292] on icon at bounding box center [157, 293] width 11 height 11
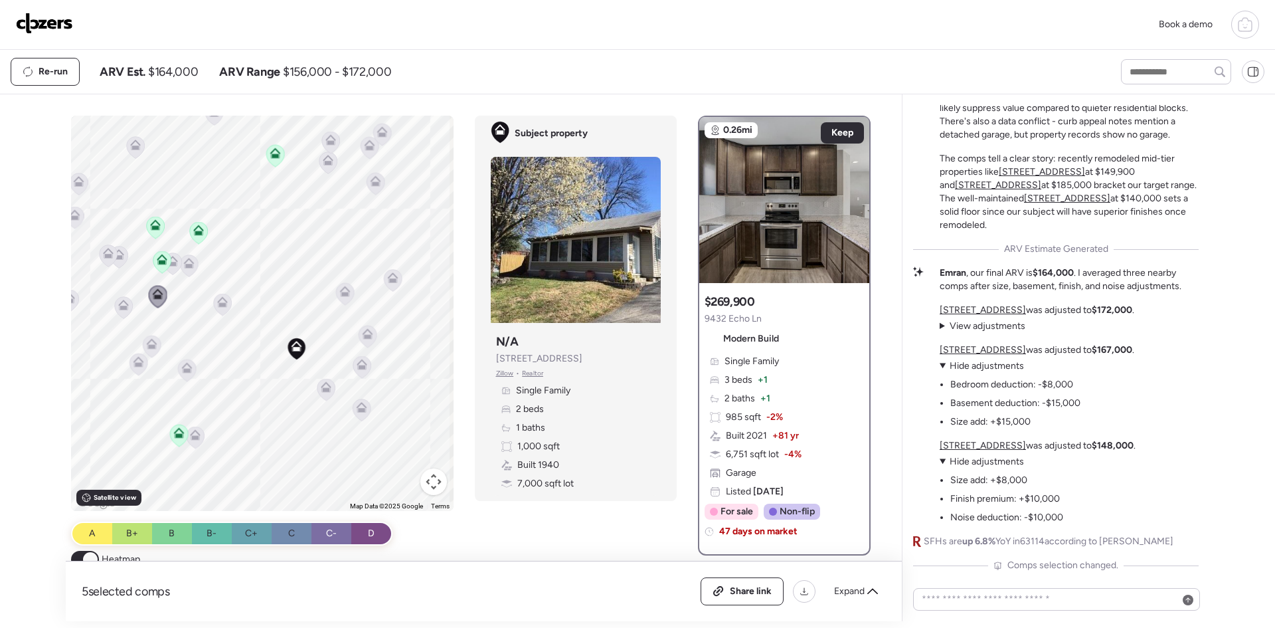
click at [154, 227] on icon at bounding box center [155, 227] width 9 height 4
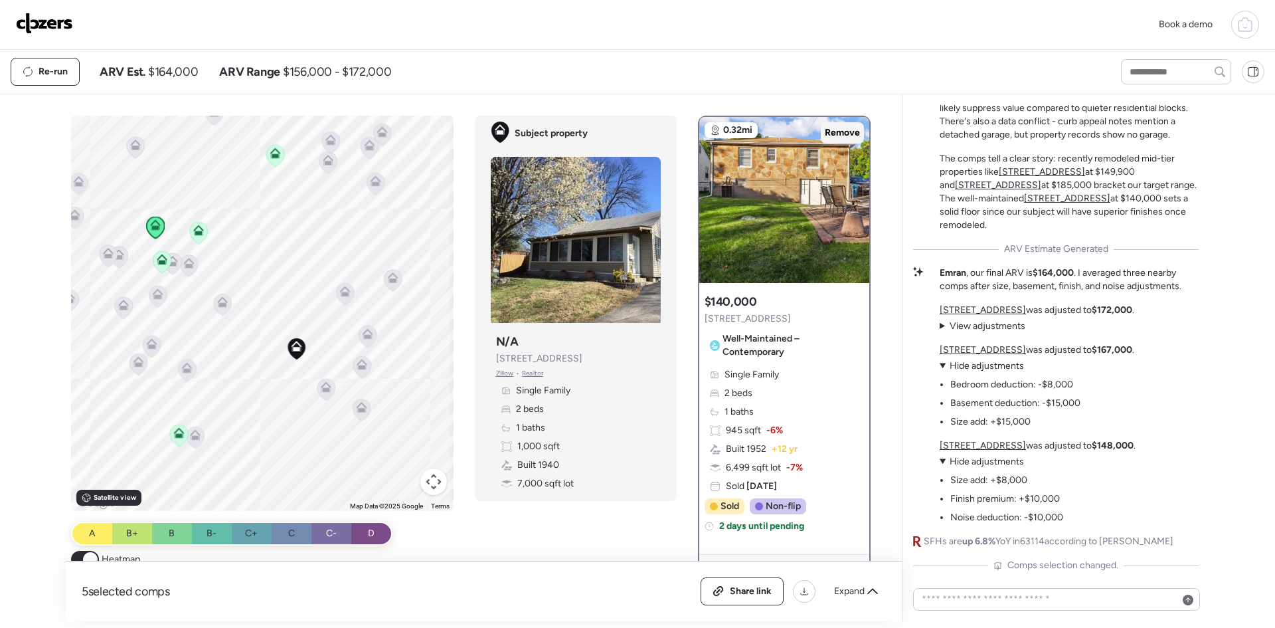
click at [830, 130] on span "Remove" at bounding box center [842, 132] width 35 height 13
click at [160, 258] on icon at bounding box center [162, 257] width 10 height 6
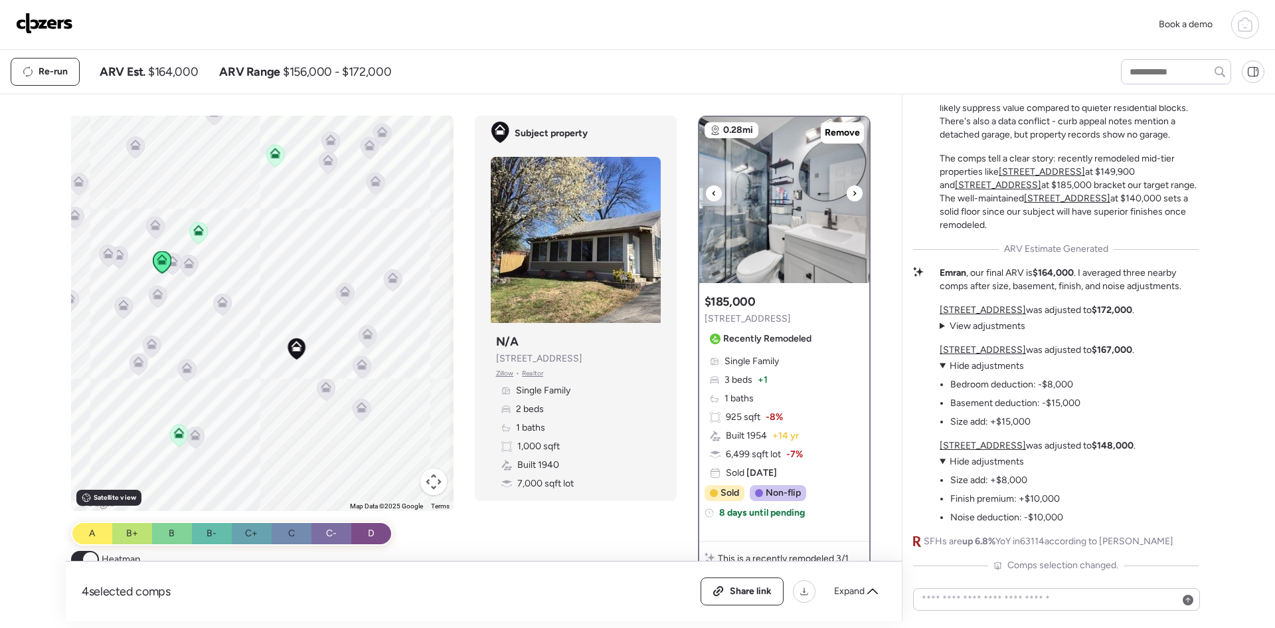
click at [757, 147] on img at bounding box center [784, 200] width 170 height 166
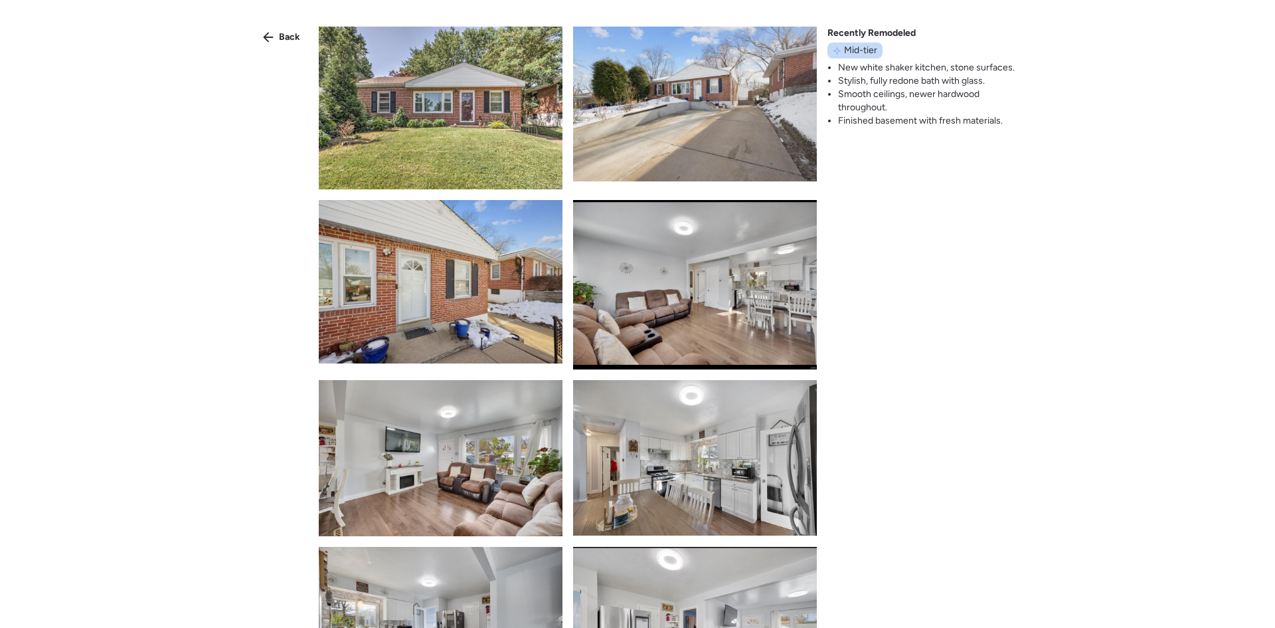
click at [729, 98] on img at bounding box center [695, 104] width 244 height 155
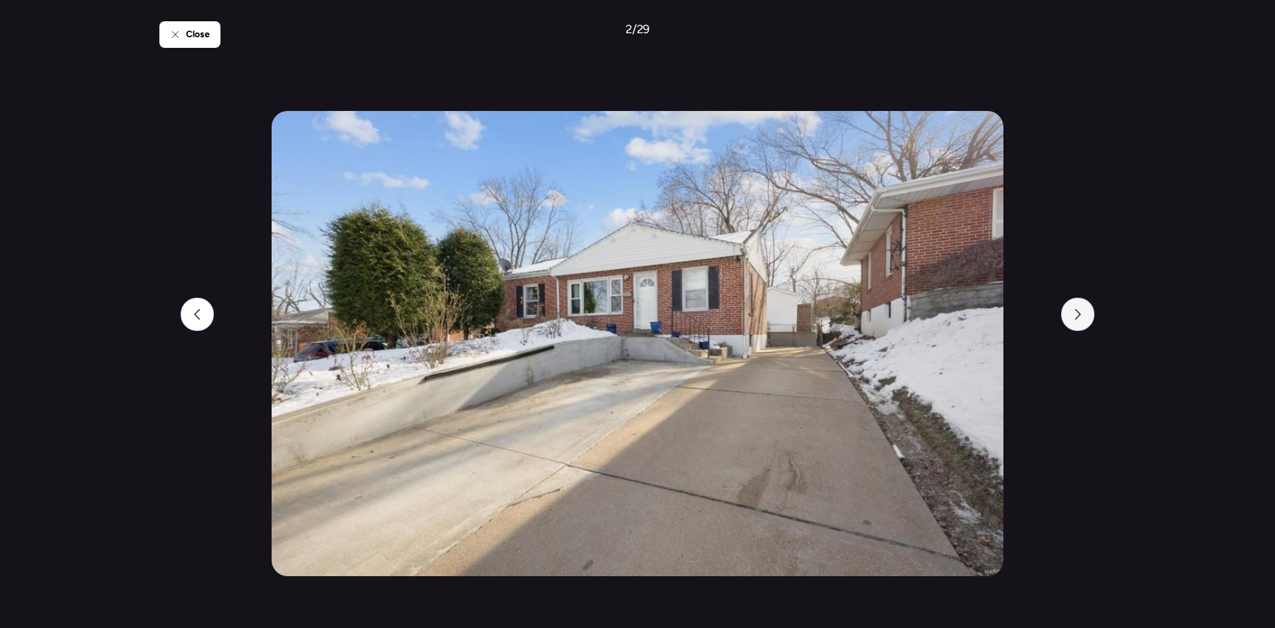
click at [1069, 311] on div at bounding box center [1077, 314] width 33 height 33
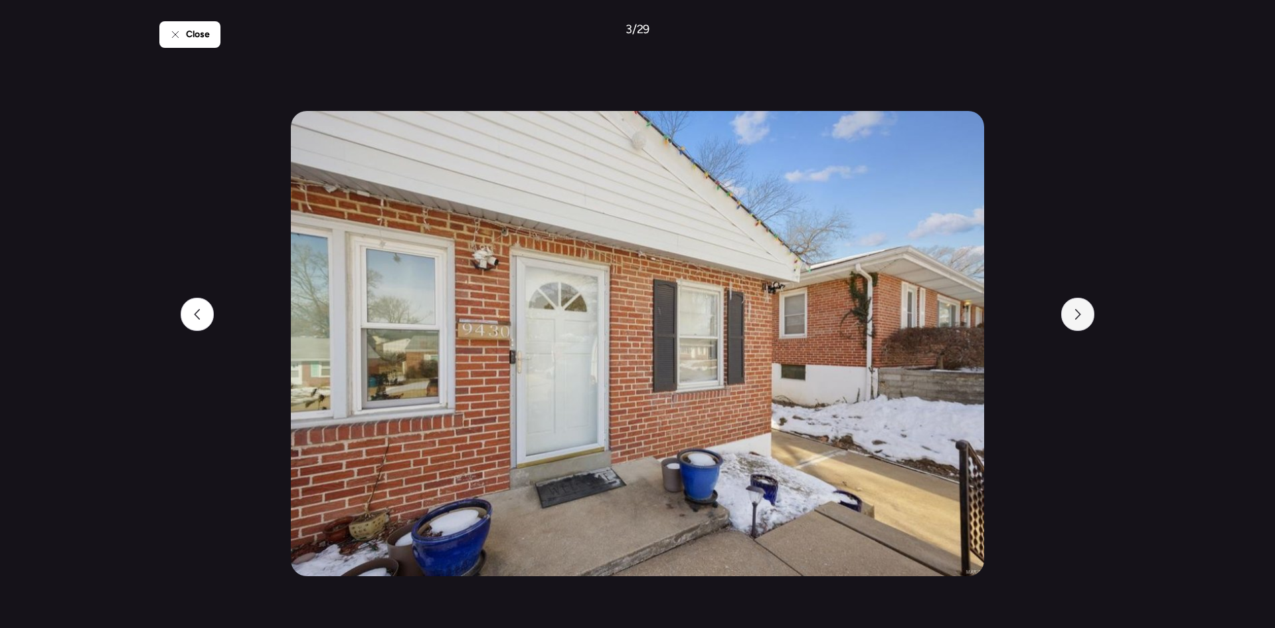
click at [1069, 310] on div at bounding box center [1077, 314] width 33 height 33
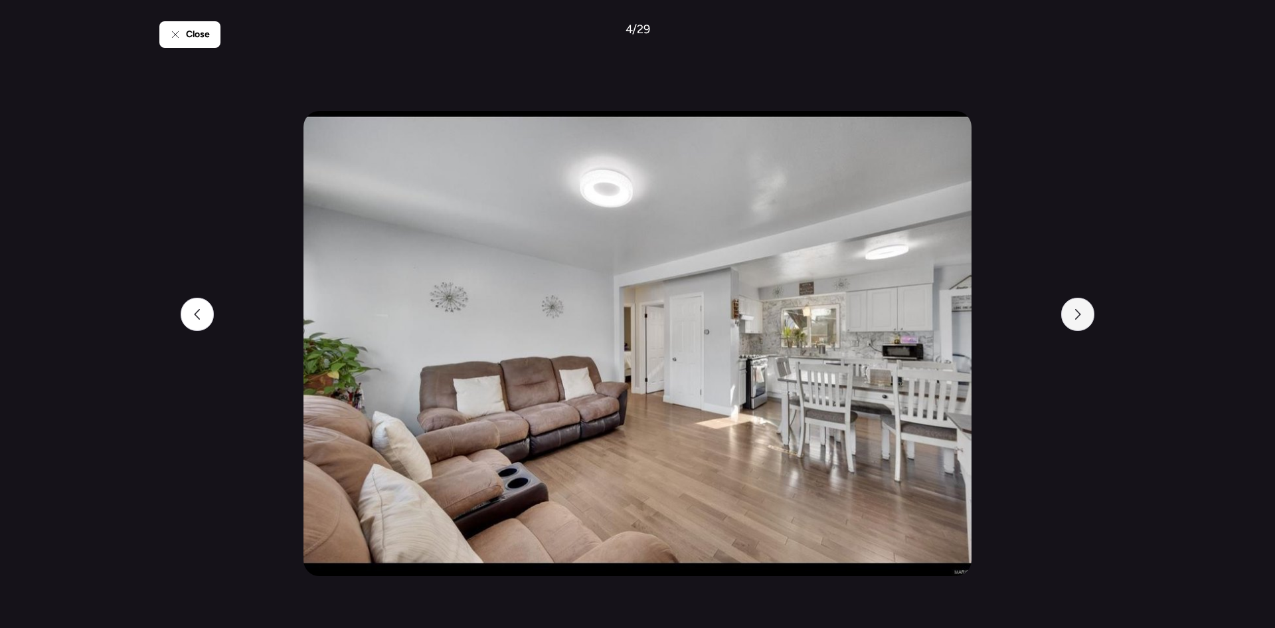
click at [1069, 310] on div at bounding box center [1077, 314] width 33 height 33
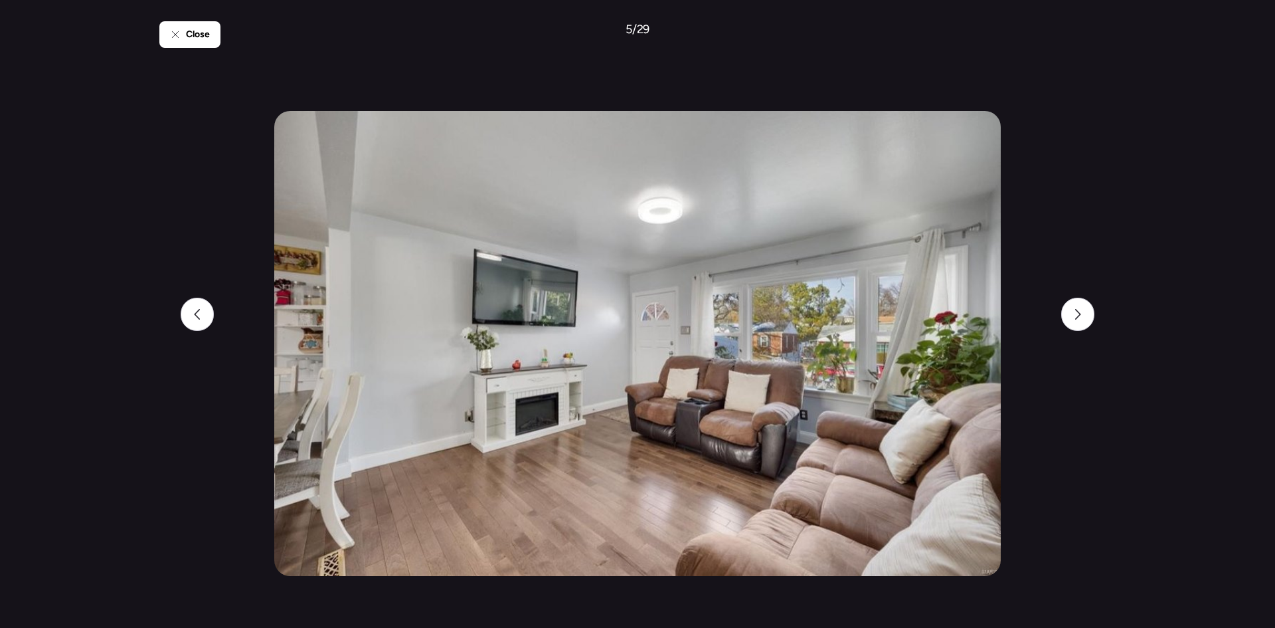
click at [153, 33] on div "Close 5 / 29" at bounding box center [637, 314] width 1275 height 628
click at [189, 31] on span "Close" at bounding box center [198, 34] width 24 height 13
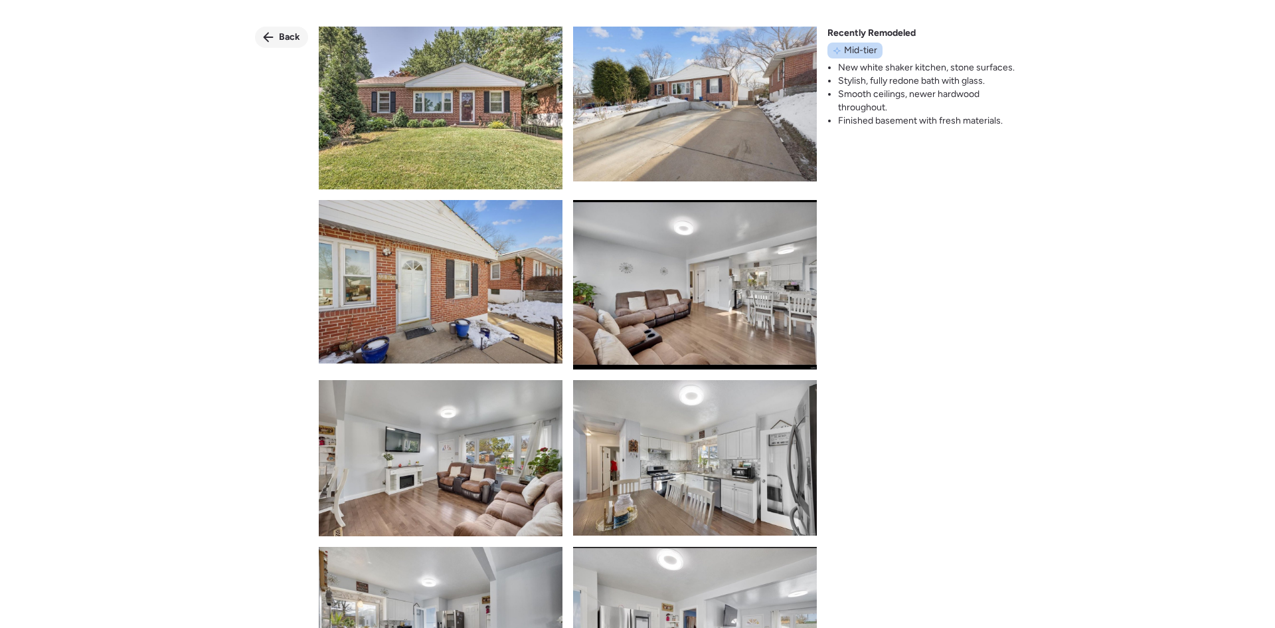
click at [279, 39] on span "Back" at bounding box center [289, 37] width 21 height 13
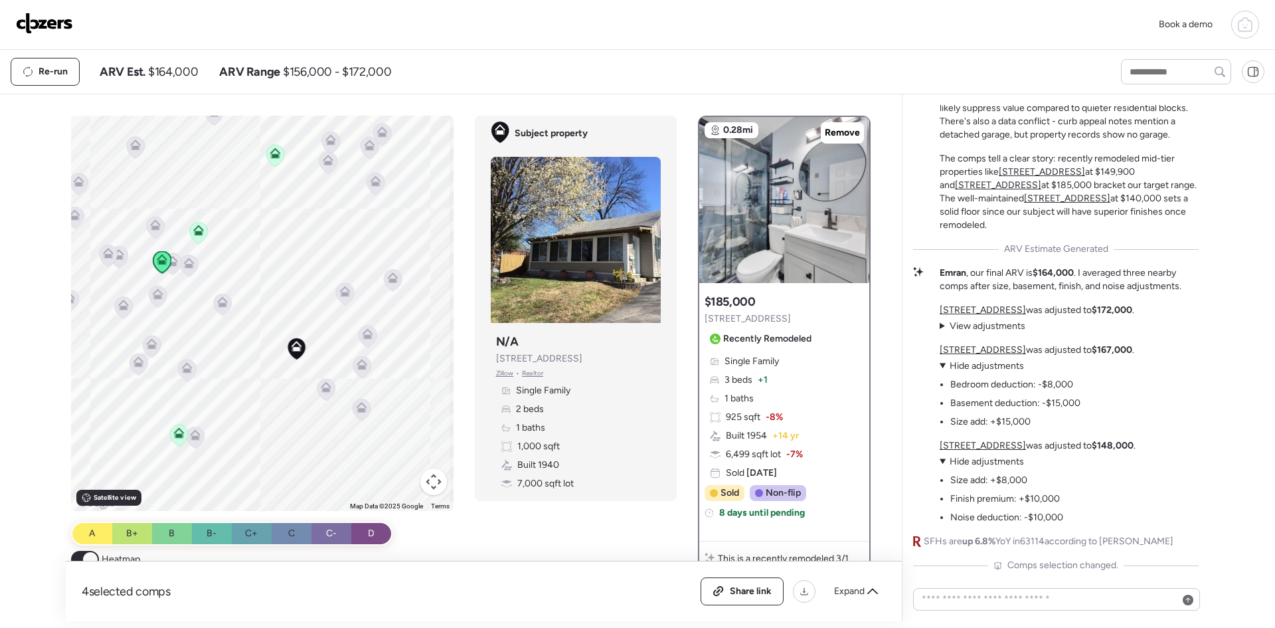
click at [170, 263] on icon at bounding box center [172, 264] width 9 height 4
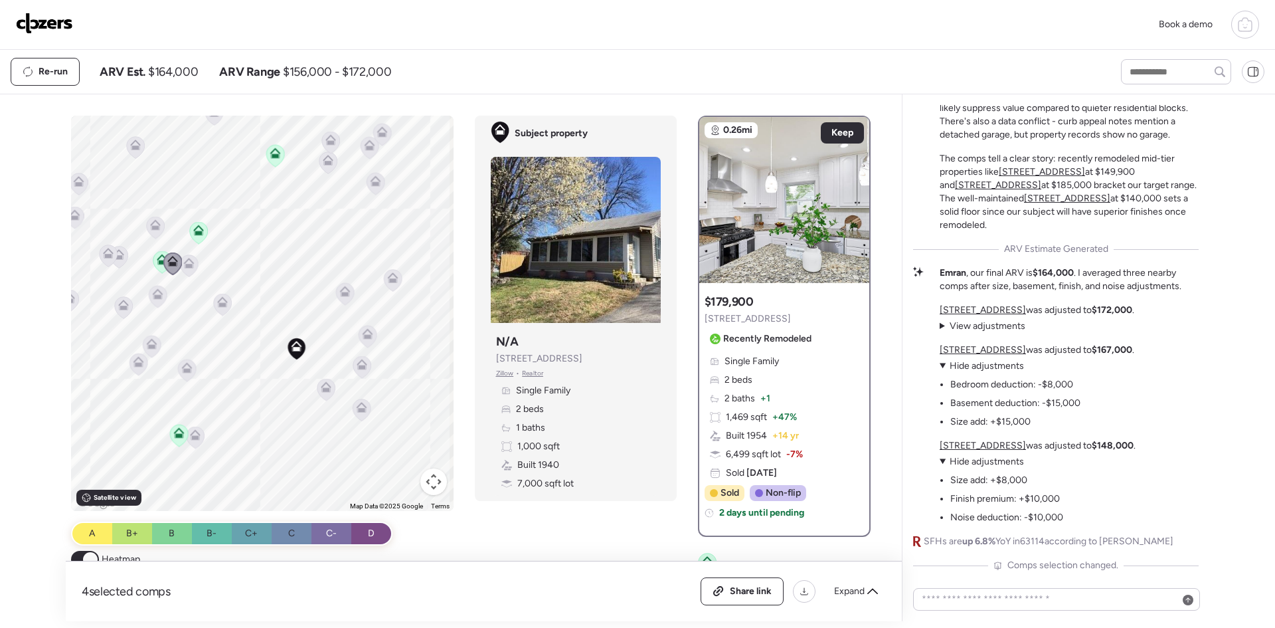
click at [185, 267] on icon at bounding box center [188, 266] width 9 height 4
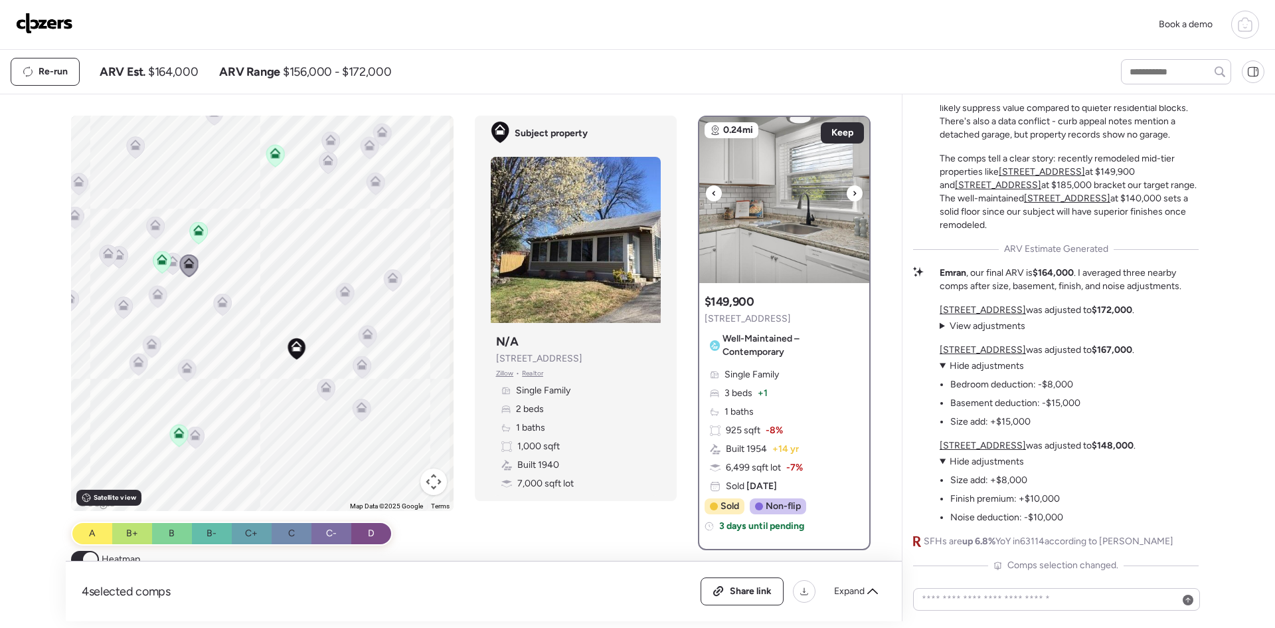
click at [737, 202] on img at bounding box center [784, 200] width 170 height 166
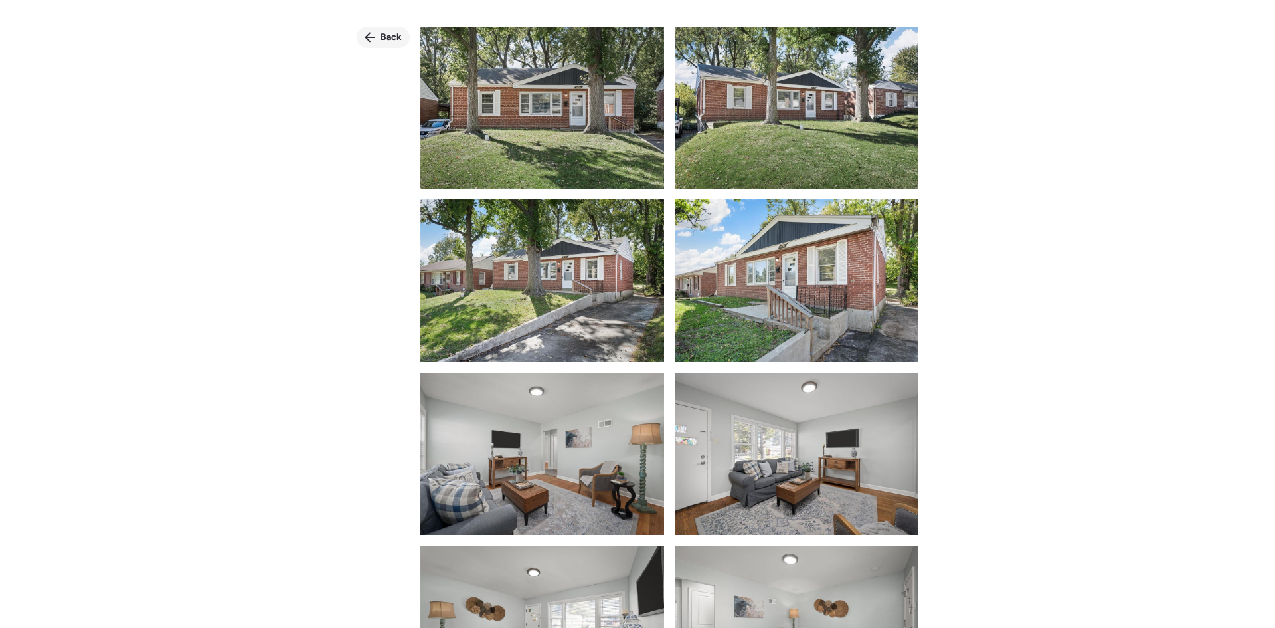
click at [373, 30] on div "Back" at bounding box center [383, 37] width 53 height 21
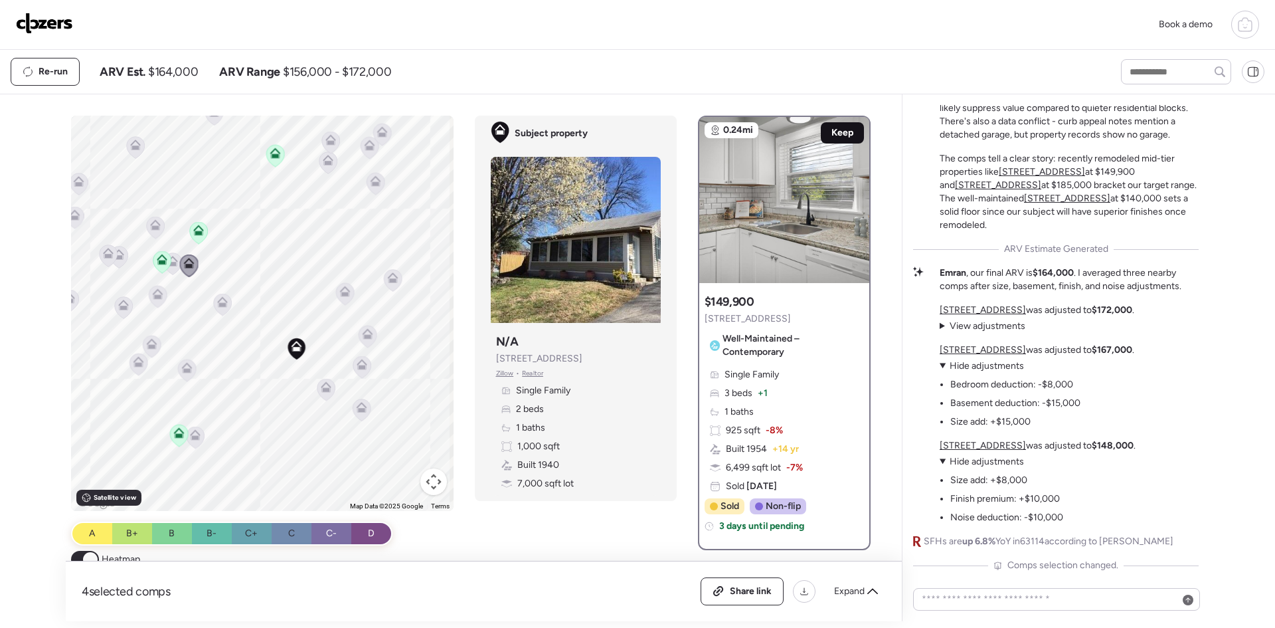
click at [847, 131] on div "Keep" at bounding box center [842, 132] width 43 height 21
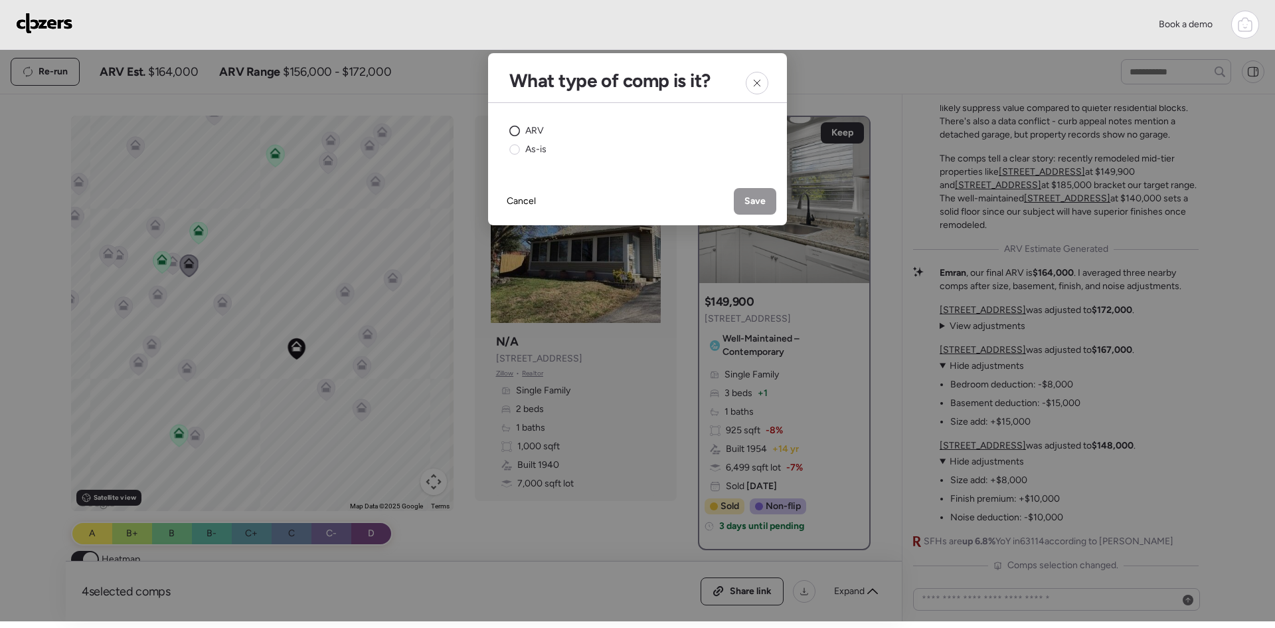
click at [530, 129] on span "ARV" at bounding box center [534, 130] width 19 height 13
click at [762, 83] on icon at bounding box center [757, 83] width 11 height 11
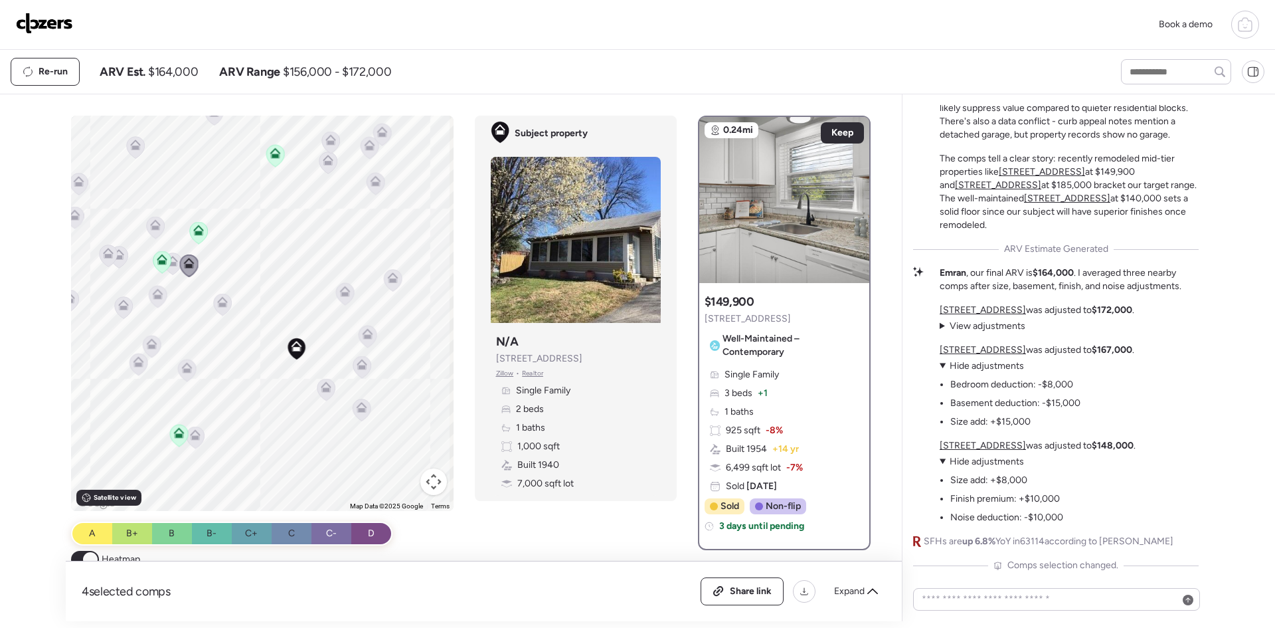
click at [187, 261] on icon at bounding box center [188, 261] width 10 height 6
click at [171, 264] on icon at bounding box center [172, 264] width 9 height 4
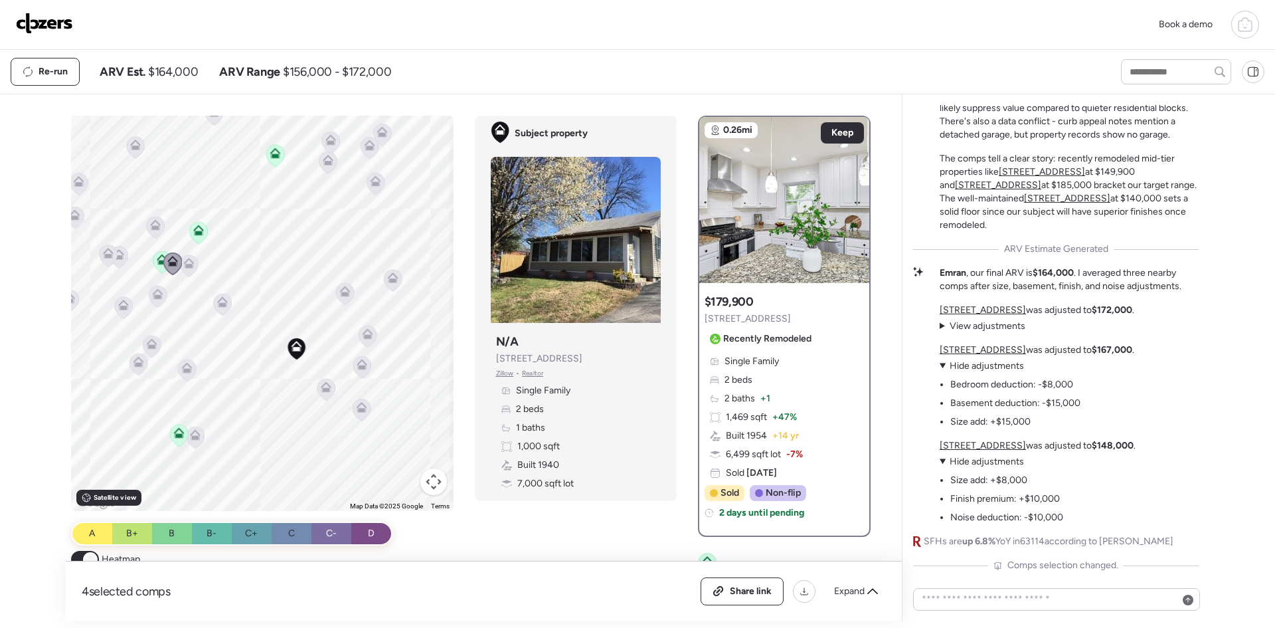
click at [200, 234] on icon at bounding box center [198, 233] width 18 height 22
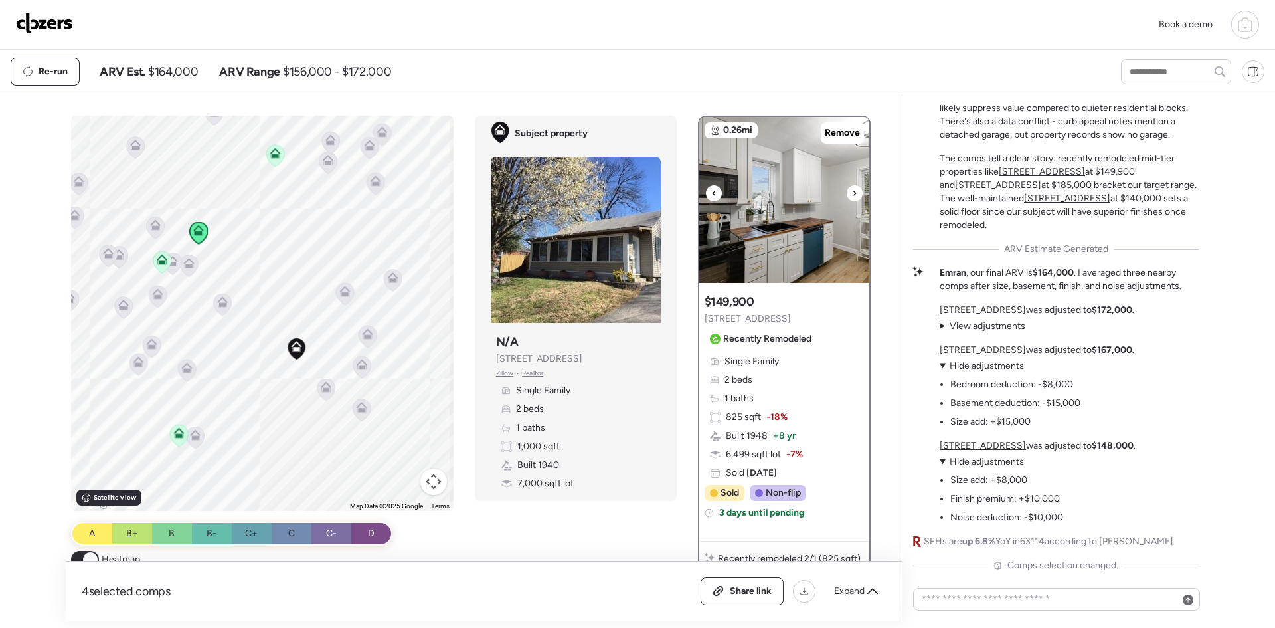
click at [751, 179] on img at bounding box center [784, 200] width 170 height 166
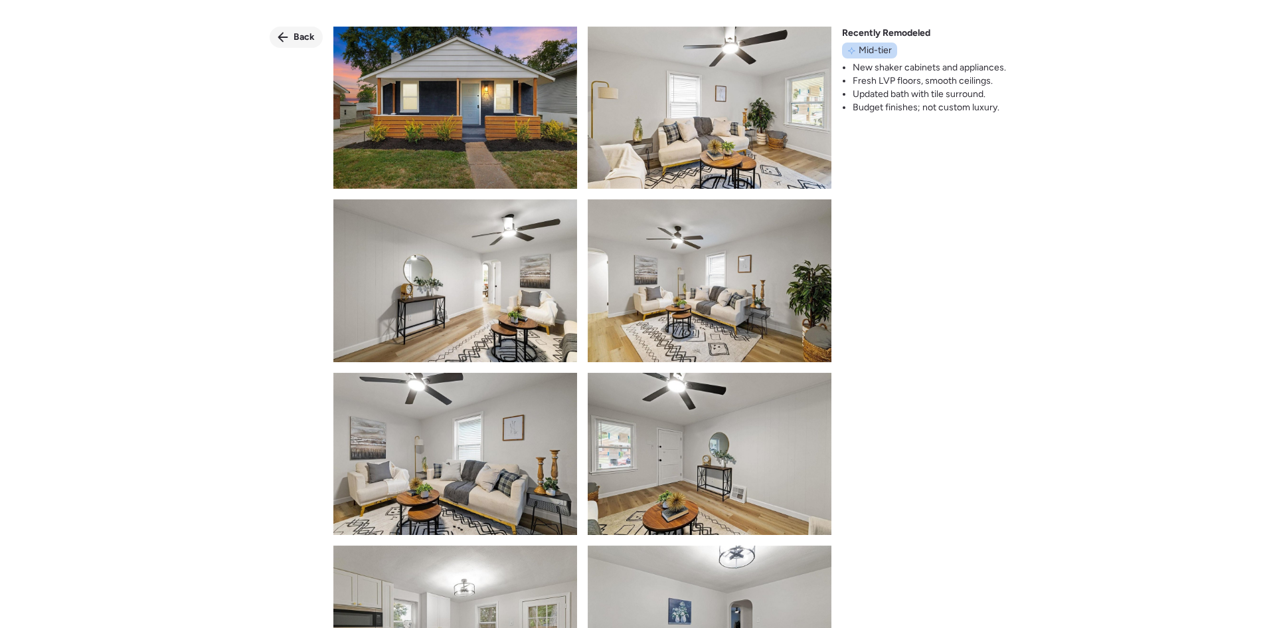
click at [297, 42] on span "Back" at bounding box center [304, 37] width 21 height 13
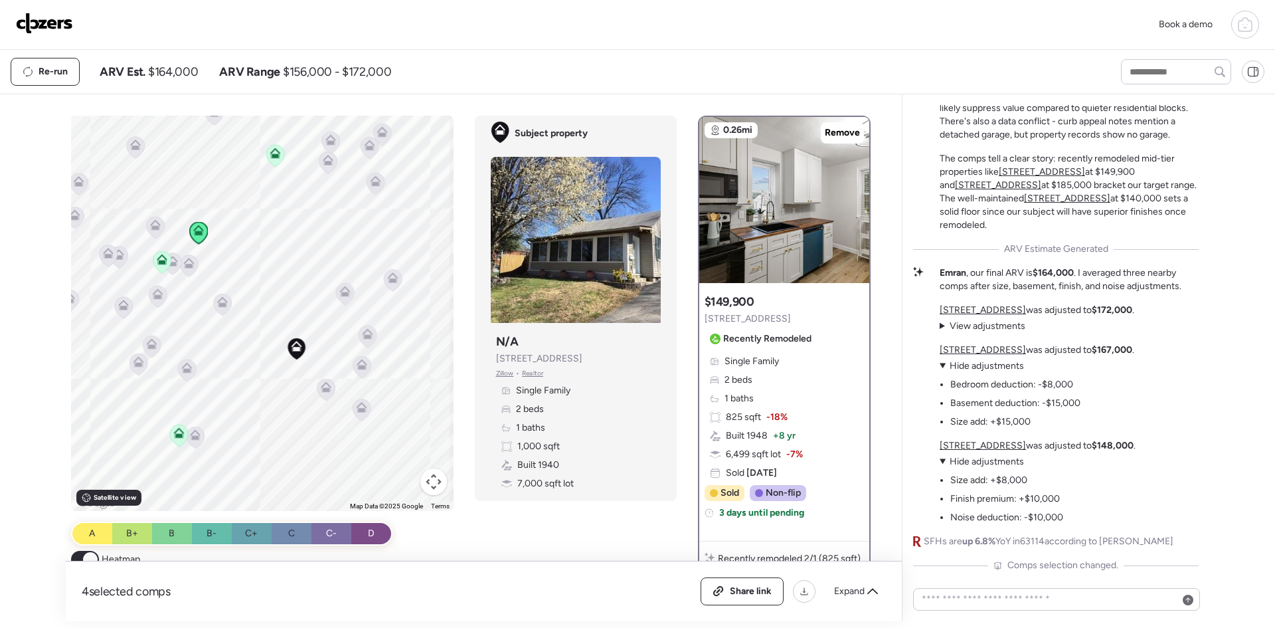
click at [150, 224] on icon at bounding box center [155, 224] width 11 height 11
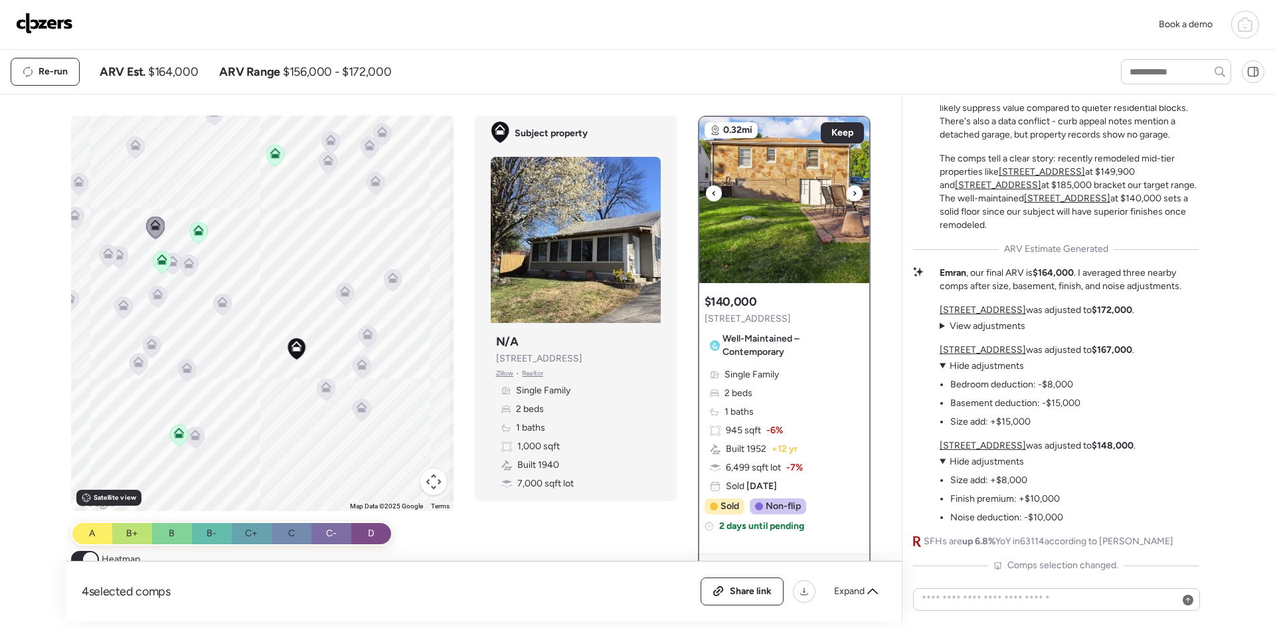
click at [790, 188] on img at bounding box center [784, 200] width 170 height 166
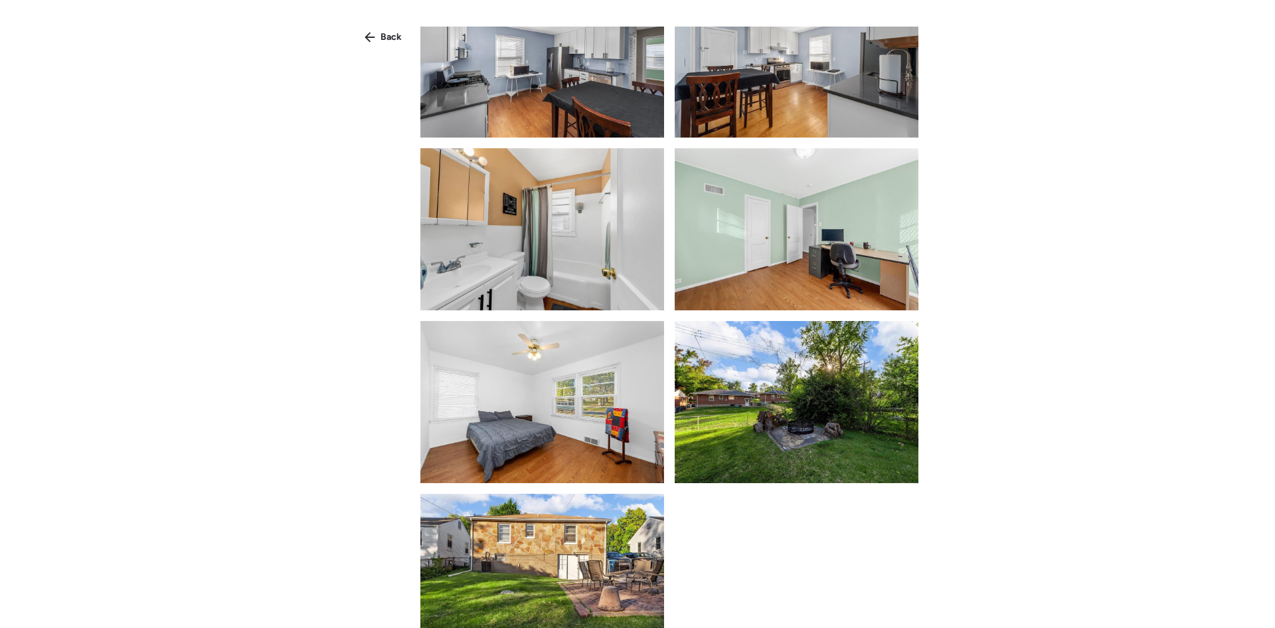
scroll to position [404, 0]
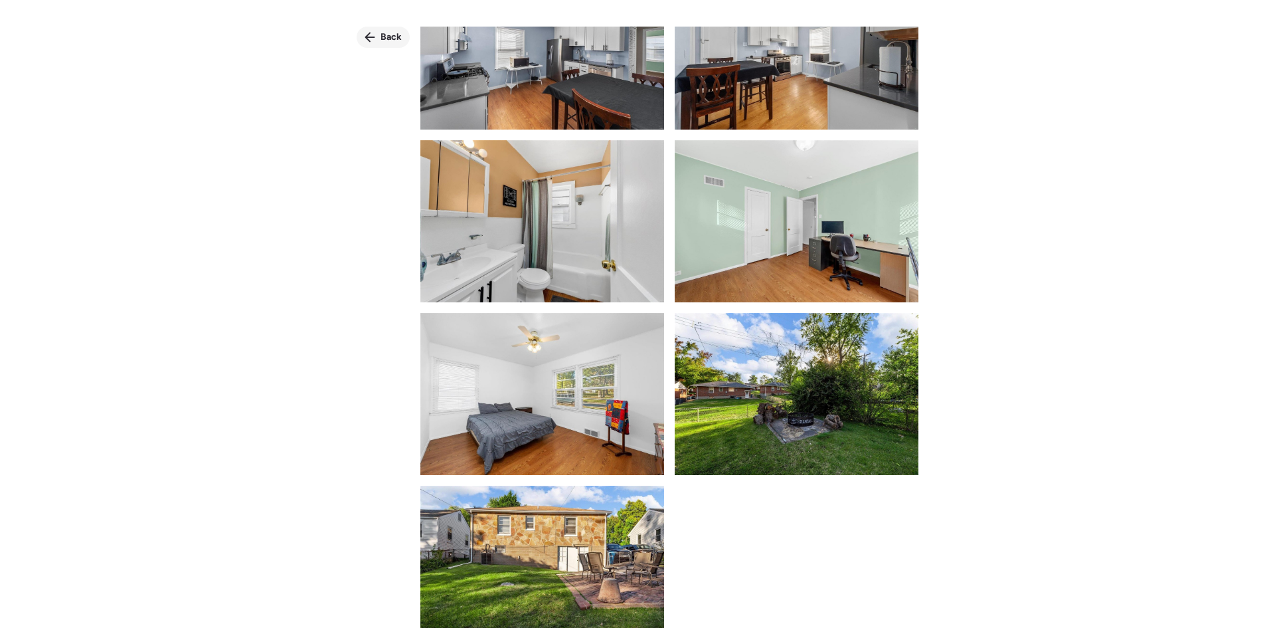
click at [375, 40] on icon at bounding box center [370, 37] width 11 height 11
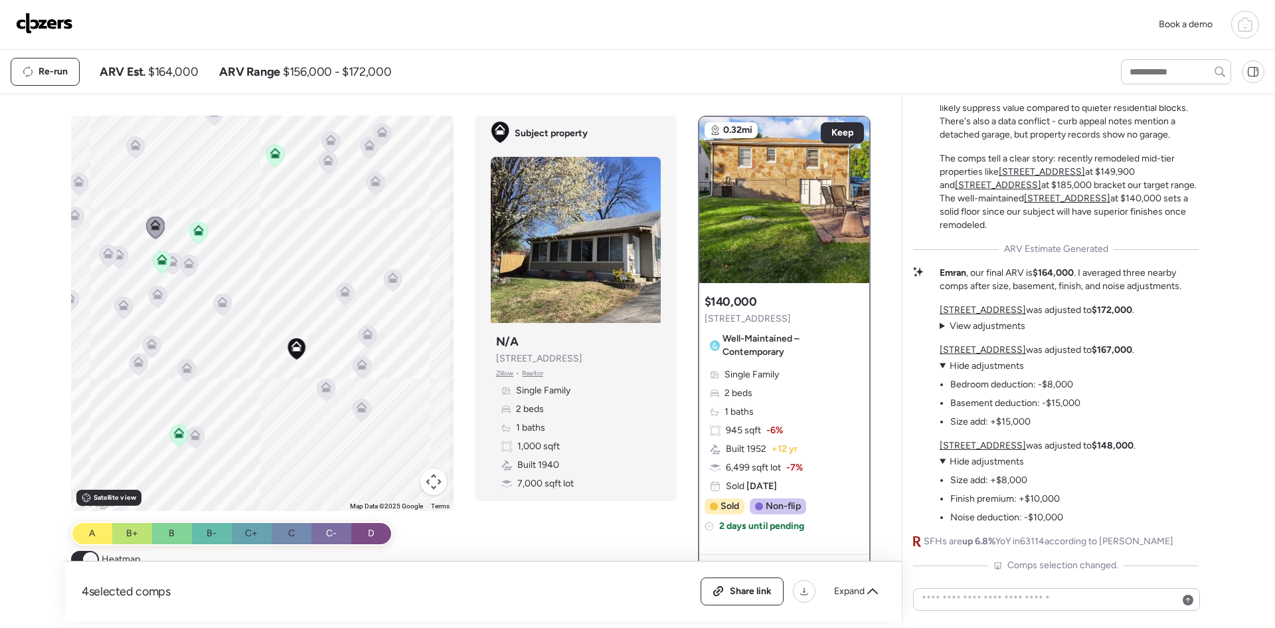
click at [198, 232] on icon at bounding box center [198, 229] width 11 height 11
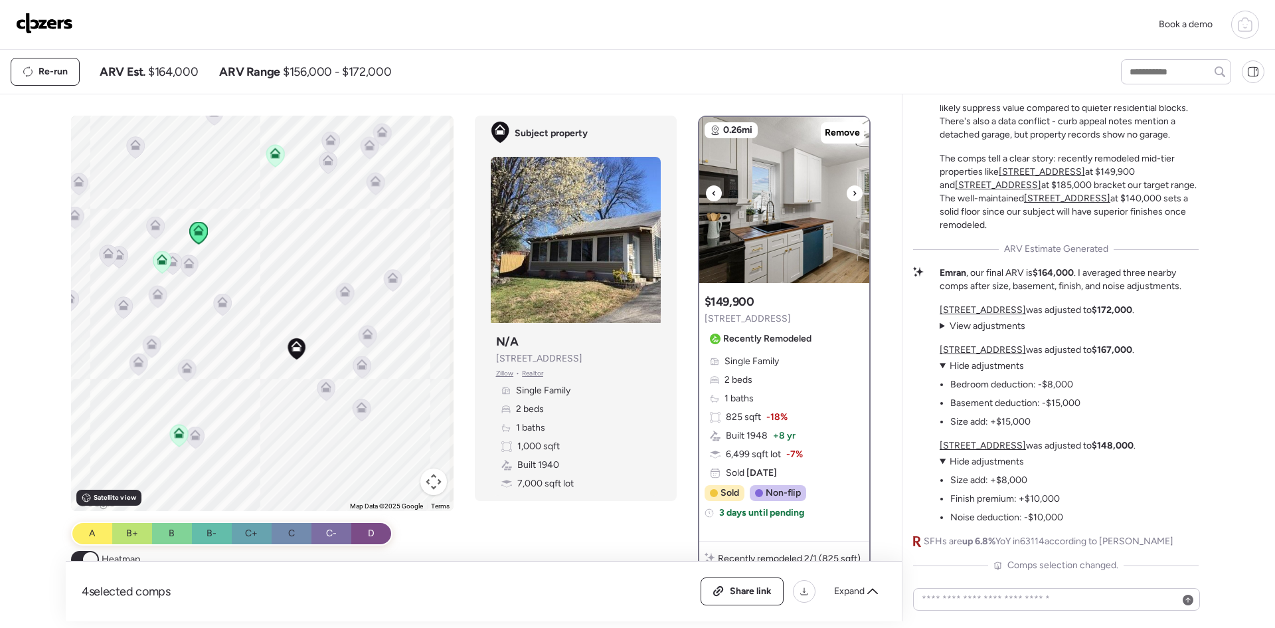
click at [766, 195] on img at bounding box center [784, 200] width 170 height 166
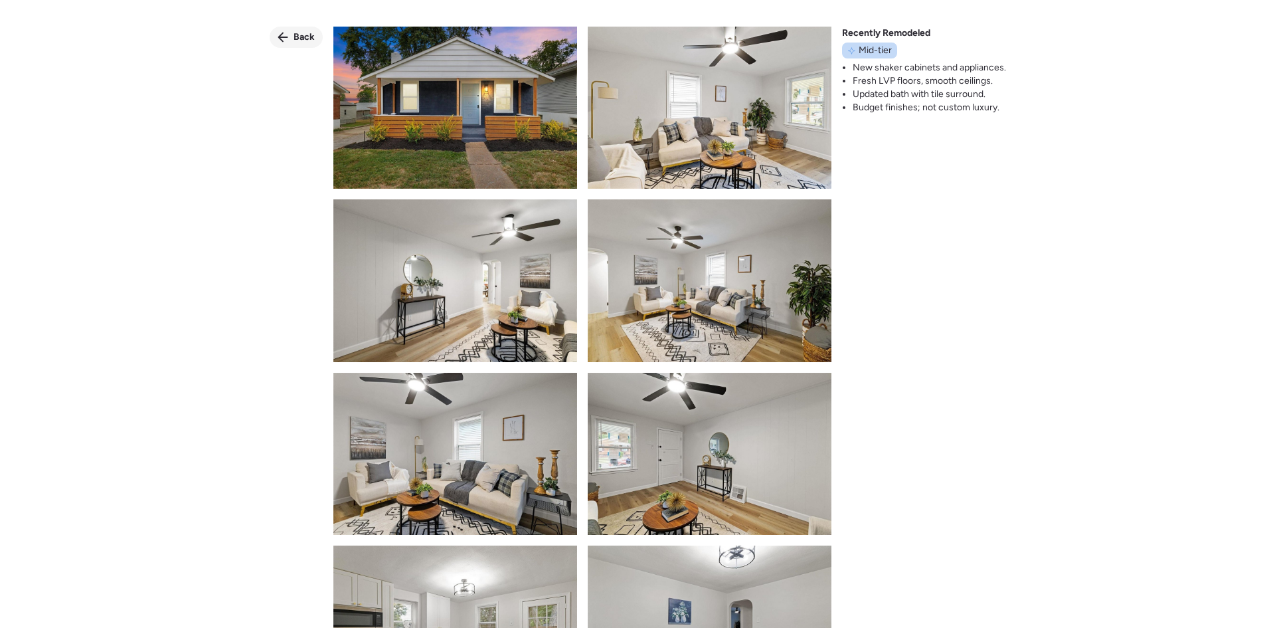
click at [296, 35] on span "Back" at bounding box center [304, 37] width 21 height 13
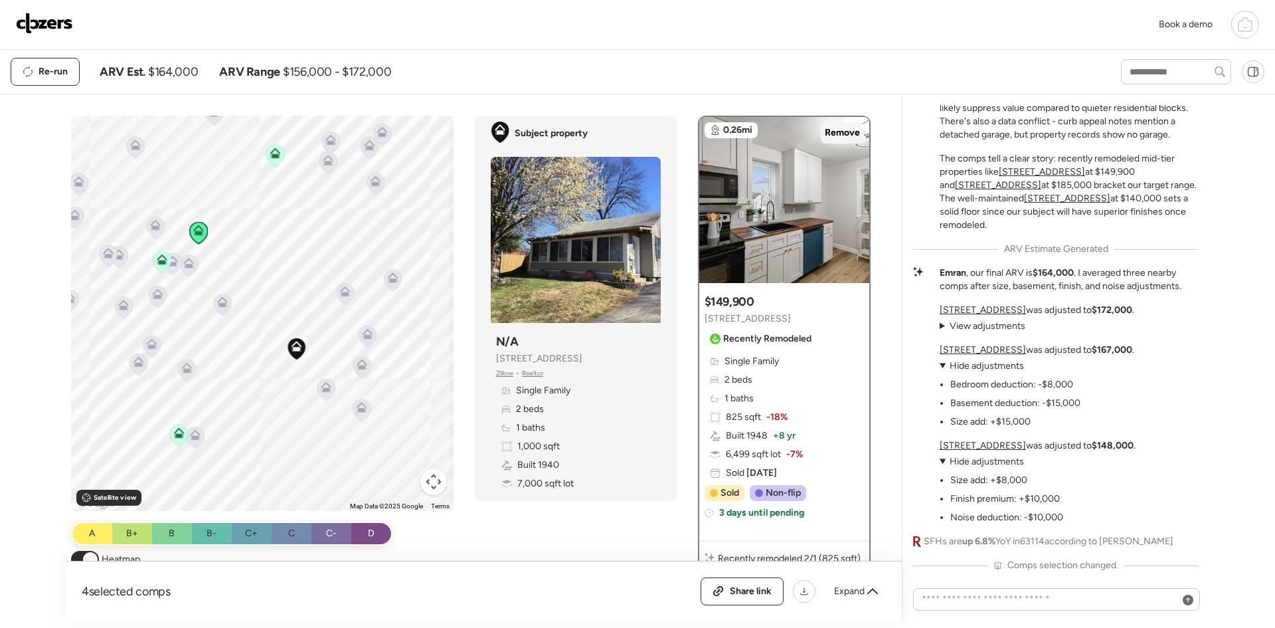
click at [847, 132] on span "Remove" at bounding box center [842, 132] width 35 height 13
click at [189, 265] on icon at bounding box center [188, 263] width 11 height 11
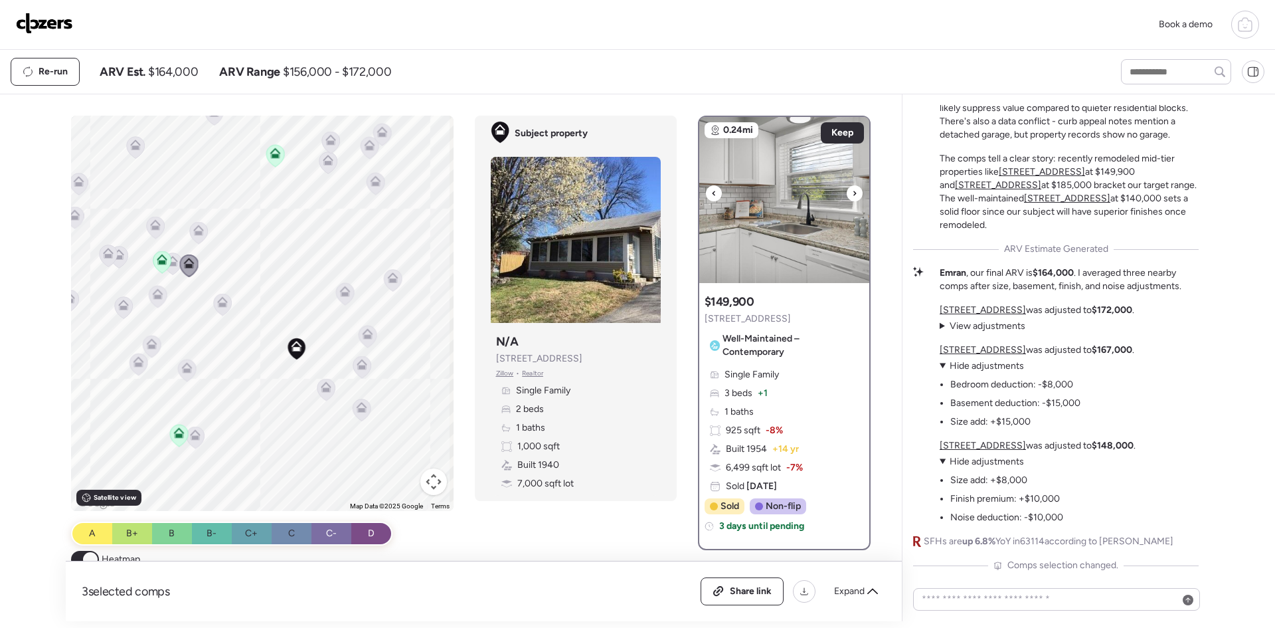
click at [801, 211] on img at bounding box center [784, 200] width 170 height 166
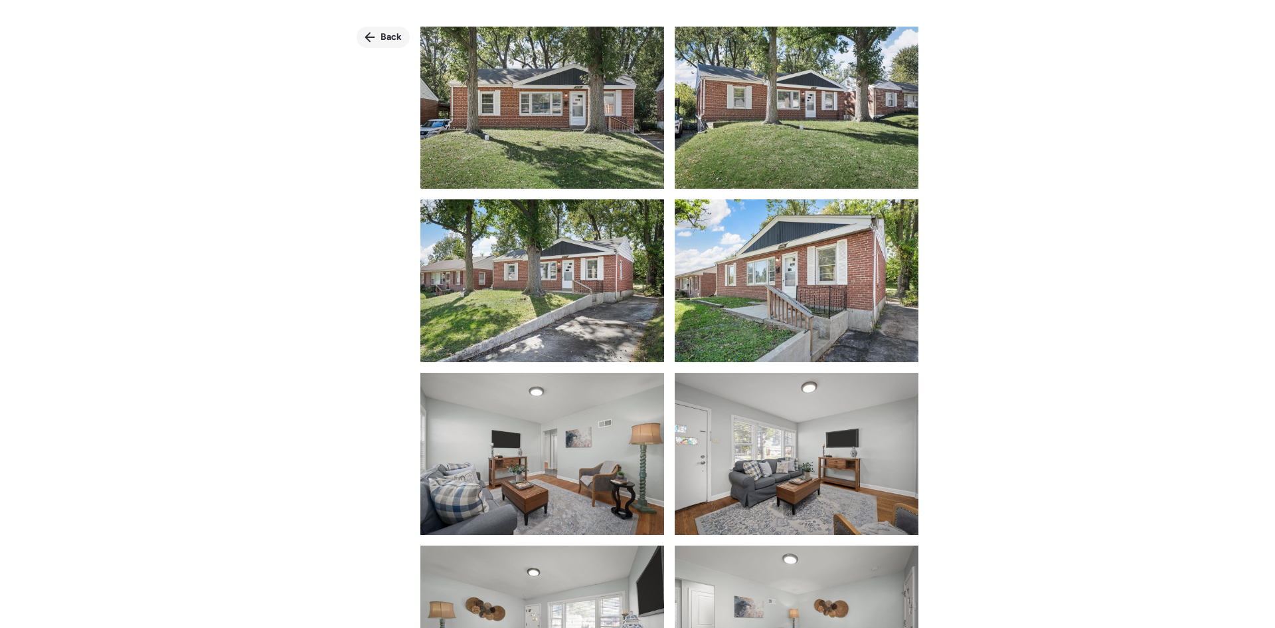
click at [391, 34] on span "Back" at bounding box center [391, 37] width 21 height 13
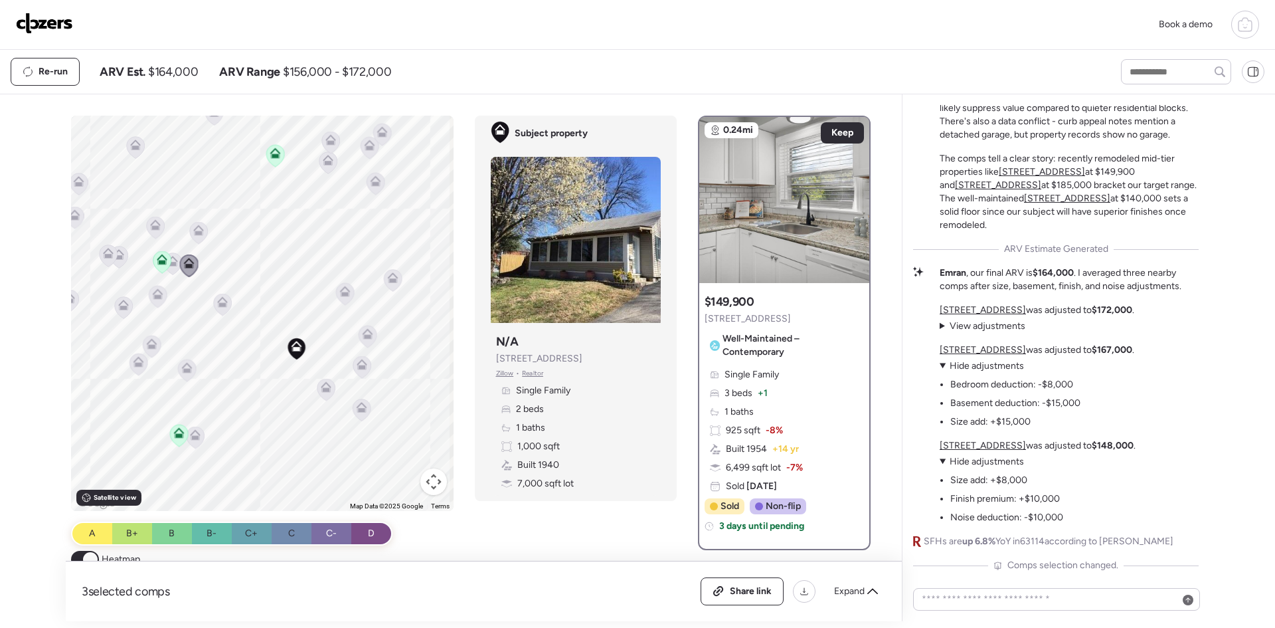
click at [195, 233] on icon at bounding box center [198, 232] width 9 height 4
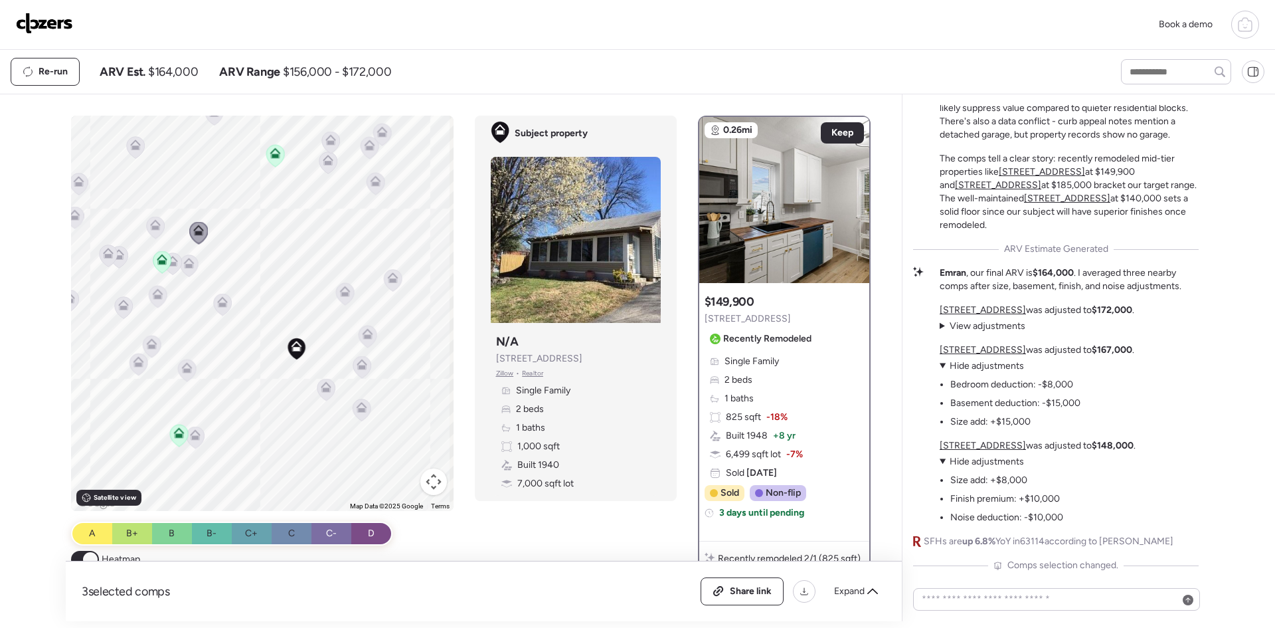
click at [271, 152] on icon at bounding box center [275, 152] width 11 height 11
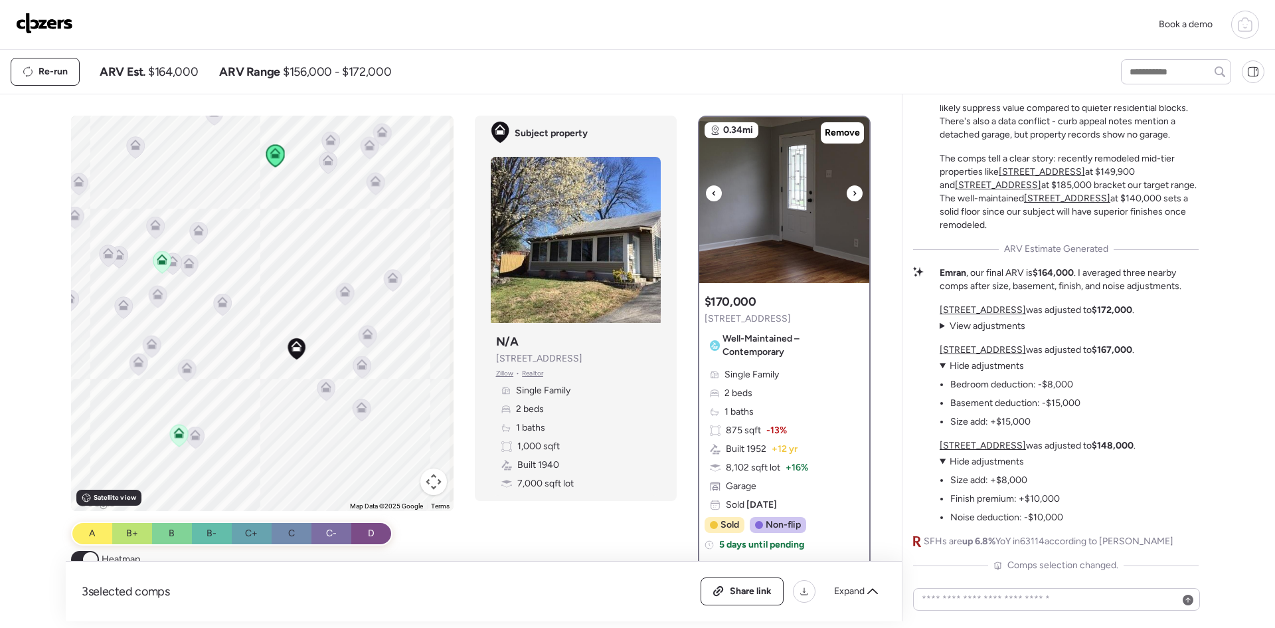
click at [822, 232] on img at bounding box center [784, 200] width 170 height 166
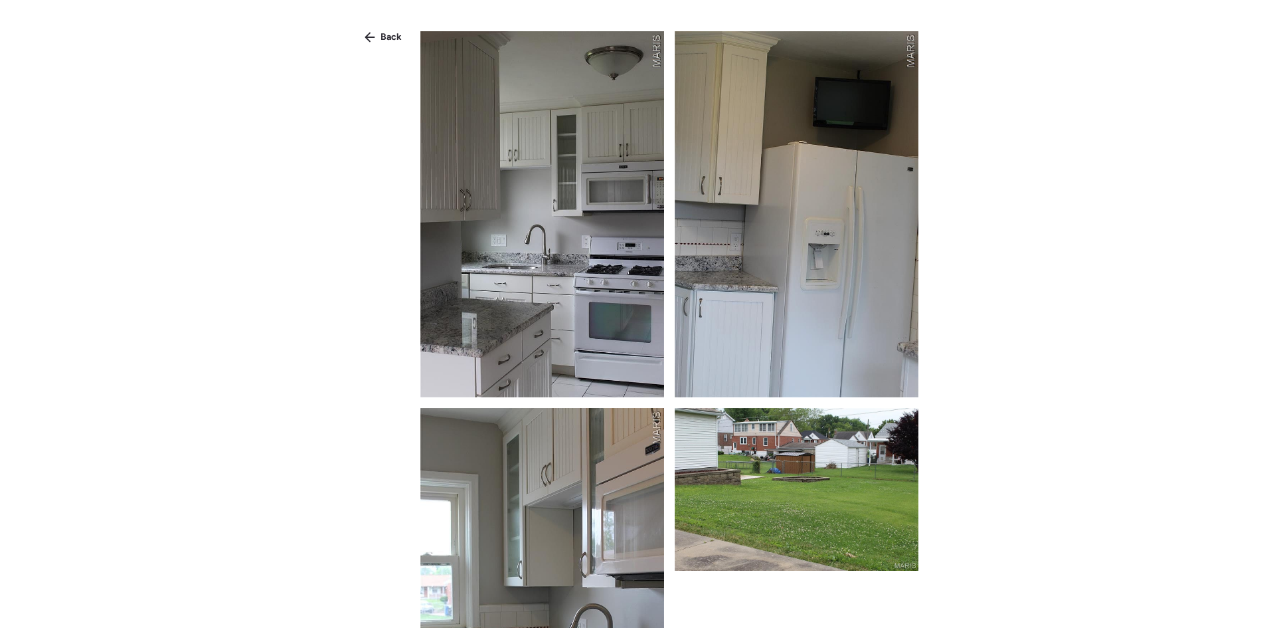
scroll to position [199, 0]
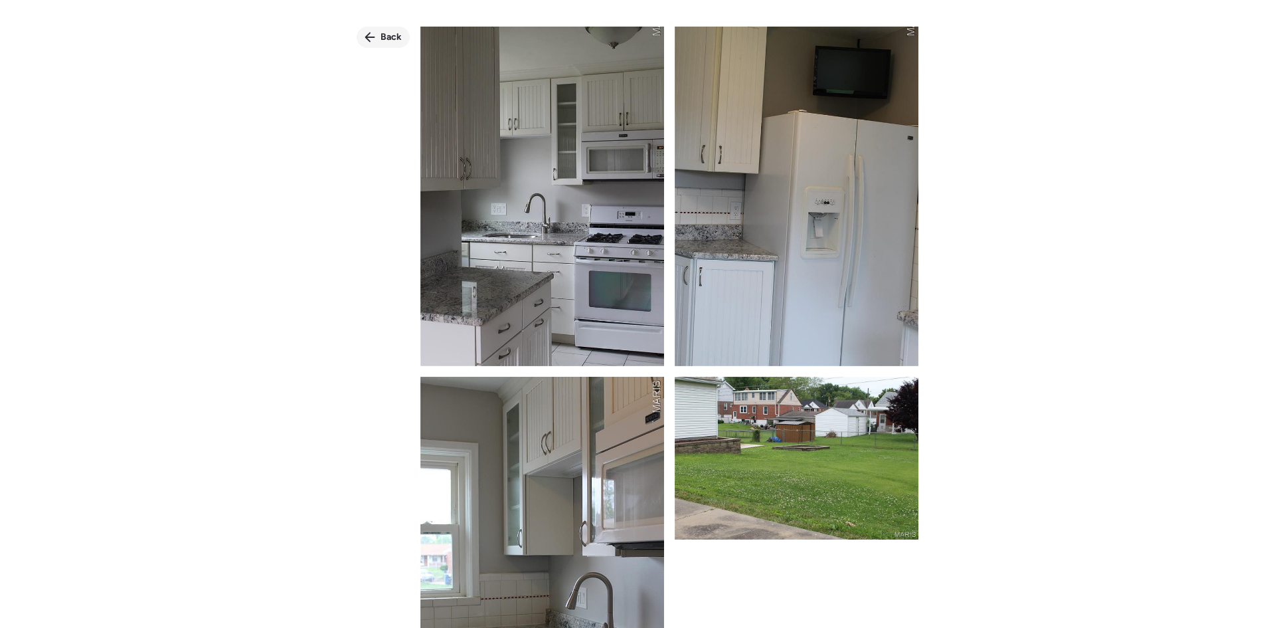
click at [374, 33] on icon at bounding box center [370, 37] width 11 height 11
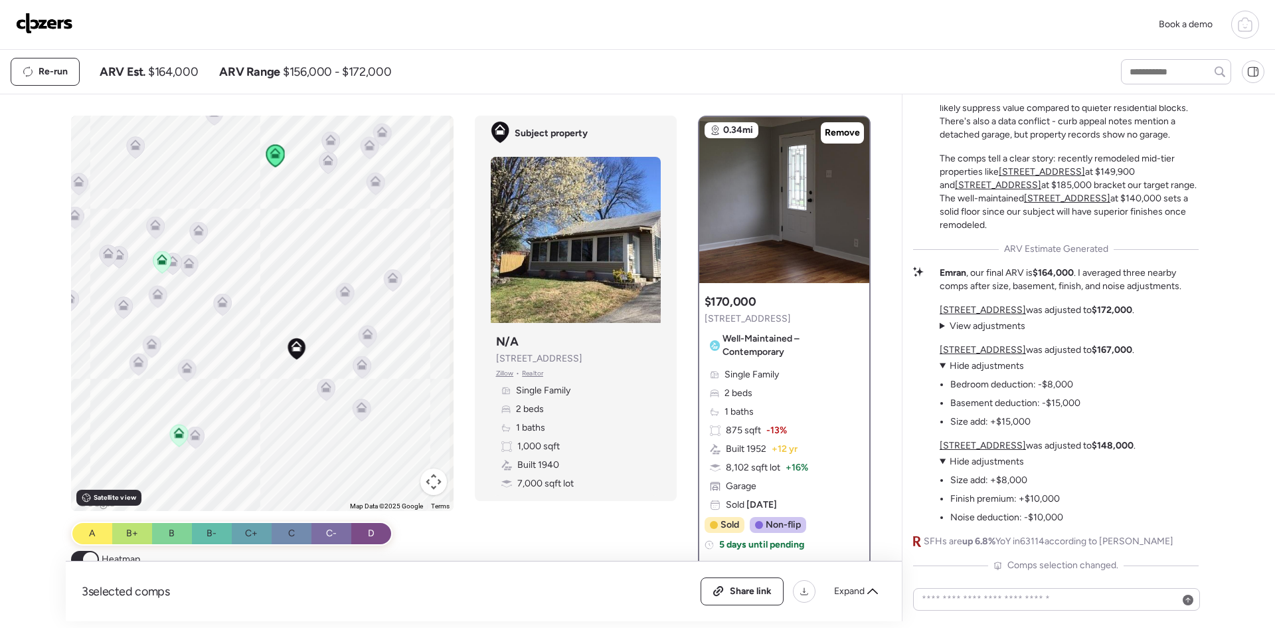
click at [371, 183] on icon at bounding box center [375, 183] width 9 height 4
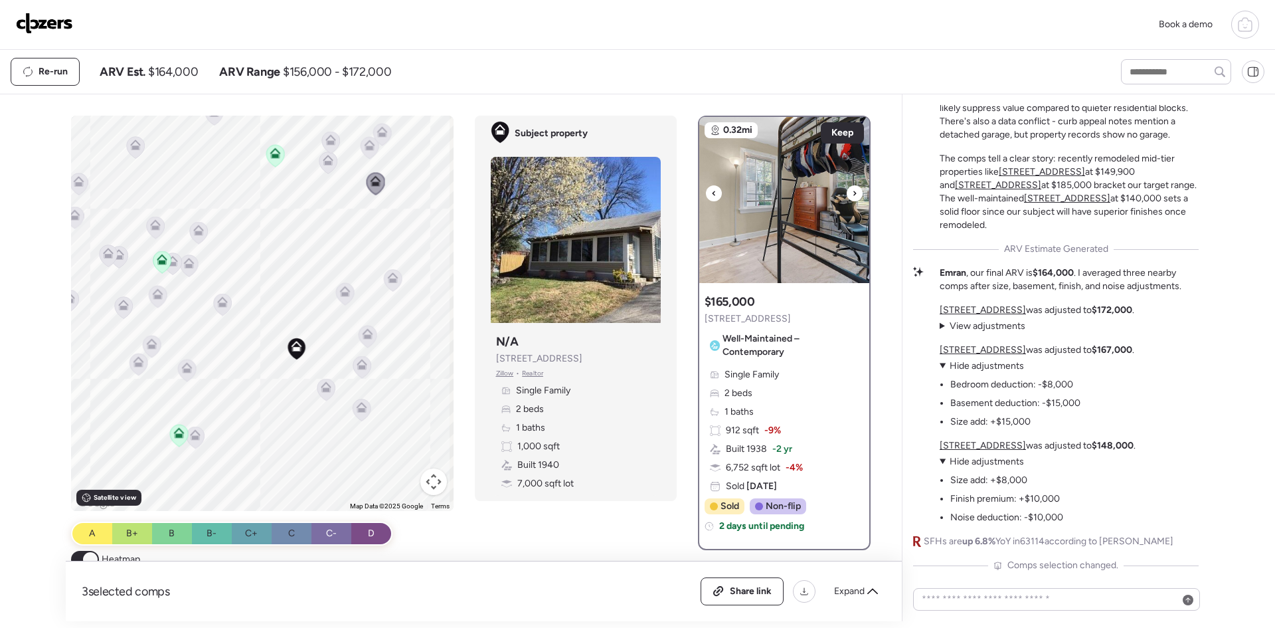
click at [780, 167] on img at bounding box center [784, 200] width 170 height 166
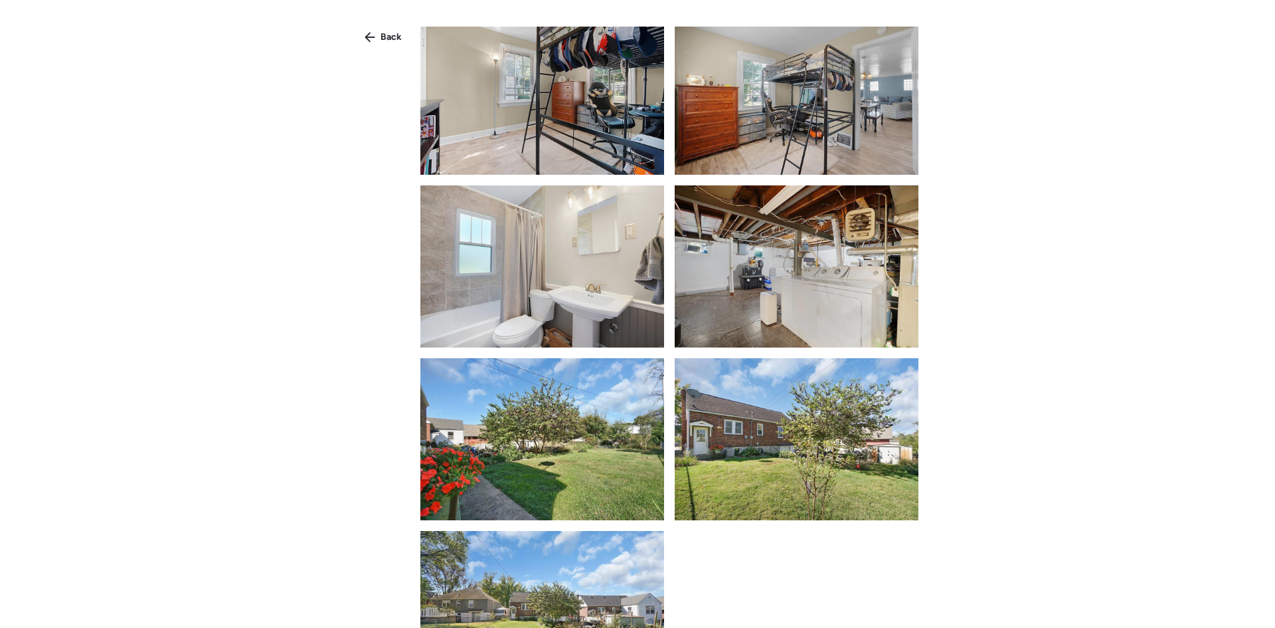
scroll to position [911, 0]
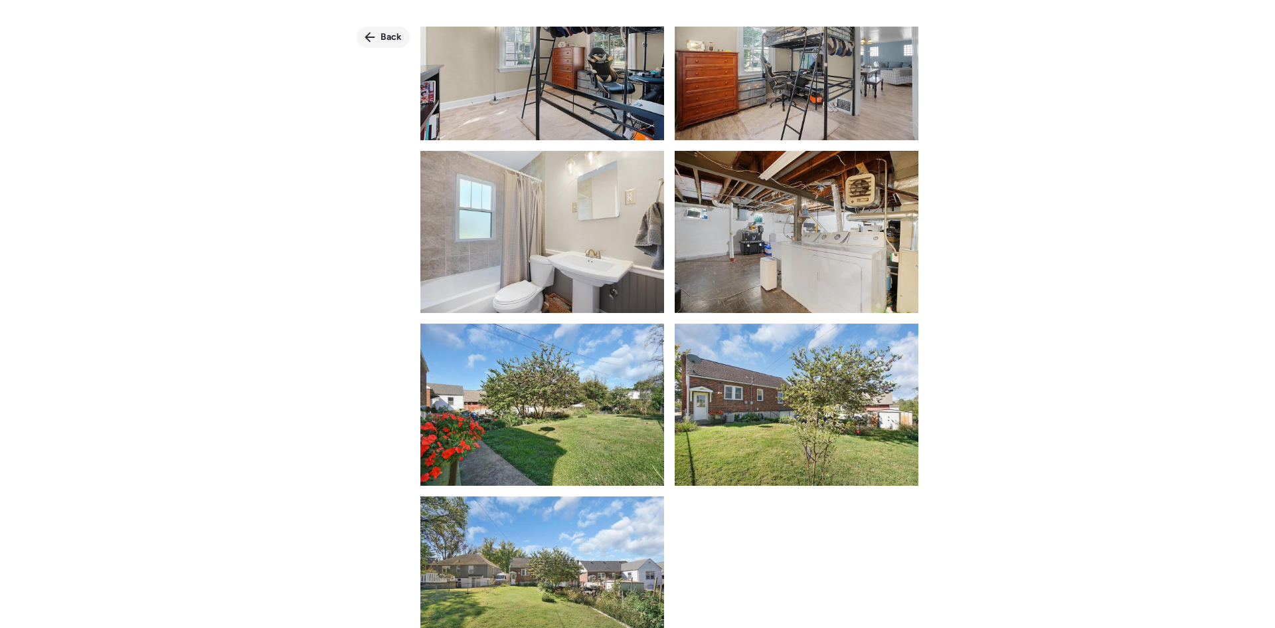
click at [382, 47] on div "Back" at bounding box center [383, 37] width 53 height 21
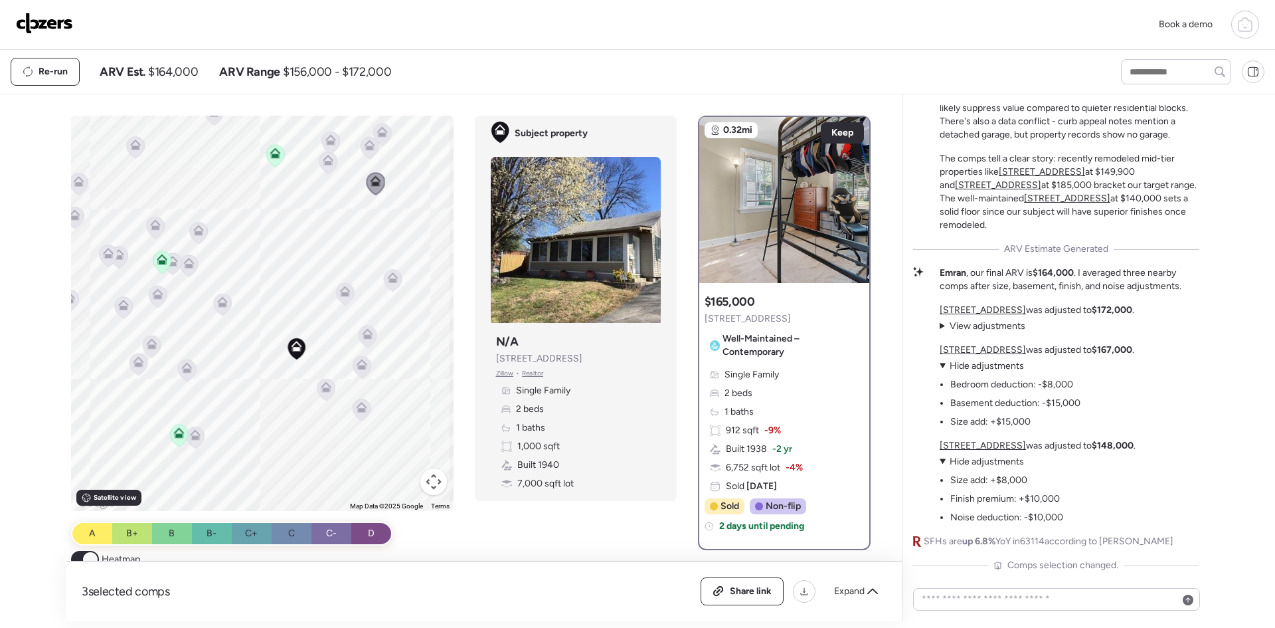
click at [324, 160] on icon at bounding box center [328, 160] width 11 height 11
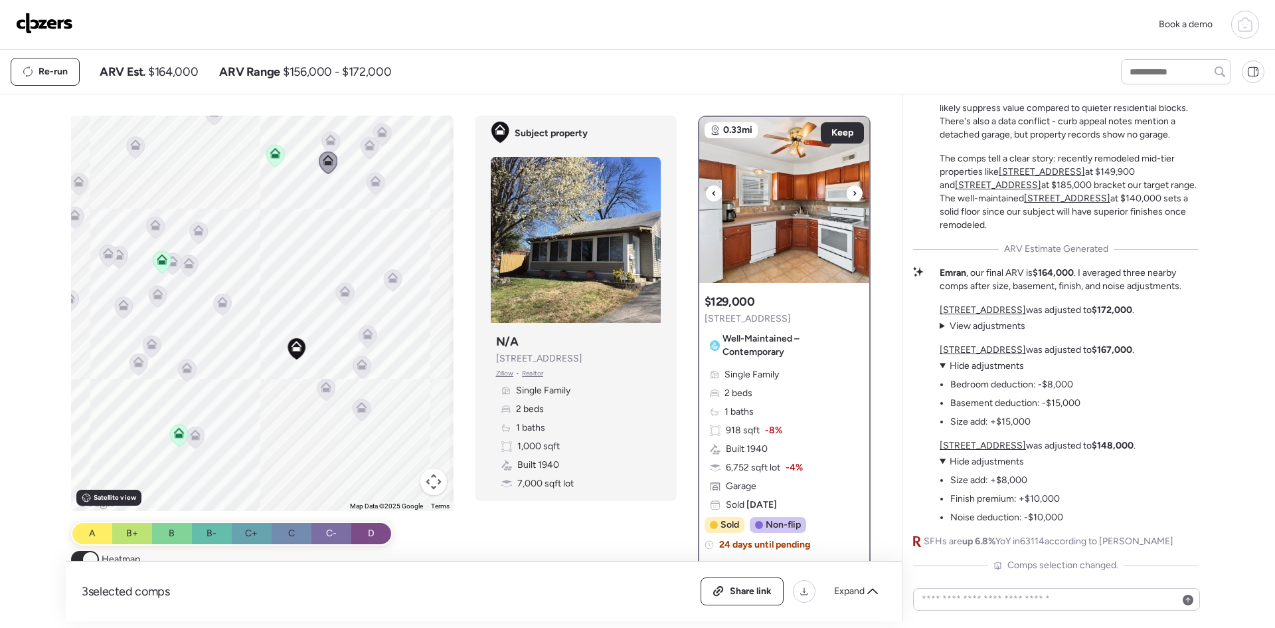
click at [745, 199] on img at bounding box center [784, 200] width 170 height 166
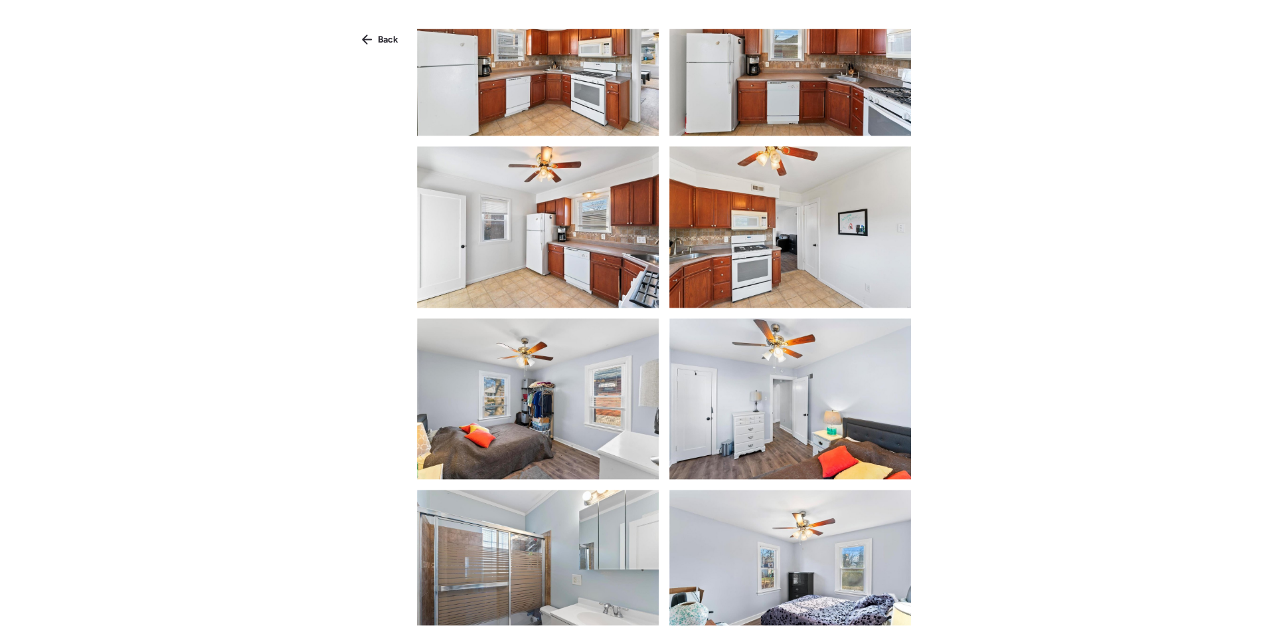
scroll to position [1063, 0]
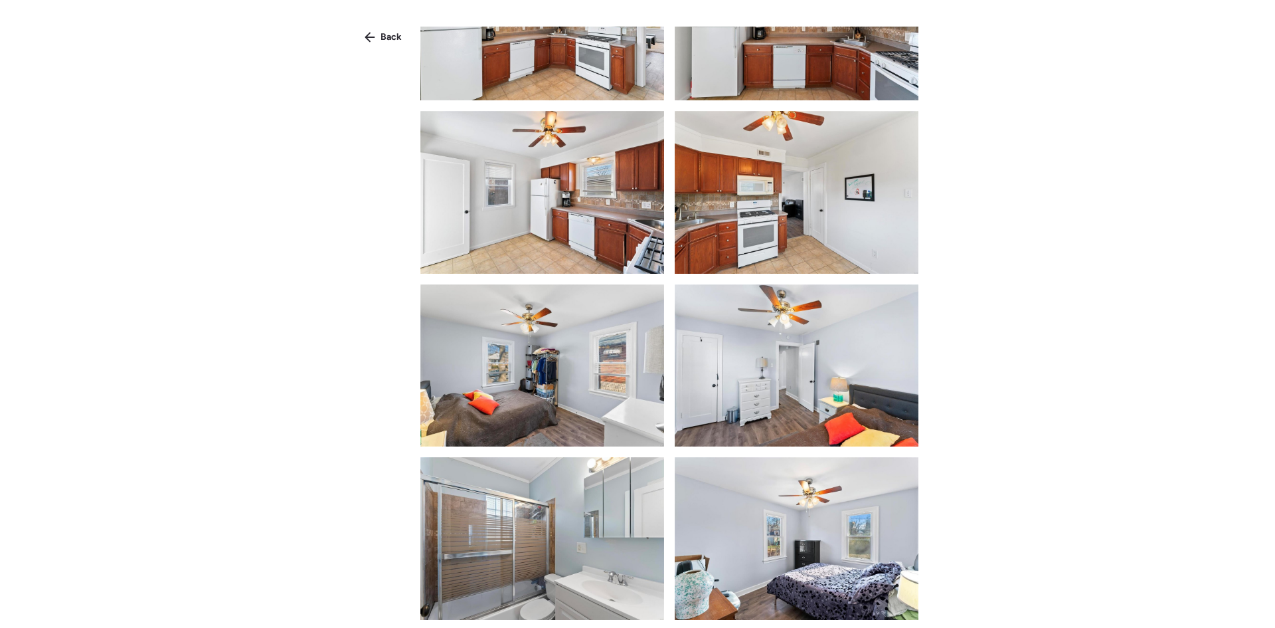
click at [691, 154] on img at bounding box center [797, 192] width 244 height 162
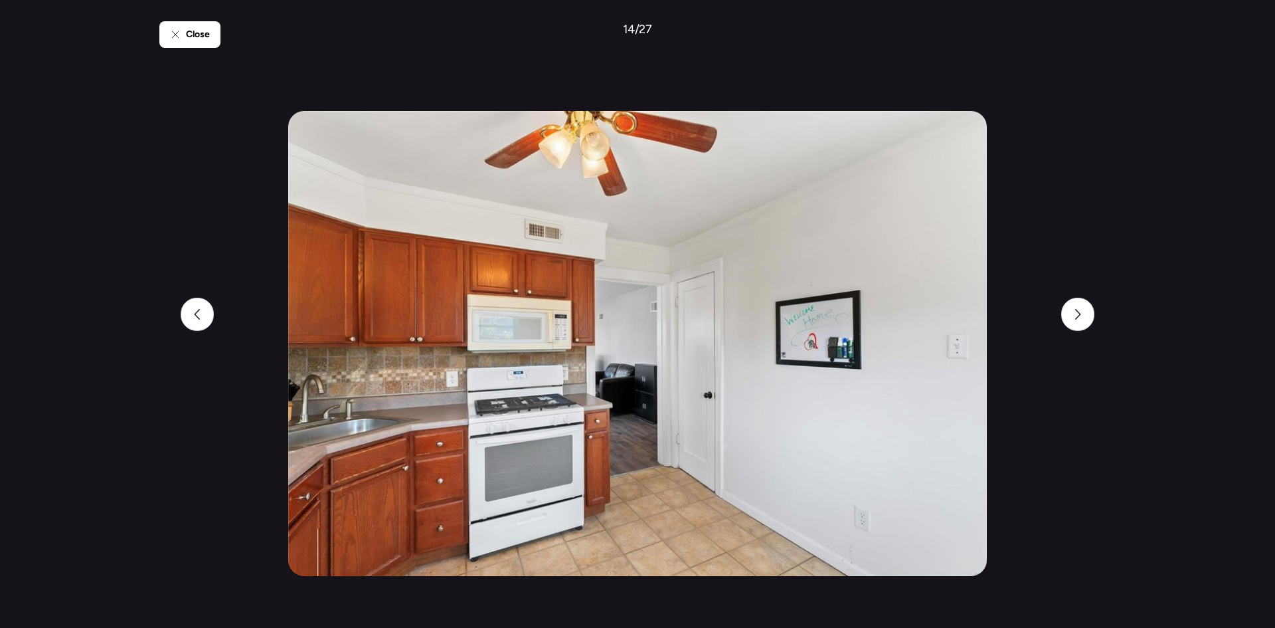
click at [1099, 312] on div "Close 14 / 27" at bounding box center [637, 314] width 956 height 628
click at [218, 34] on div "Close" at bounding box center [189, 34] width 61 height 27
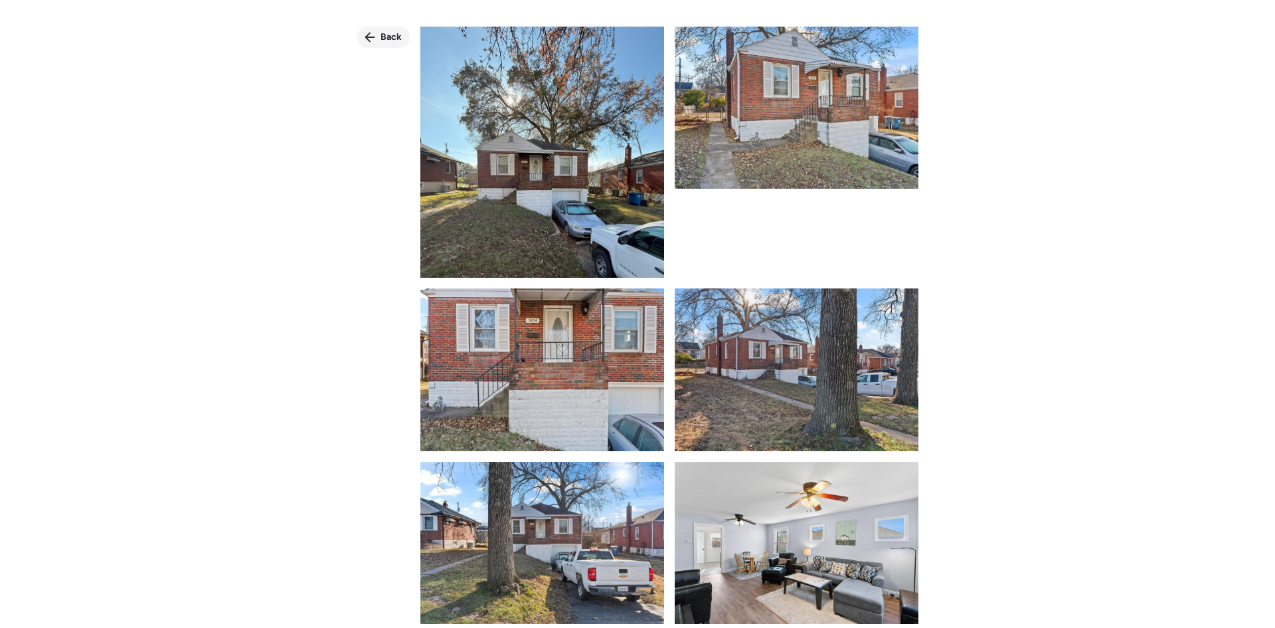
click at [382, 39] on span "Back" at bounding box center [391, 37] width 21 height 13
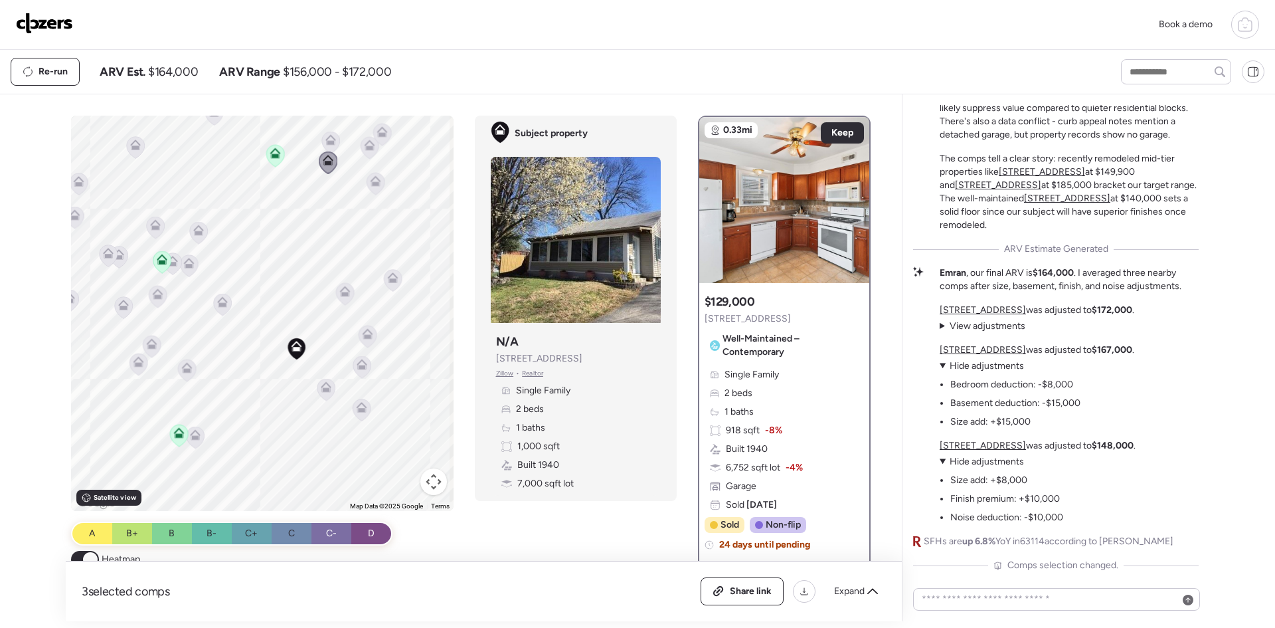
click at [321, 135] on icon at bounding box center [330, 142] width 19 height 23
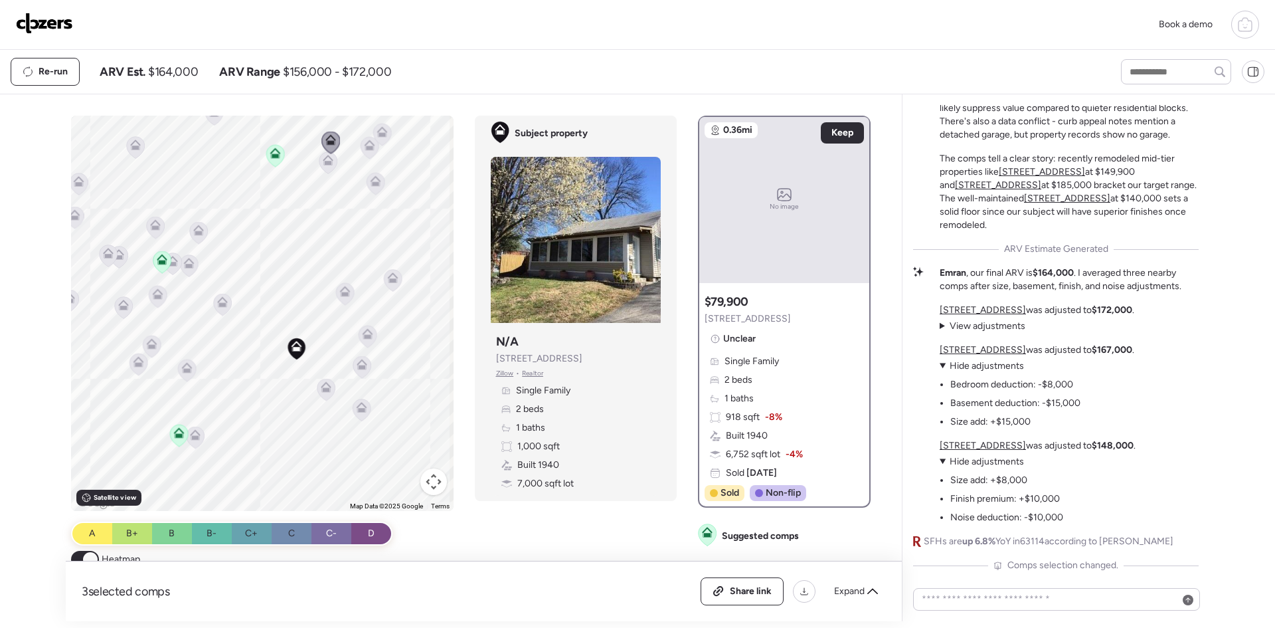
click at [377, 135] on icon at bounding box center [381, 134] width 9 height 4
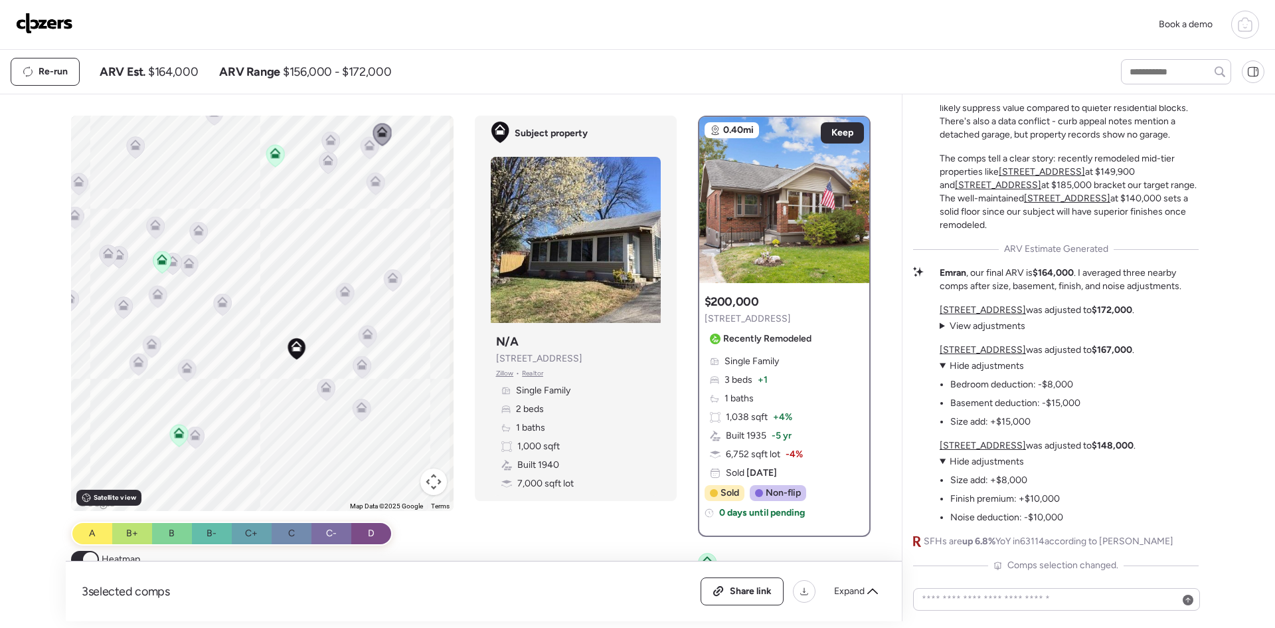
click at [373, 147] on div at bounding box center [382, 135] width 19 height 25
click at [365, 149] on icon at bounding box center [369, 147] width 9 height 4
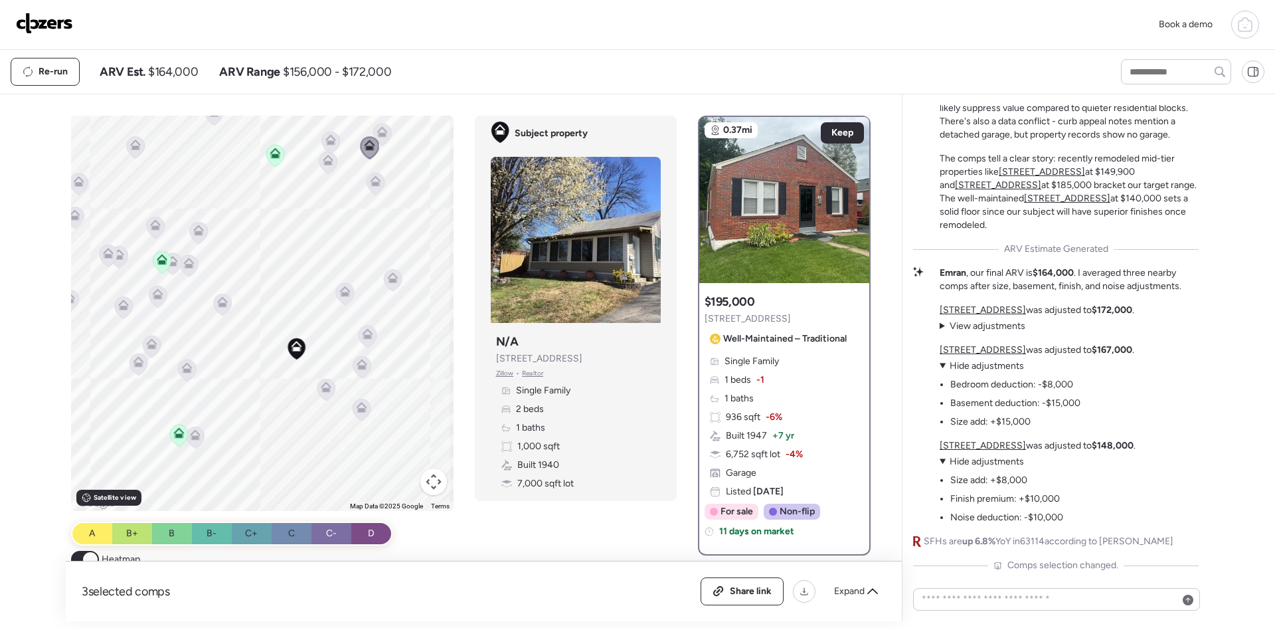
click at [371, 184] on icon at bounding box center [375, 183] width 9 height 4
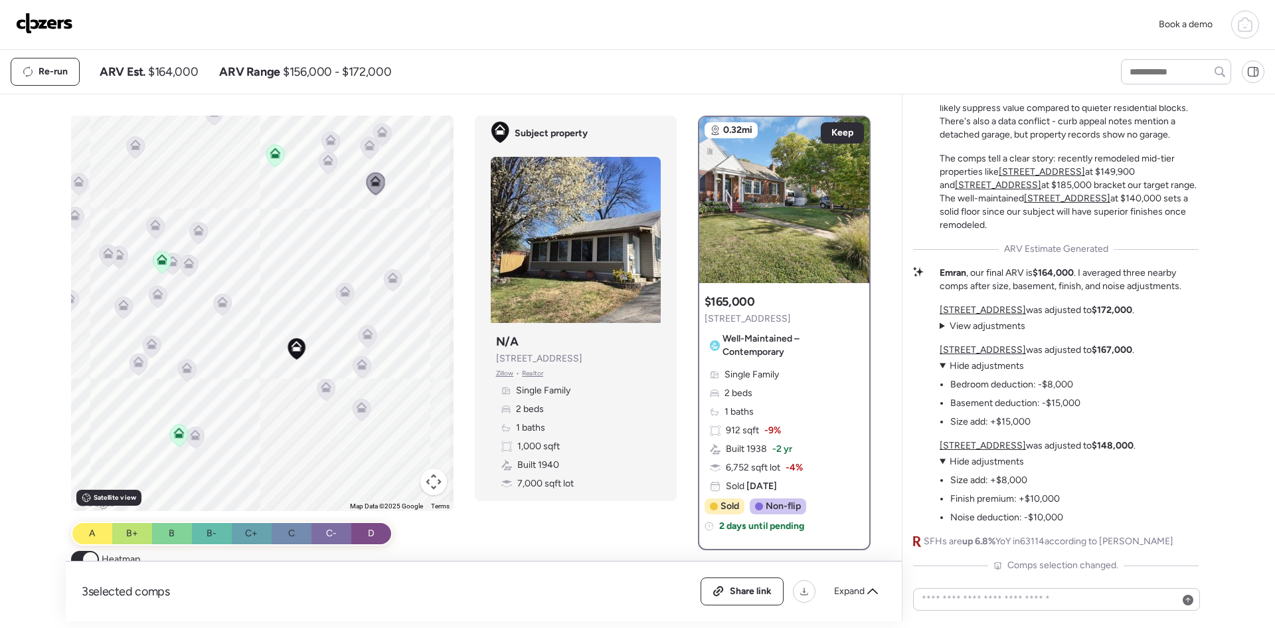
click at [392, 286] on icon at bounding box center [393, 280] width 18 height 22
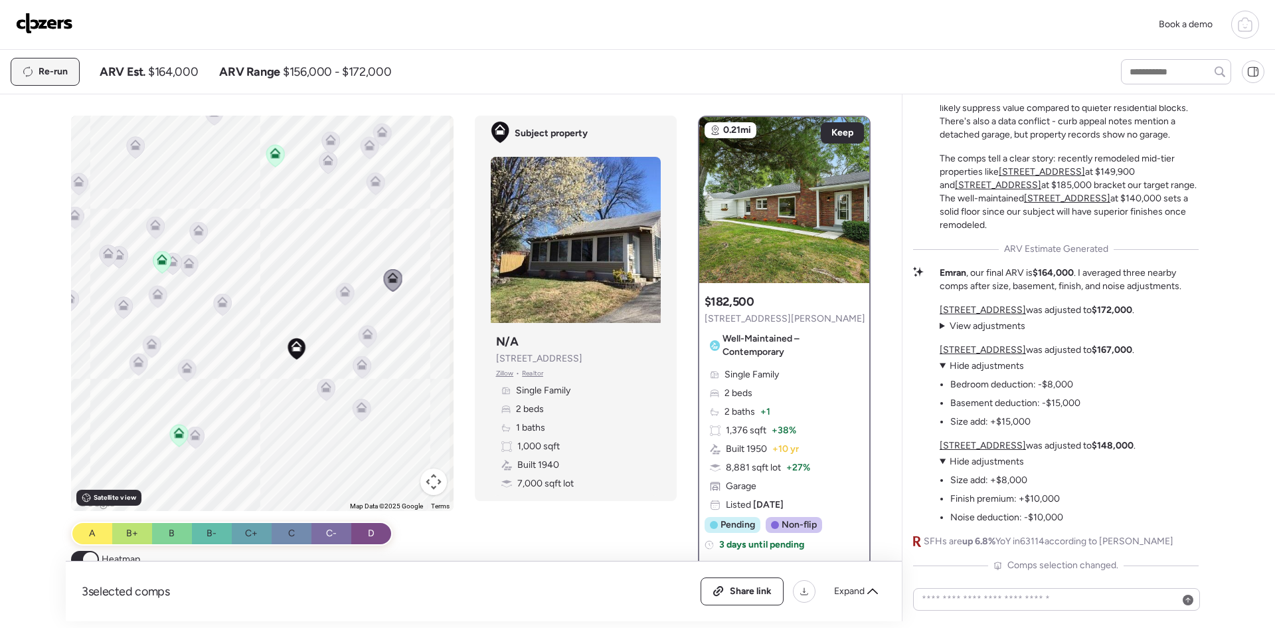
click at [59, 74] on span "Re-run" at bounding box center [53, 71] width 29 height 13
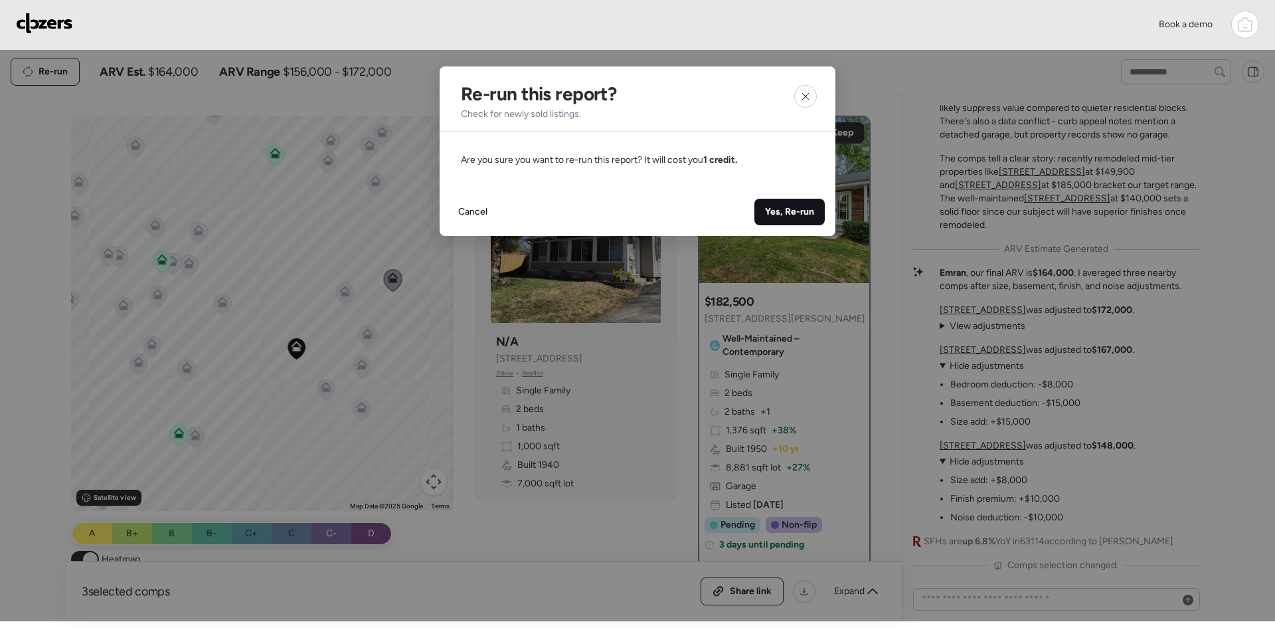
click at [773, 214] on span "Yes, Re-run" at bounding box center [789, 211] width 49 height 13
